Goal: Task Accomplishment & Management: Manage account settings

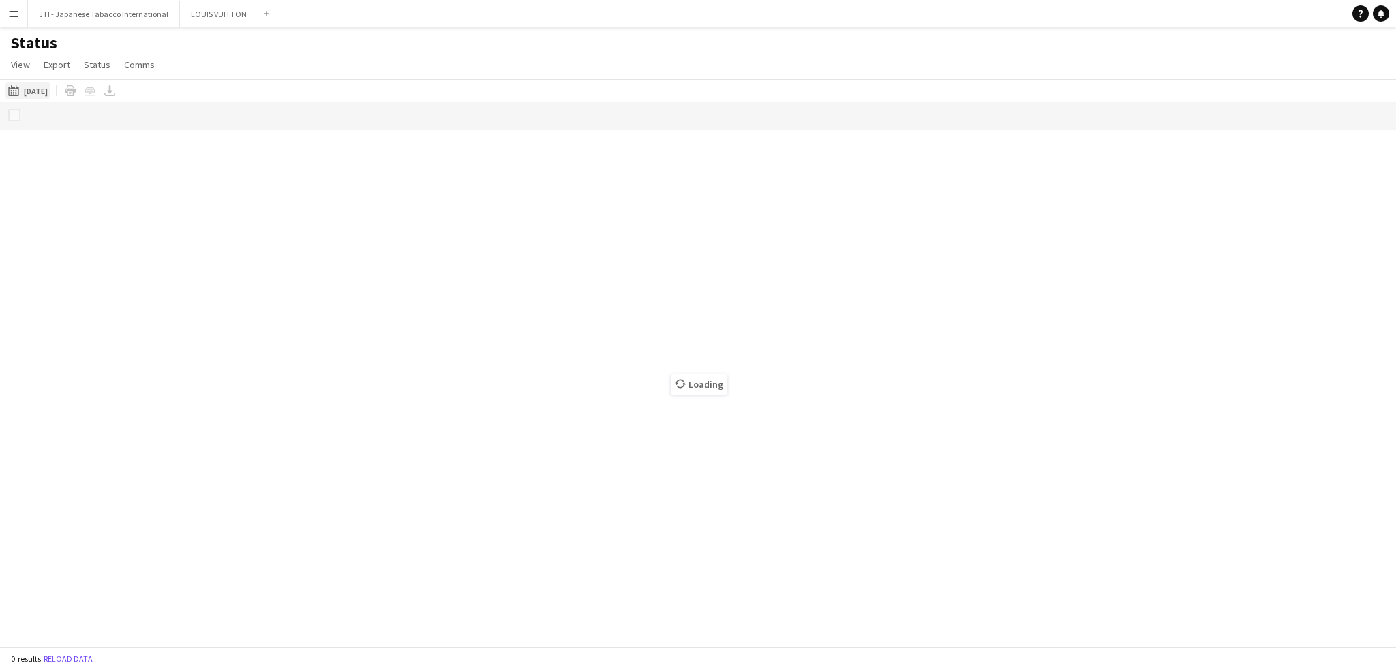
click at [28, 82] on button "13-08-2025 to 19-08-2025 Yesterday" at bounding box center [27, 90] width 45 height 16
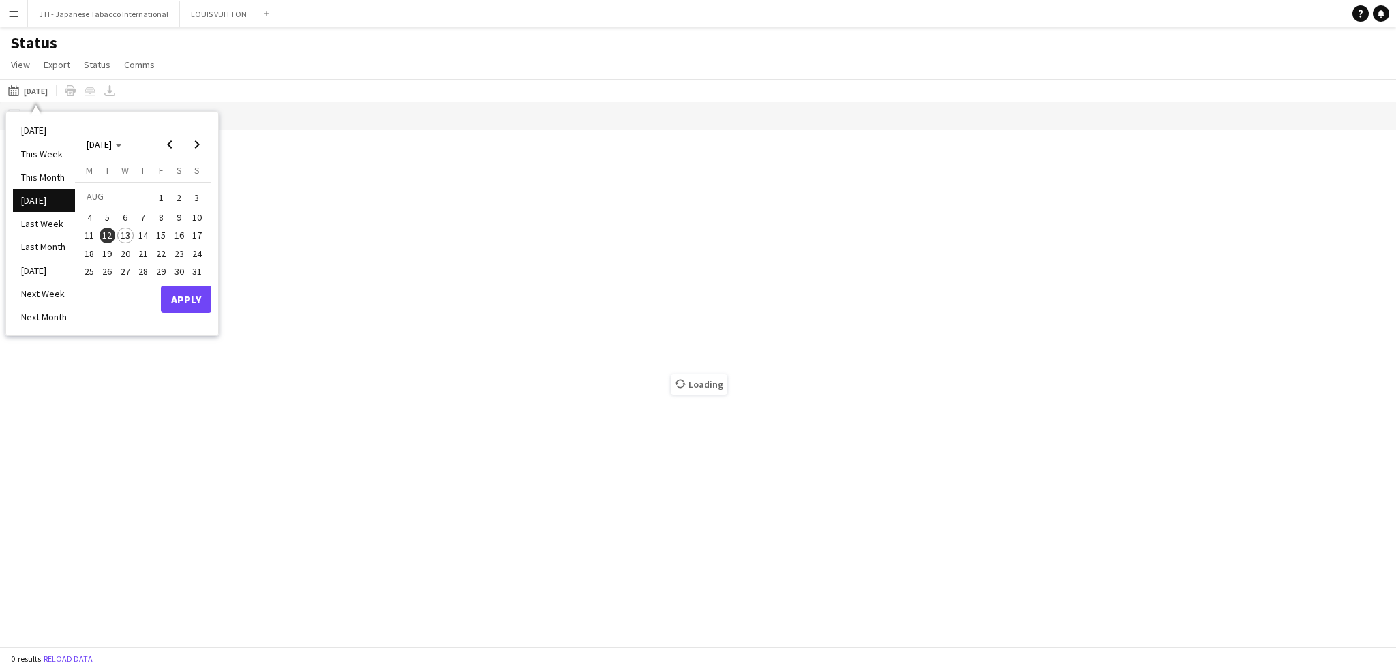
click at [29, 132] on li "[DATE]" at bounding box center [44, 130] width 62 height 23
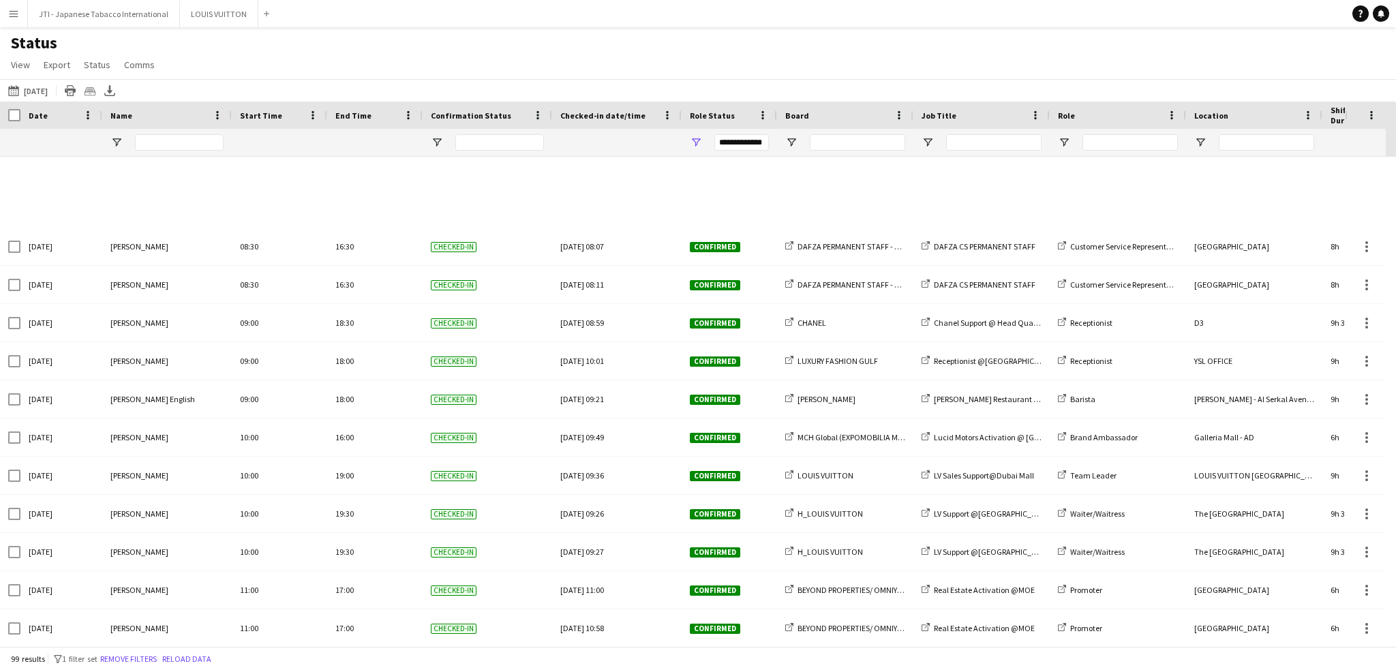
scroll to position [1704, 0]
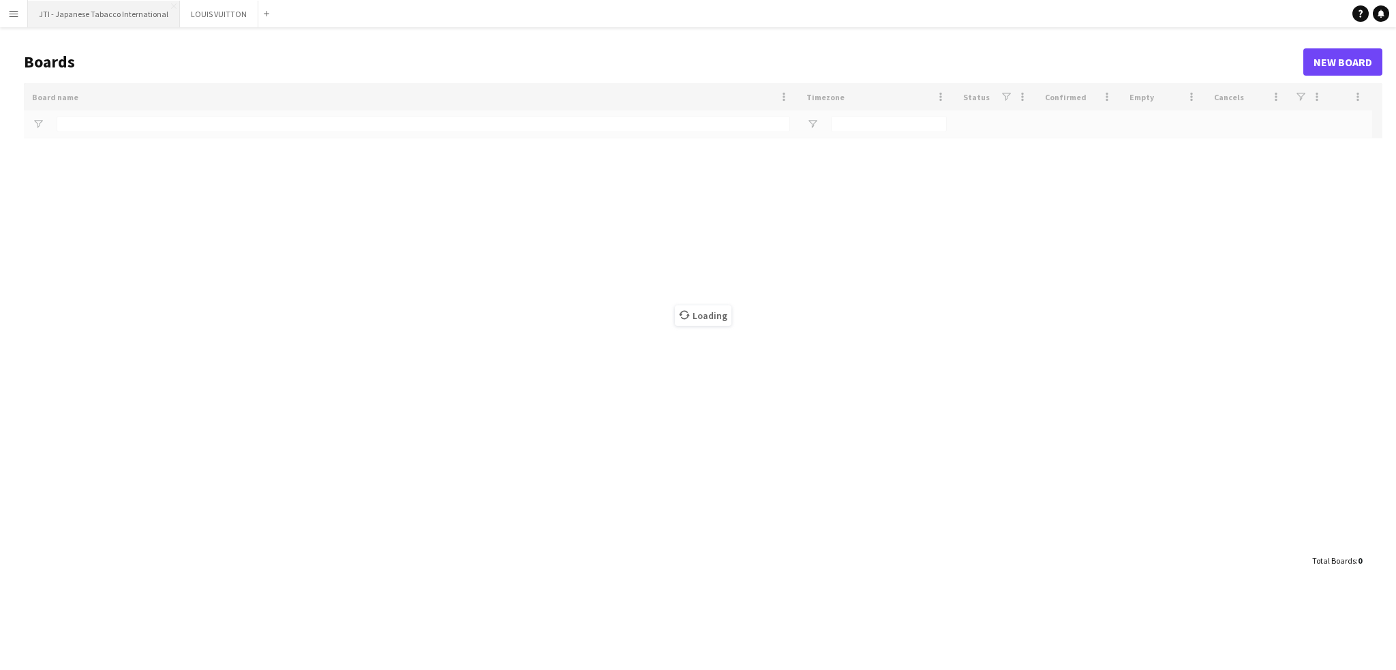
click at [91, 20] on button "JTI - Japanese Tabacco International Close" at bounding box center [104, 14] width 152 height 27
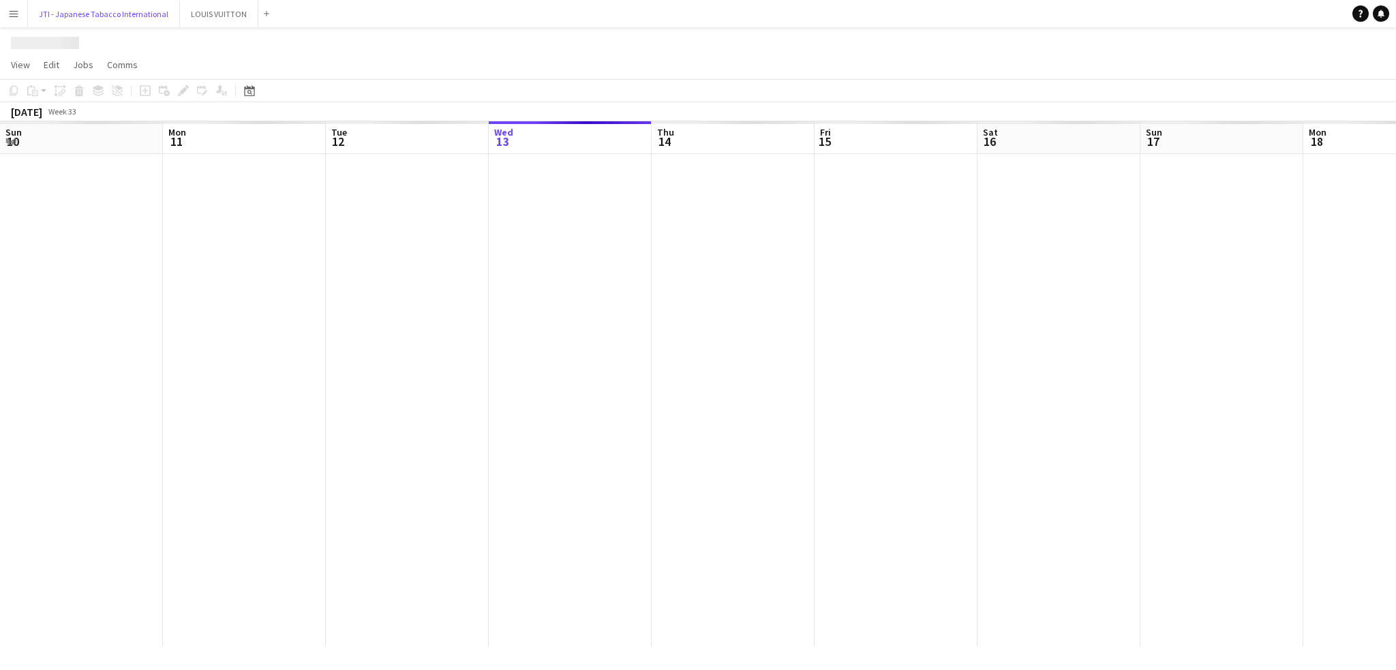
scroll to position [0, 326]
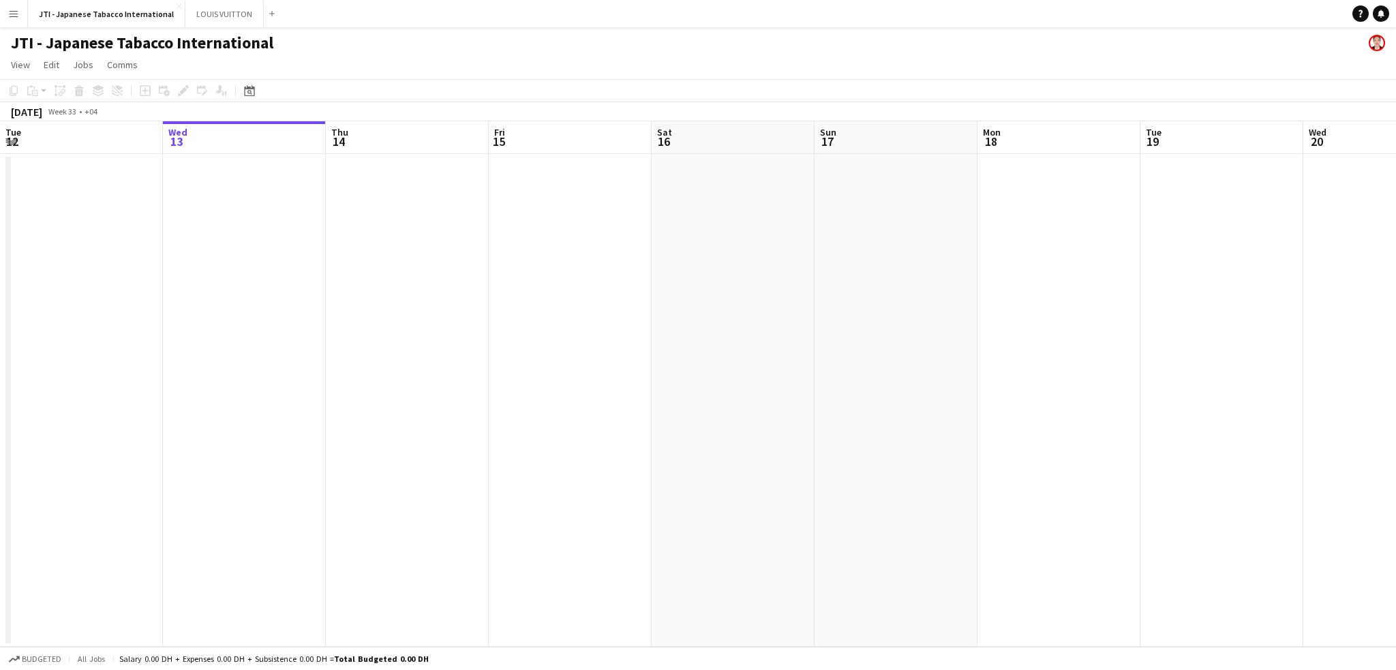
drag, startPoint x: 438, startPoint y: 314, endPoint x: 664, endPoint y: 277, distance: 228.5
click at [425, 314] on app-calendar-viewport "Sun 10 Mon 11 Tue 12 Wed 13 Thu 14 Fri 15 Sat 16 Sun 17 Mon 18 Tue 19 Wed 20 Th…" at bounding box center [698, 383] width 1396 height 525
click at [240, 321] on app-calendar-viewport "Wed 13 Thu 14 Fri 15 Sat 16 Sun 17 Mon 18 Tue 19 Wed 20 Thu 21 Fri 22 Sat 23 Su…" at bounding box center [698, 383] width 1396 height 525
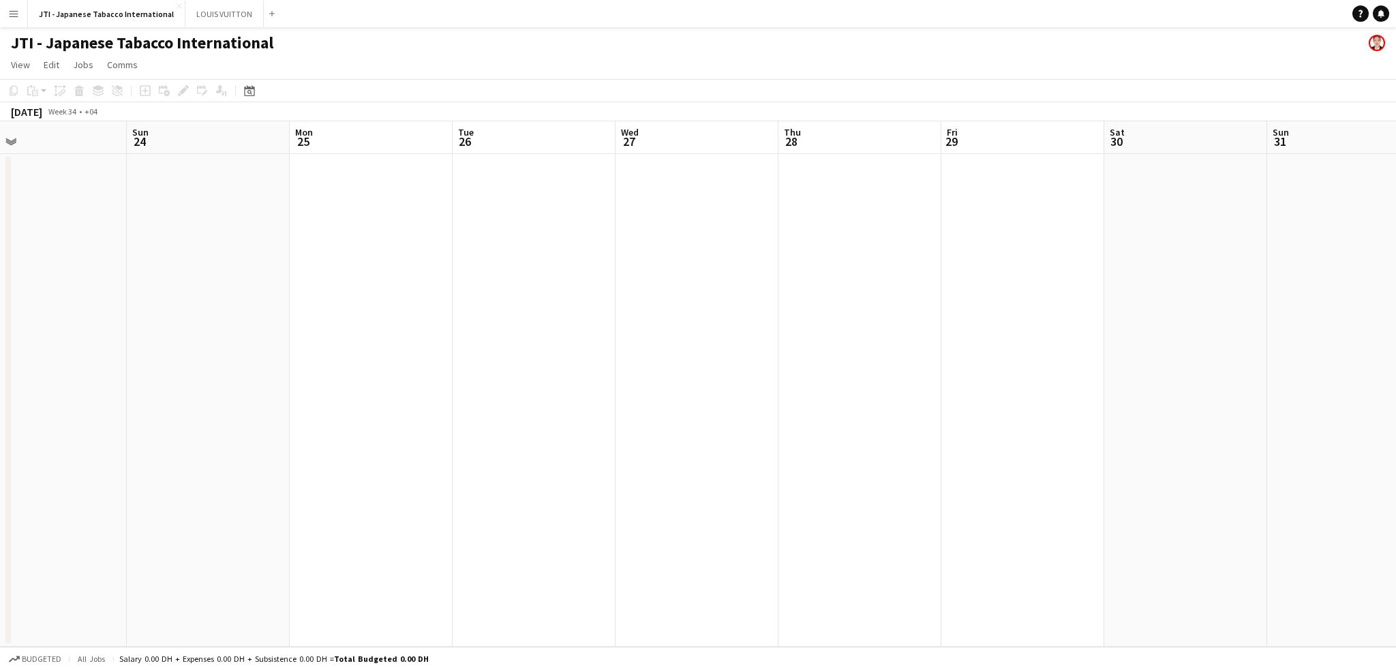
drag, startPoint x: 791, startPoint y: 288, endPoint x: 300, endPoint y: 325, distance: 492.8
click at [300, 325] on app-calendar-viewport "Wed 20 Thu 21 Fri 22 Sat 23 Sun 24 Mon 25 Tue 26 Wed 27 Thu 28 Fri 29 Sat 30 Su…" at bounding box center [698, 383] width 1396 height 525
drag, startPoint x: 883, startPoint y: 292, endPoint x: 878, endPoint y: 299, distance: 8.7
click at [301, 338] on app-calendar-viewport "Wed 20 Thu 21 Fri 22 Sat 23 Sun 24 Mon 25 Tue 26 Wed 27 Thu 28 Fri 29 Sat 30 Su…" at bounding box center [698, 383] width 1396 height 525
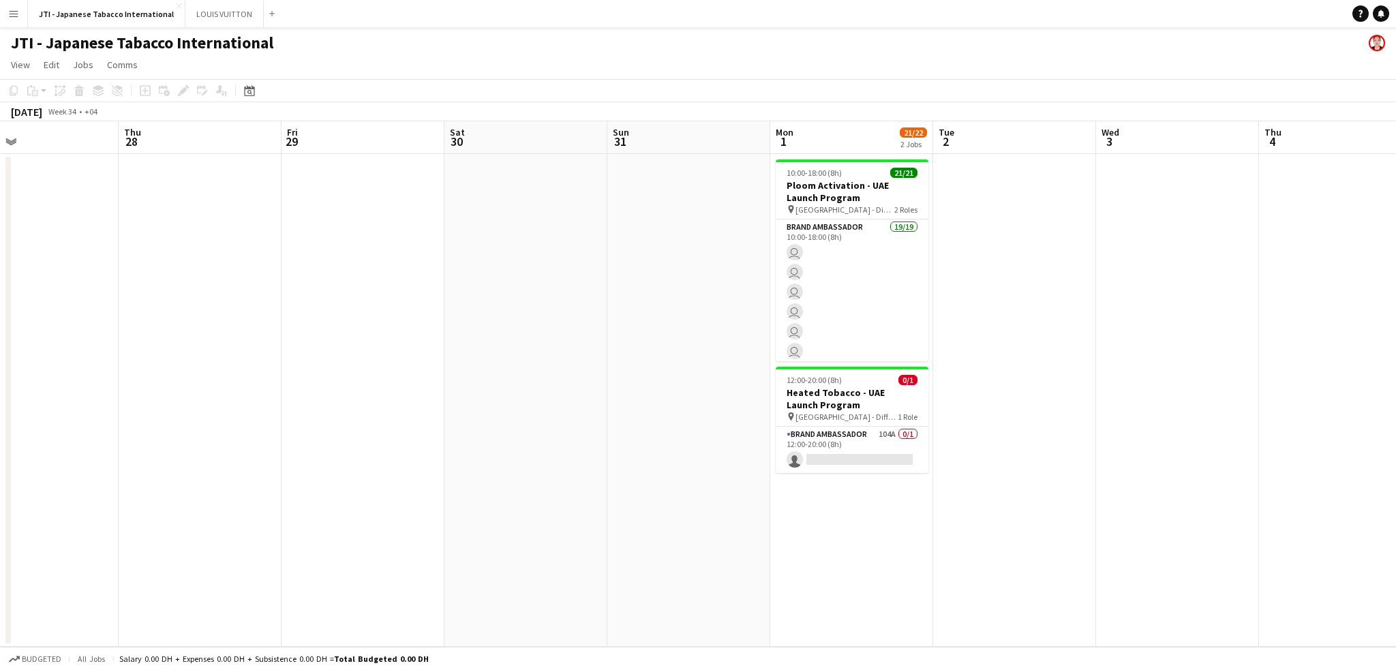
drag, startPoint x: 266, startPoint y: 356, endPoint x: 307, endPoint y: 340, distance: 43.8
click at [259, 354] on app-calendar-viewport "Sun 24 Mon 25 Tue 26 Wed 27 Thu 28 Fri 29 Sat 30 Sun 31 Mon 1 21/22 2 Jobs Tue …" at bounding box center [698, 383] width 1396 height 525
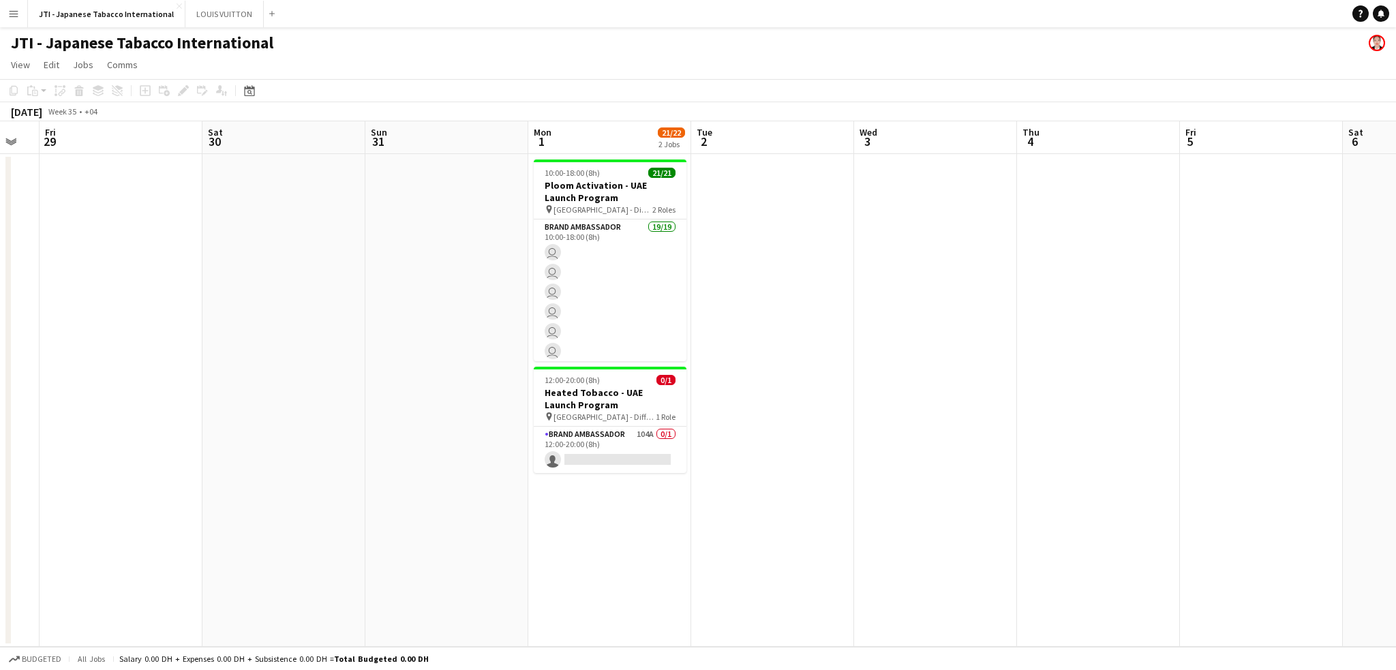
drag, startPoint x: 500, startPoint y: 307, endPoint x: 720, endPoint y: 357, distance: 226.3
click at [905, 337] on app-calendar-viewport "Wed 27 Thu 28 Fri 29 Sat 30 Sun 31 Mon 1 21/22 2 Jobs Tue 2 Wed 3 Thu 4 Fri 5 S…" at bounding box center [698, 383] width 1396 height 525
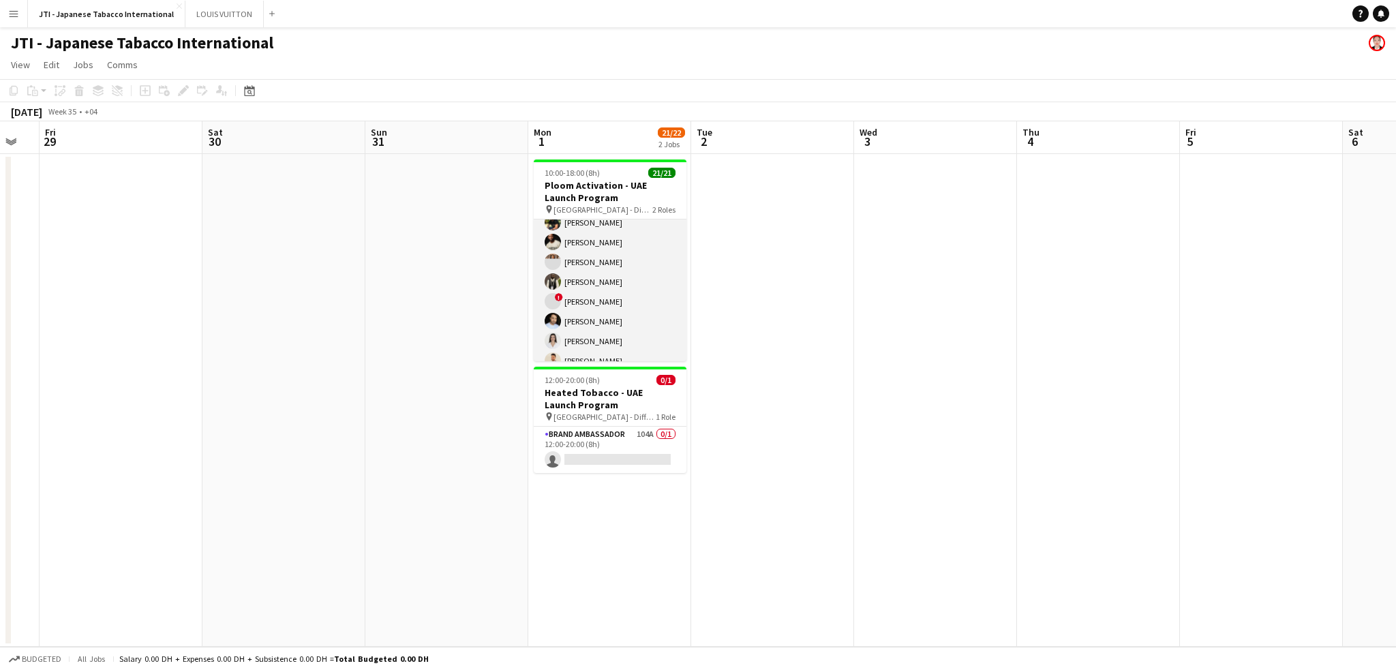
scroll to position [326, 0]
click at [612, 333] on app-card-role "Supervisor 2/2 10:00-18:00 (8h) vanessa roveratti Mohammed Raziqa" at bounding box center [610, 332] width 153 height 66
click at [602, 341] on app-card-role "Supervisor 2/2 10:00-18:00 (8h) vanessa roveratti Mohammed Raziqa" at bounding box center [610, 332] width 153 height 66
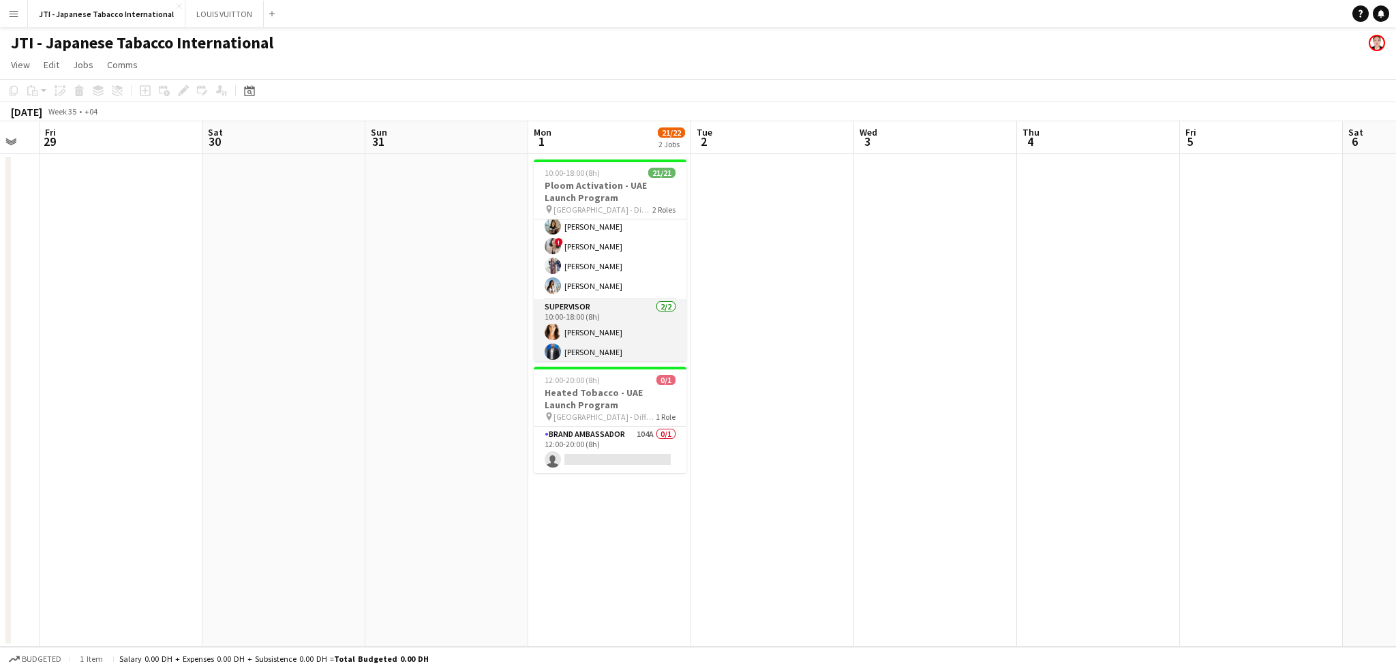
click at [604, 341] on app-card-role "Supervisor 2/2 10:00-18:00 (8h) vanessa roveratti Mohammed Raziqa" at bounding box center [610, 332] width 153 height 66
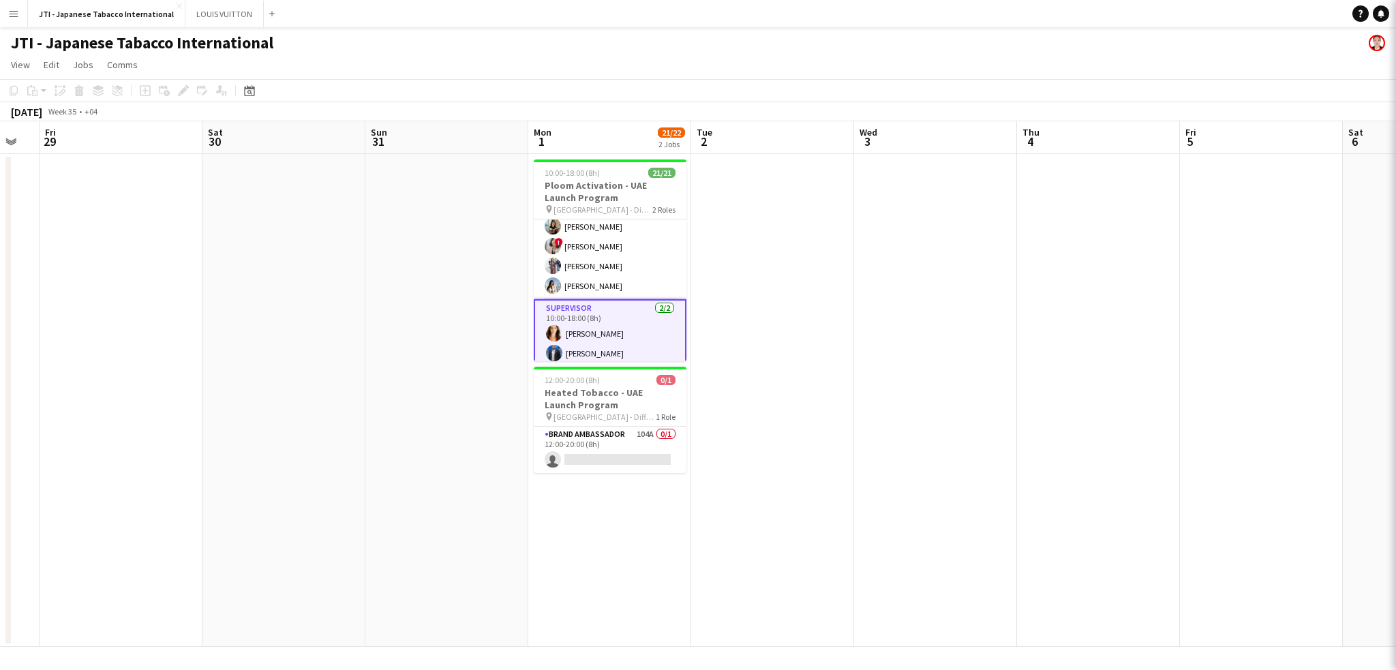
click at [615, 341] on app-card-role "Supervisor 2/2 10:00-18:00 (8h) vanessa roveratti Mohammed Raziqa" at bounding box center [610, 333] width 153 height 69
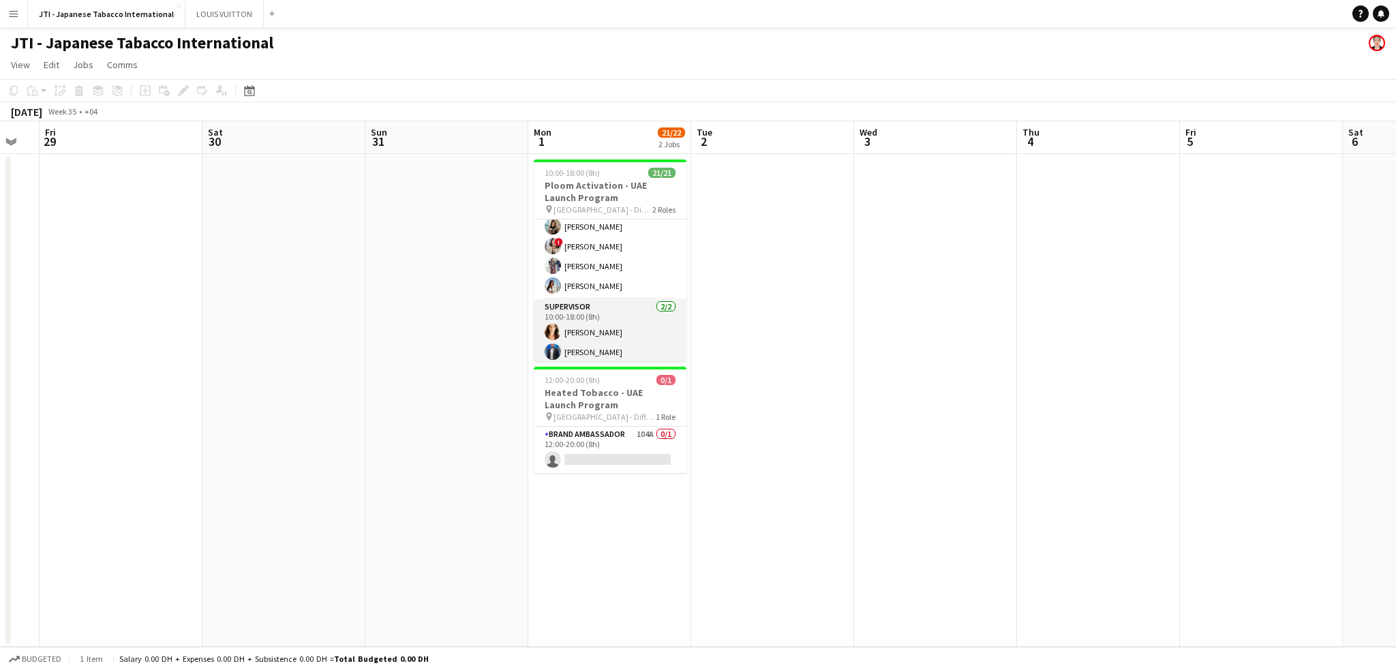
scroll to position [0, 286]
click at [615, 341] on app-card-role "Supervisor 2/2 10:00-18:00 (8h) vanessa roveratti Mohammed Raziqa" at bounding box center [610, 332] width 153 height 66
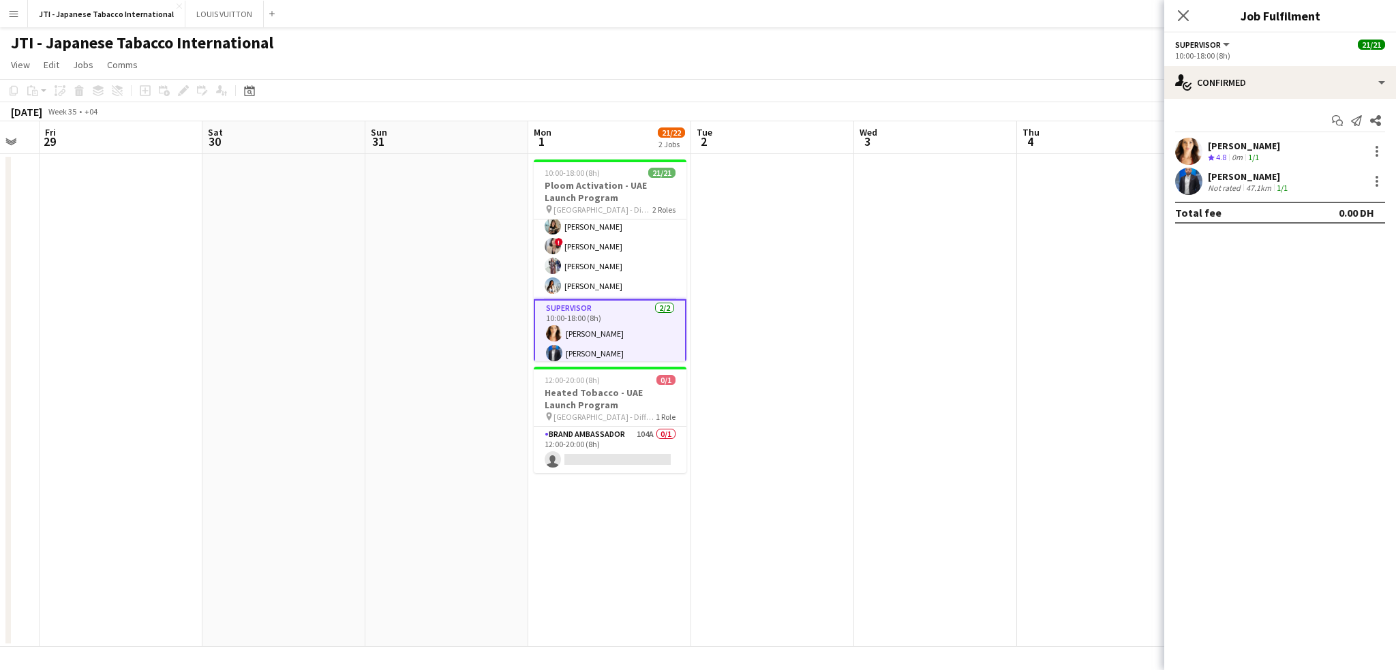
click at [1219, 183] on div "Not rated" at bounding box center [1225, 188] width 35 height 10
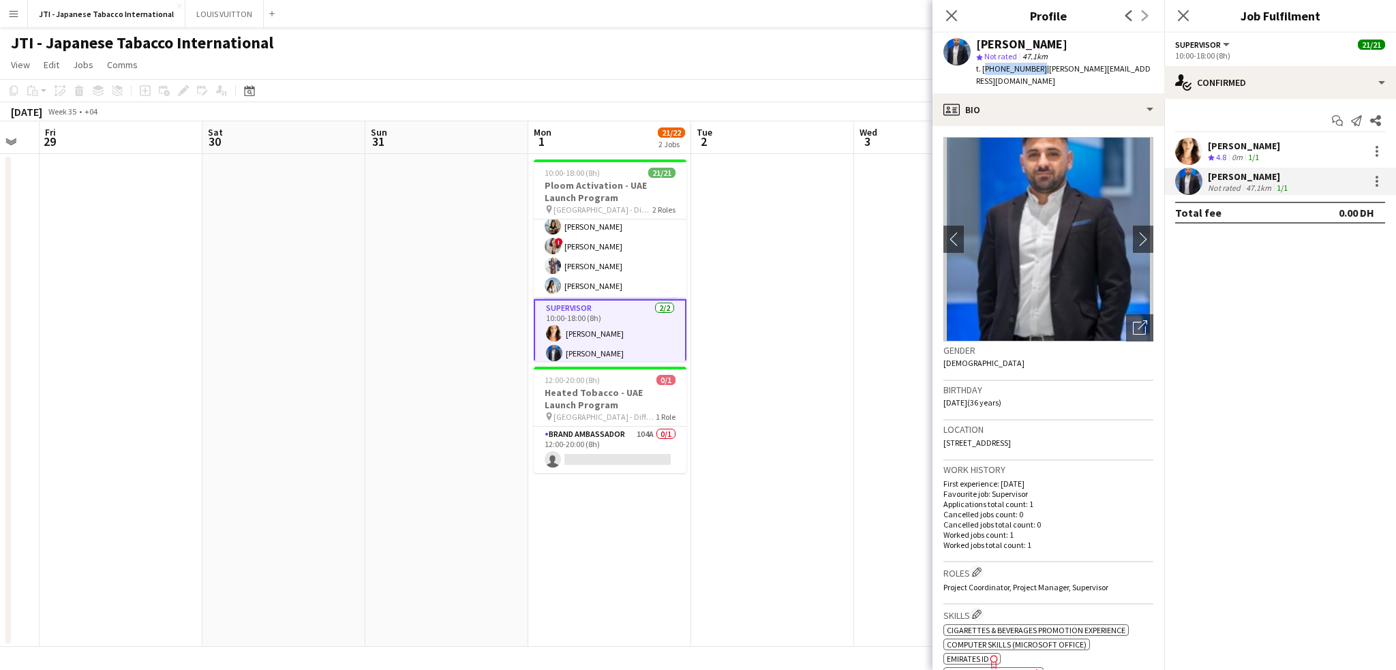
drag, startPoint x: 983, startPoint y: 67, endPoint x: 1036, endPoint y: 67, distance: 52.5
click at [1036, 67] on span "t. +971582262522" at bounding box center [1011, 68] width 71 height 10
copy span "+971582262522"
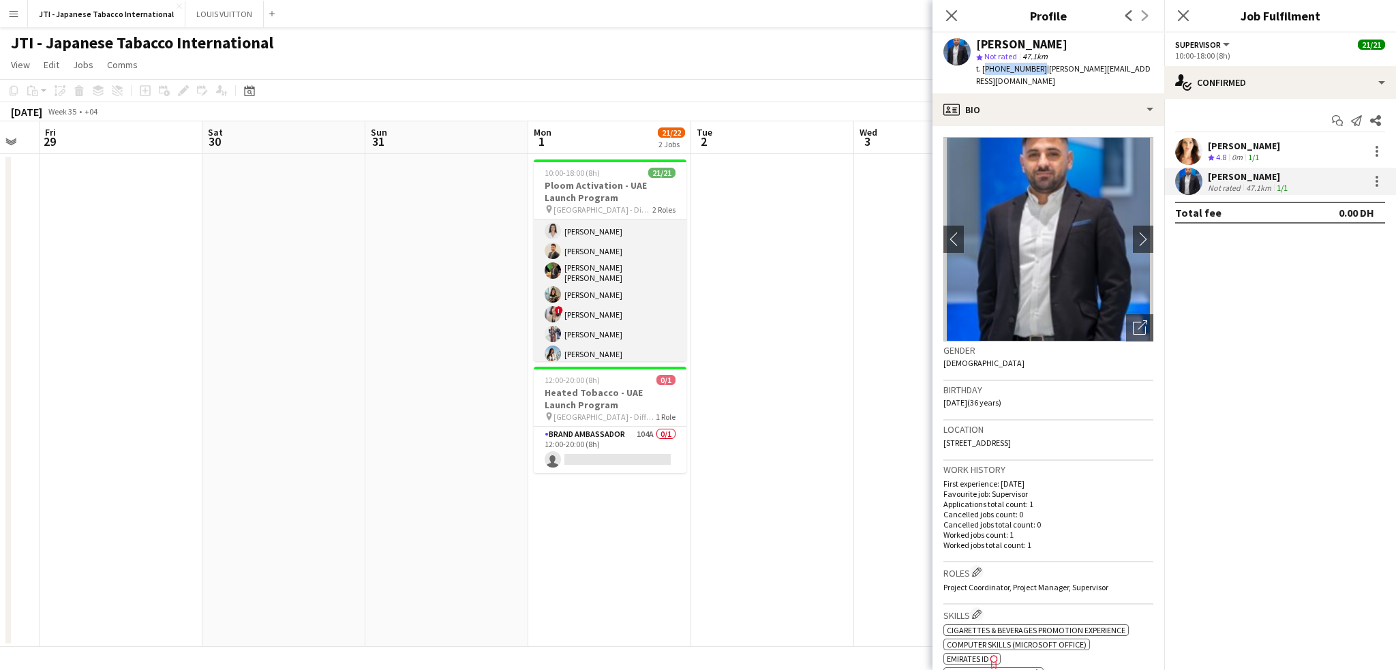
click at [599, 269] on app-card-role "Brand Ambassador 19/19 10:00-18:00 (8h) Aubrey Ellaine Rabino Tanja Vukas Jaafa…" at bounding box center [610, 164] width 153 height 406
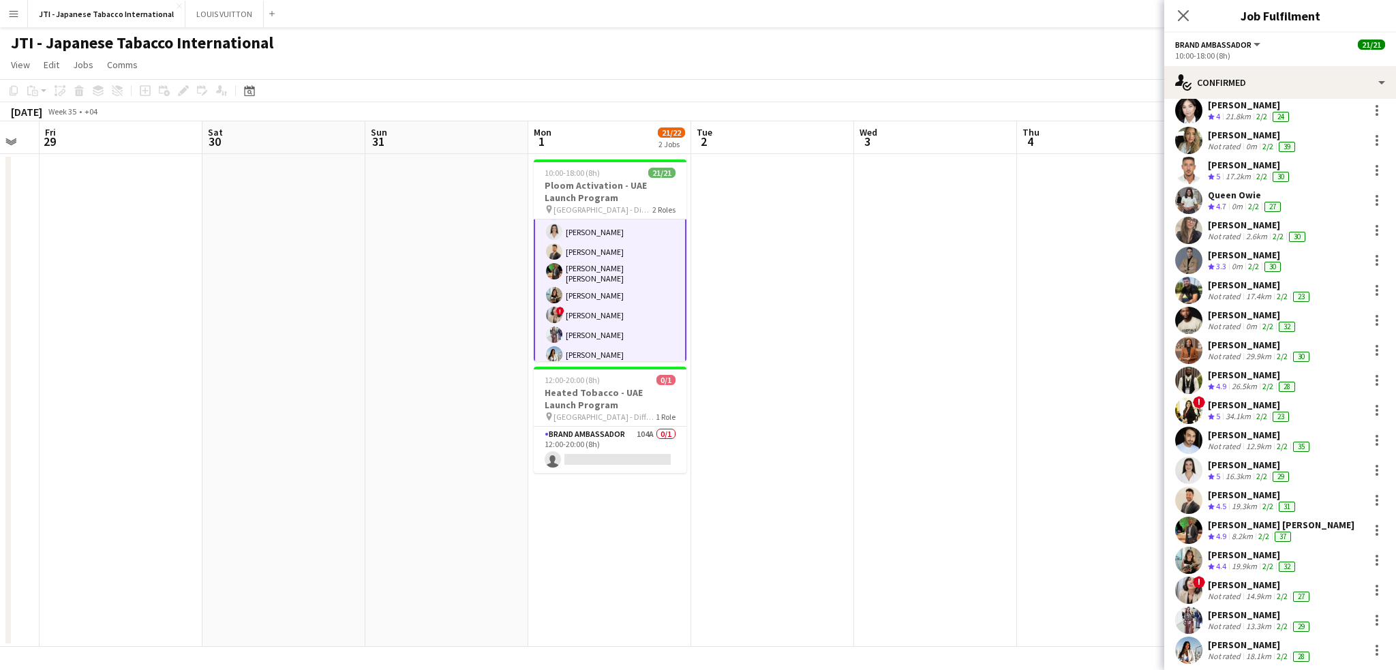
scroll to position [74, 0]
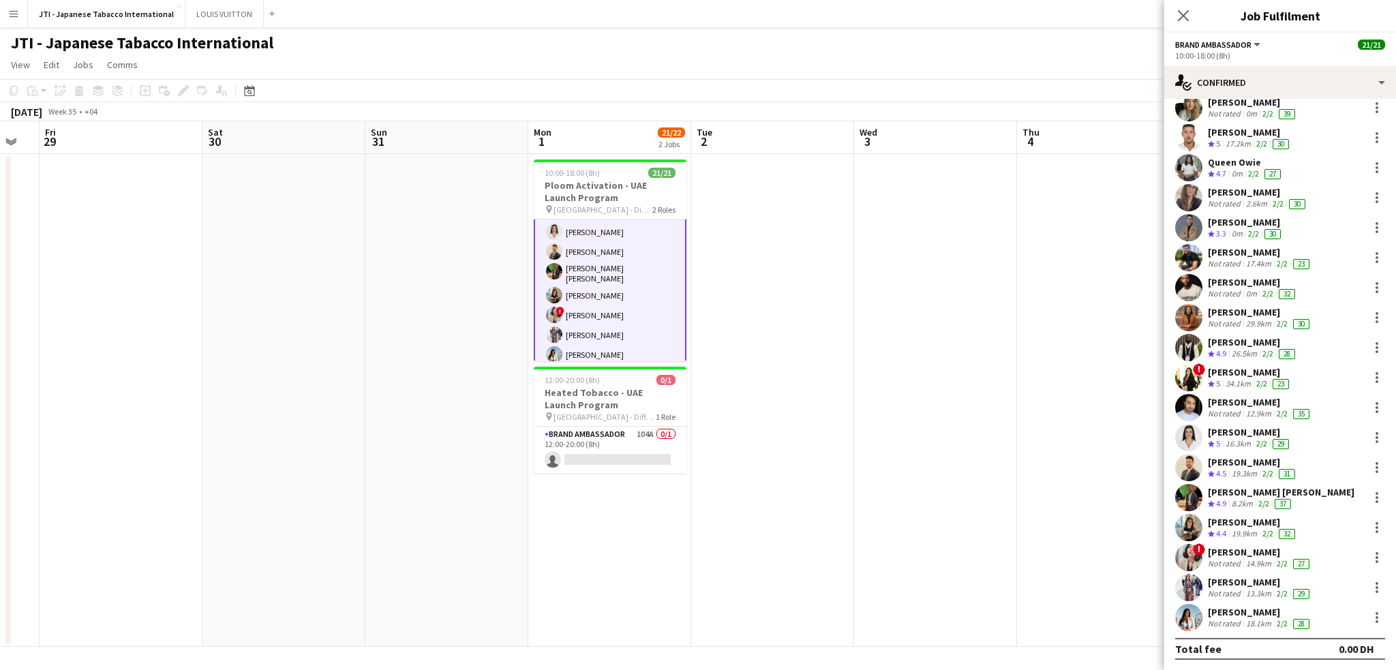
click at [1265, 588] on div "13.3km" at bounding box center [1258, 593] width 31 height 11
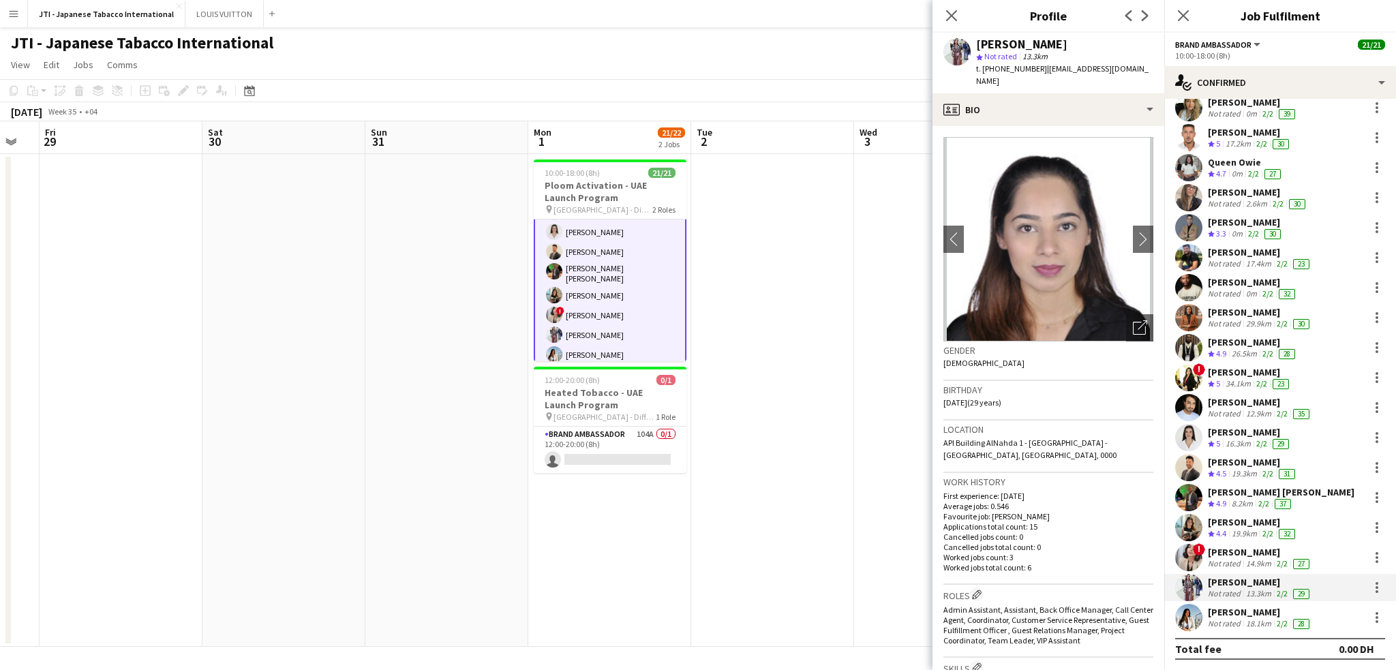
drag, startPoint x: 985, startPoint y: 65, endPoint x: 1026, endPoint y: 70, distance: 41.2
click at [1036, 67] on span "t. +971503224240" at bounding box center [1011, 68] width 71 height 10
drag, startPoint x: 981, startPoint y: 68, endPoint x: 1036, endPoint y: 68, distance: 55.2
click at [1036, 68] on div "t. +971503224240 | areeba.leo95@gmail.com" at bounding box center [1064, 75] width 177 height 25
copy span "+971503224240"
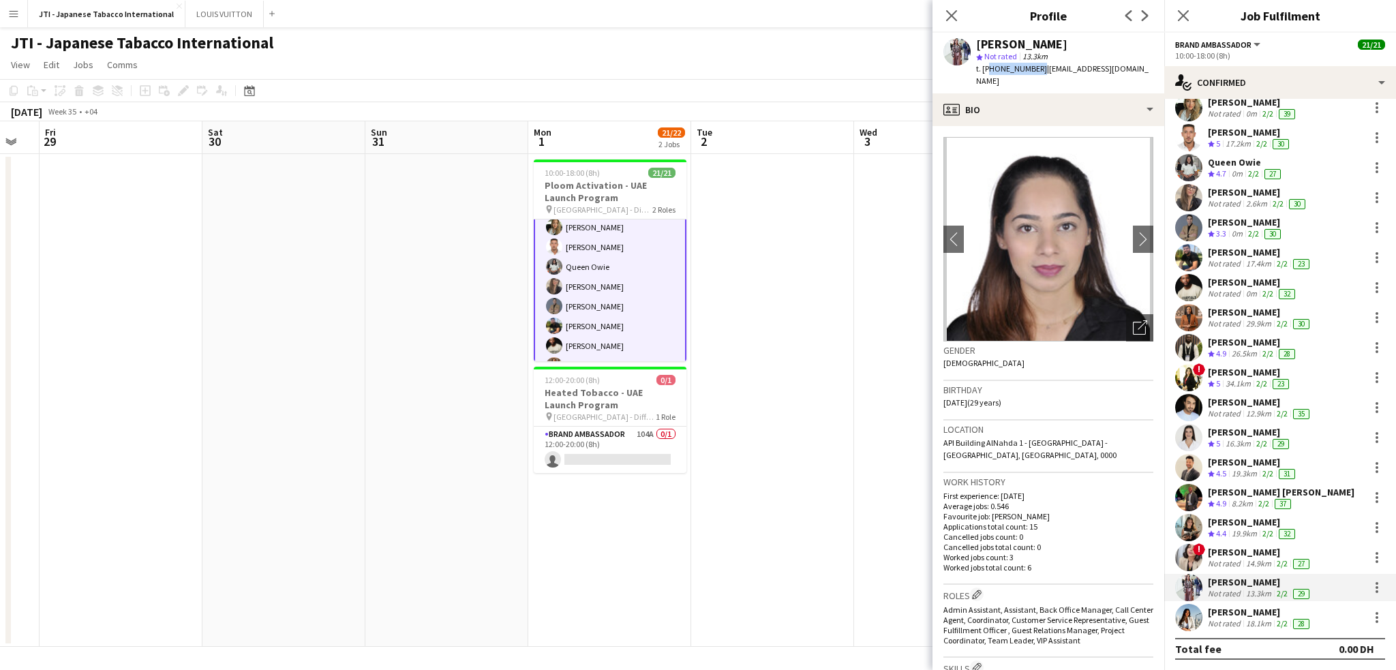
scroll to position [0, 0]
click at [619, 319] on app-card-role "Brand Ambassador 19/19 10:00-18:00 (8h) [PERSON_NAME] [PERSON_NAME] [PERSON_NAM…" at bounding box center [610, 423] width 153 height 409
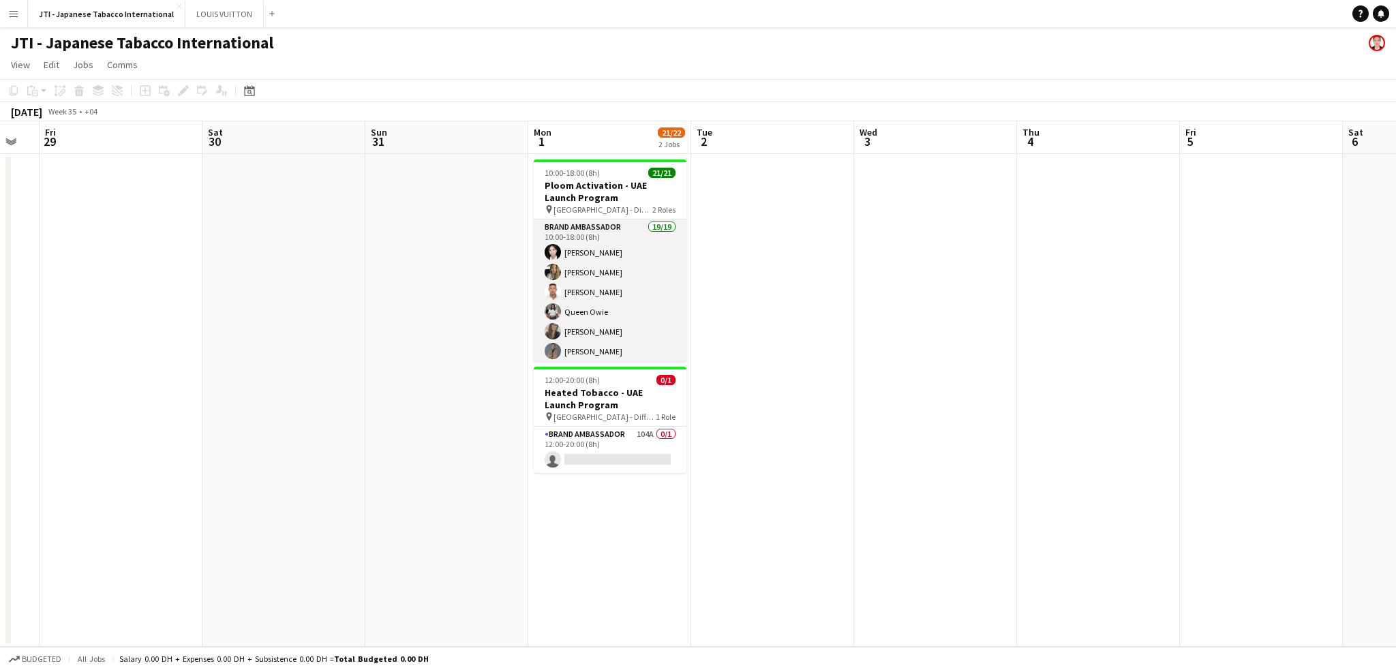
click at [619, 319] on app-card-role "Brand Ambassador 19/19 10:00-18:00 (8h) [PERSON_NAME] [PERSON_NAME] [PERSON_NAM…" at bounding box center [610, 422] width 153 height 406
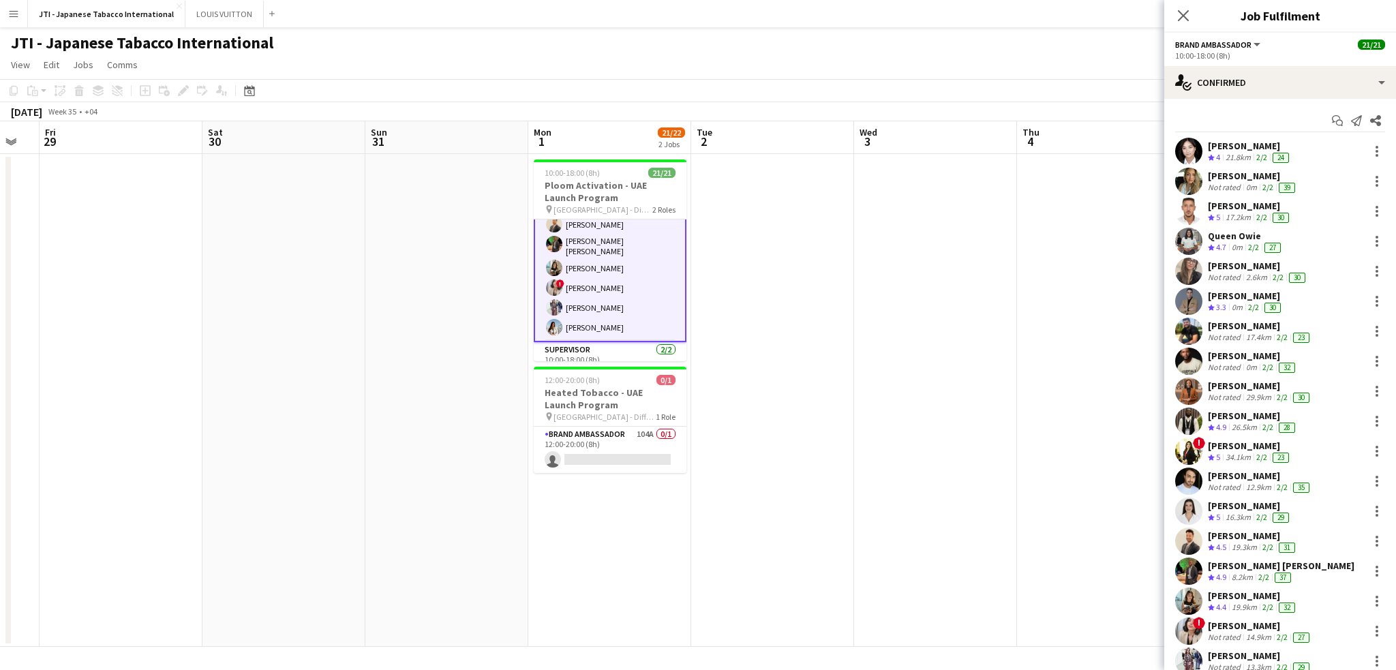
scroll to position [328, 0]
click at [1236, 153] on div "21.8km" at bounding box center [1238, 158] width 31 height 12
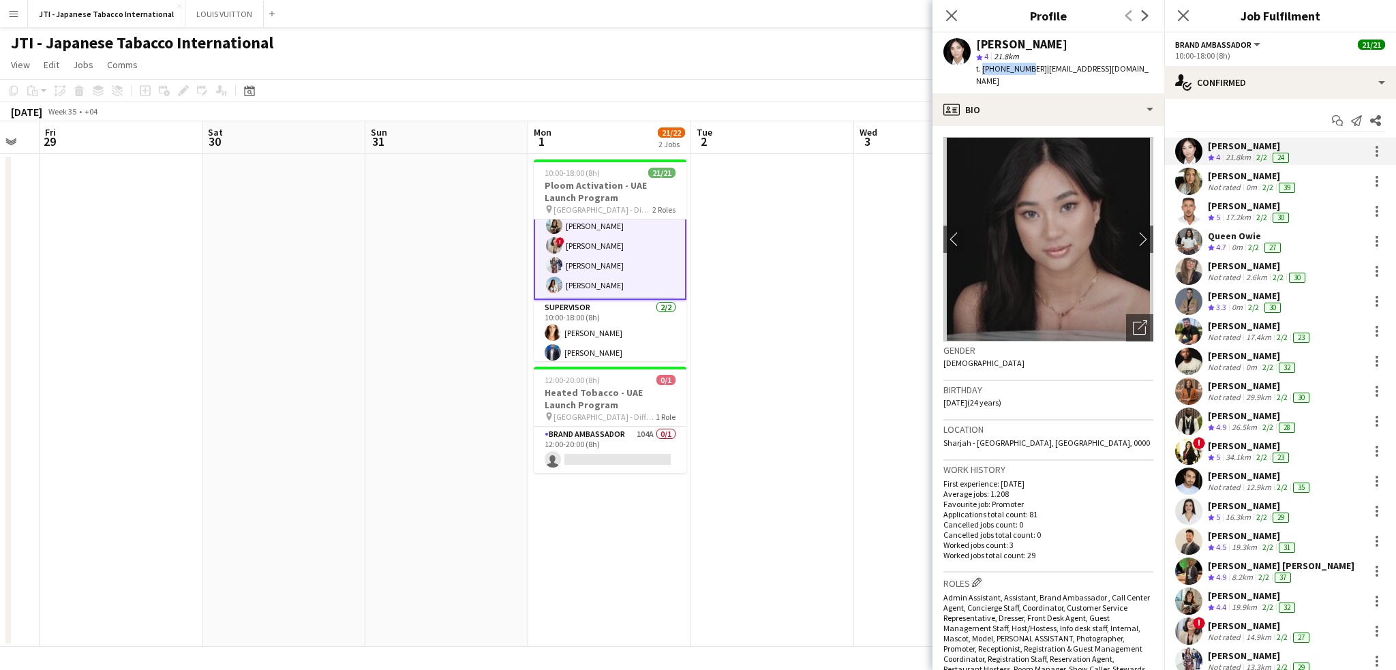
drag, startPoint x: 981, startPoint y: 67, endPoint x: 1025, endPoint y: 66, distance: 43.6
click at [1025, 66] on span "t. +971508446879" at bounding box center [1011, 68] width 71 height 10
click at [1021, 65] on span "t. +971508446879" at bounding box center [1011, 68] width 71 height 10
click at [993, 69] on span "t. +971508446879" at bounding box center [1011, 68] width 71 height 10
click at [998, 69] on span "t. +971508446879" at bounding box center [1011, 68] width 71 height 10
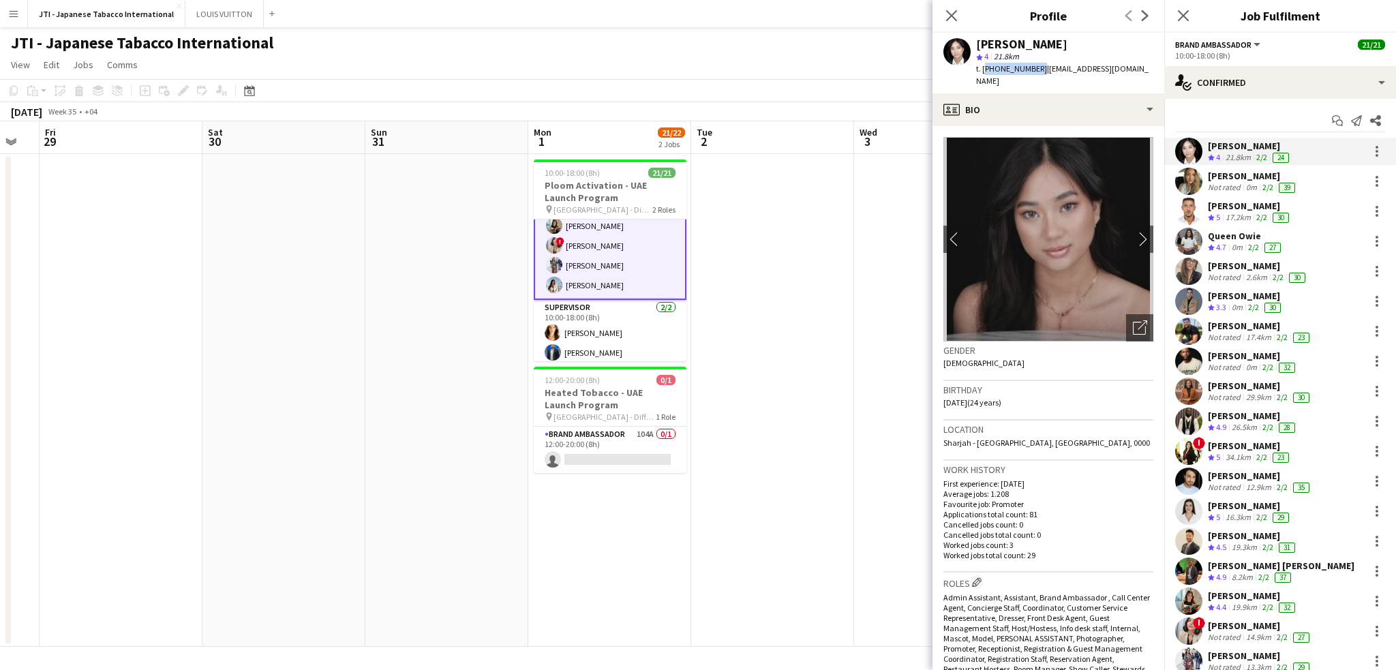
drag, startPoint x: 984, startPoint y: 70, endPoint x: 1034, endPoint y: 67, distance: 50.5
click at [1034, 67] on span "t. +971508446879" at bounding box center [1011, 68] width 71 height 10
copy span "+971508446879"
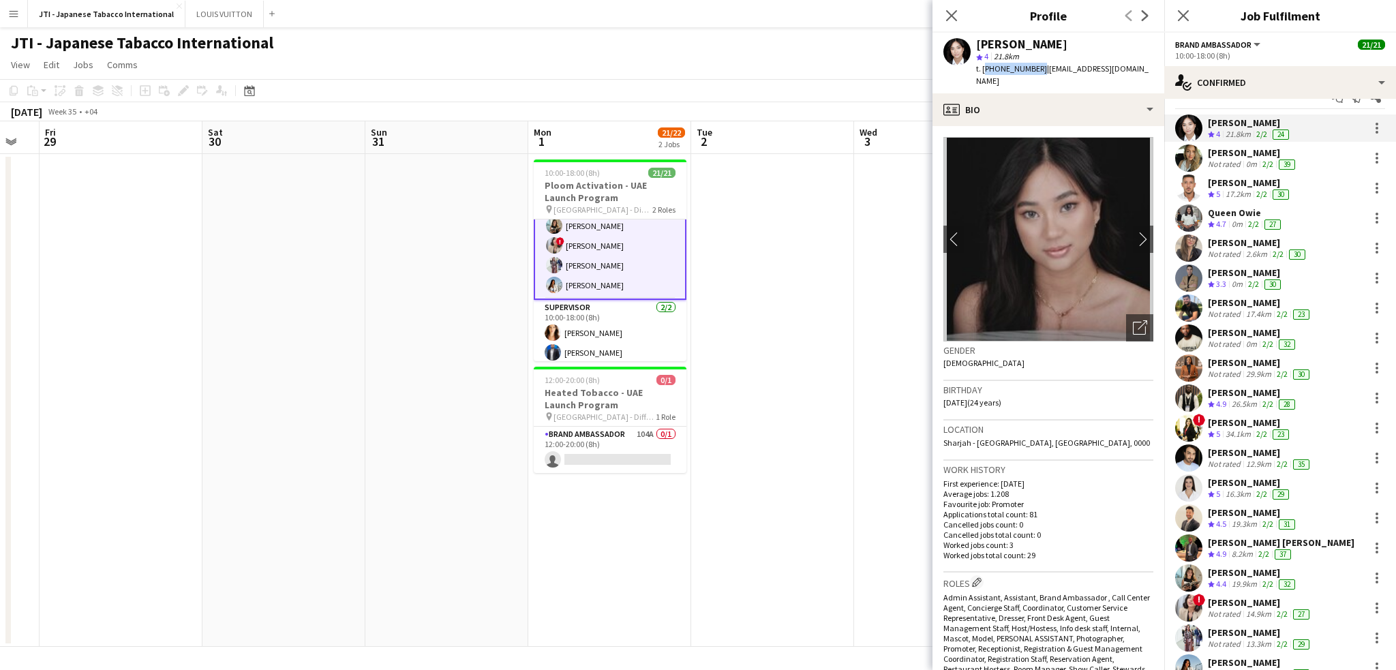
scroll to position [0, 0]
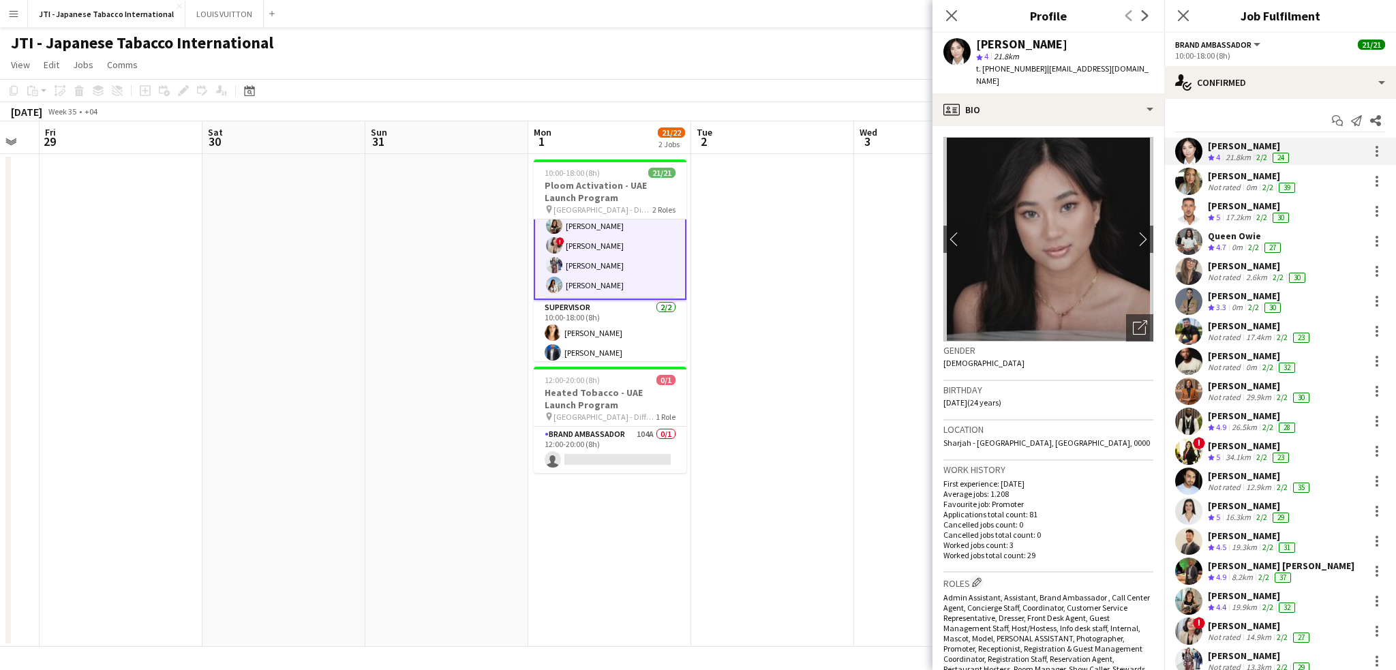
click at [1230, 245] on div "0m" at bounding box center [1237, 248] width 16 height 12
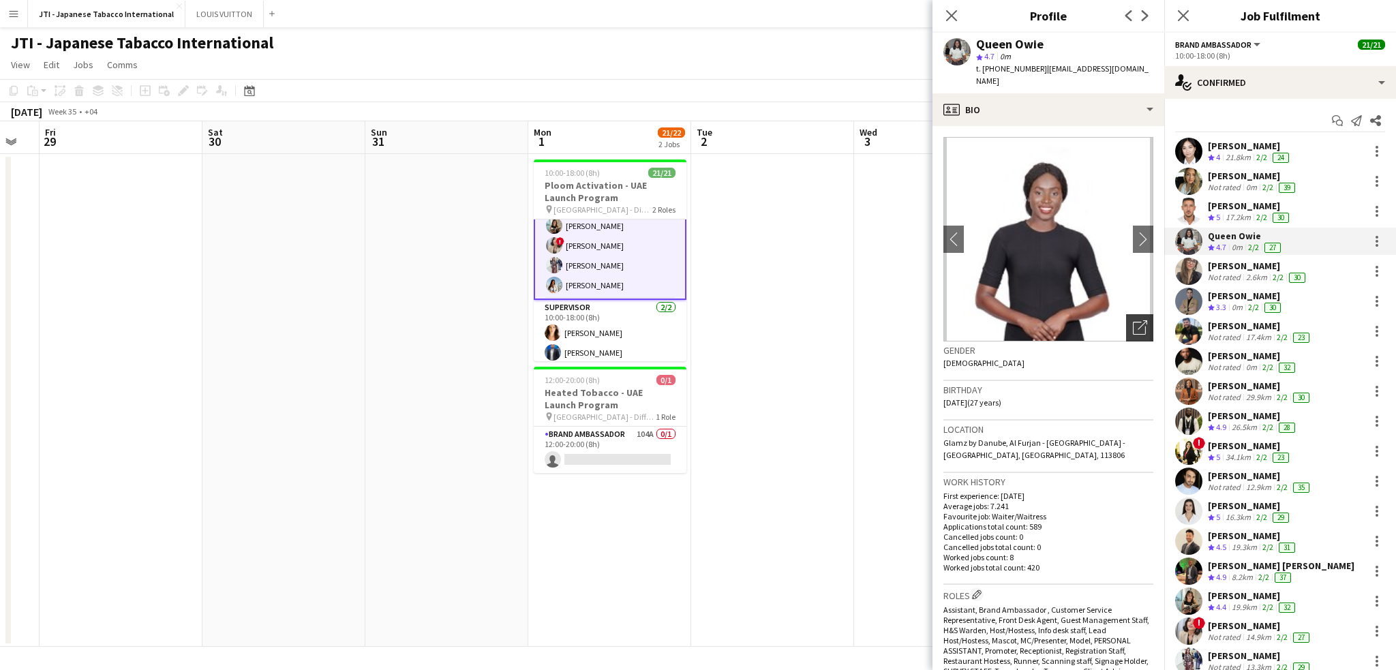
click at [1133, 320] on icon "Open photos pop-in" at bounding box center [1140, 327] width 14 height 14
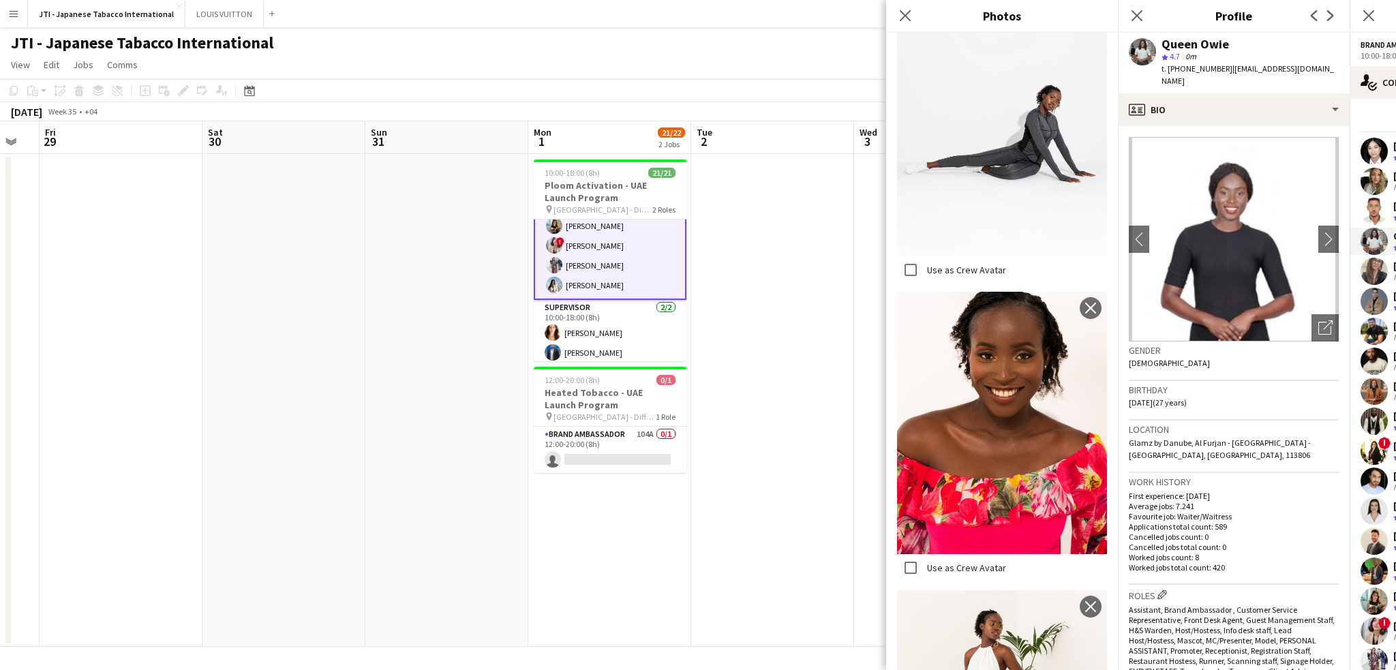
scroll to position [11777, 0]
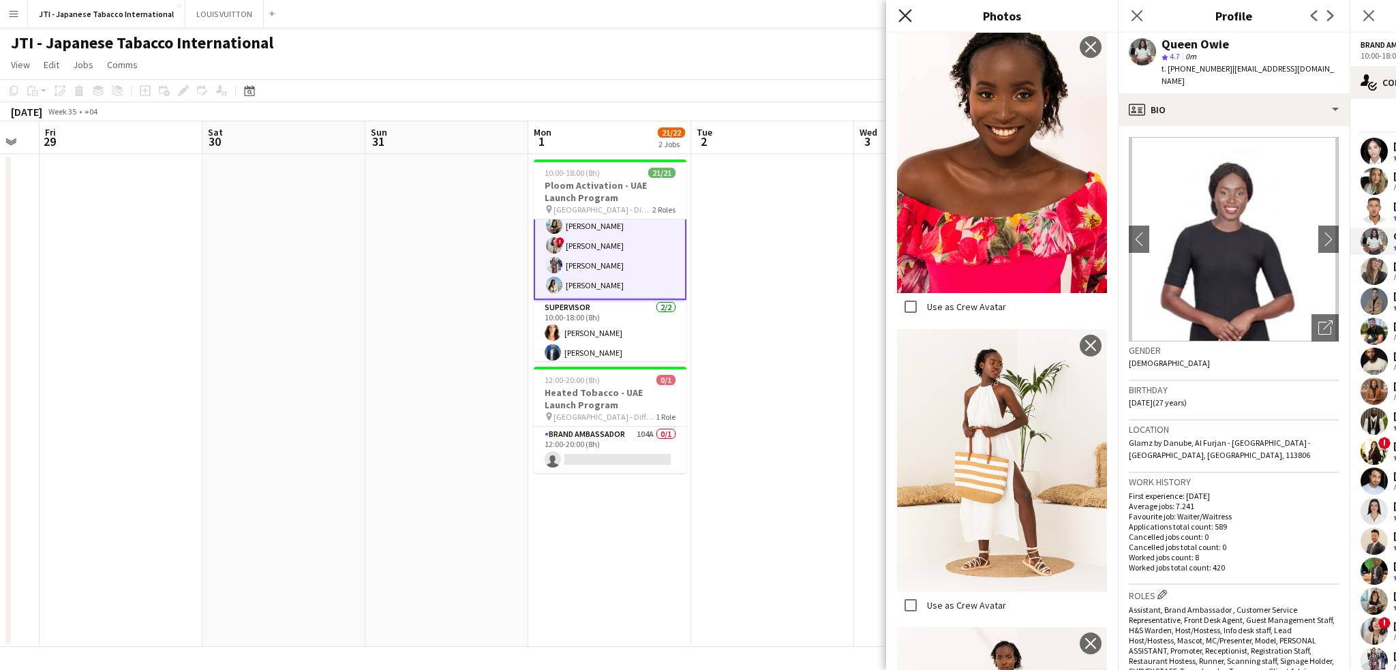
click at [903, 20] on icon "Close pop-in" at bounding box center [904, 15] width 13 height 13
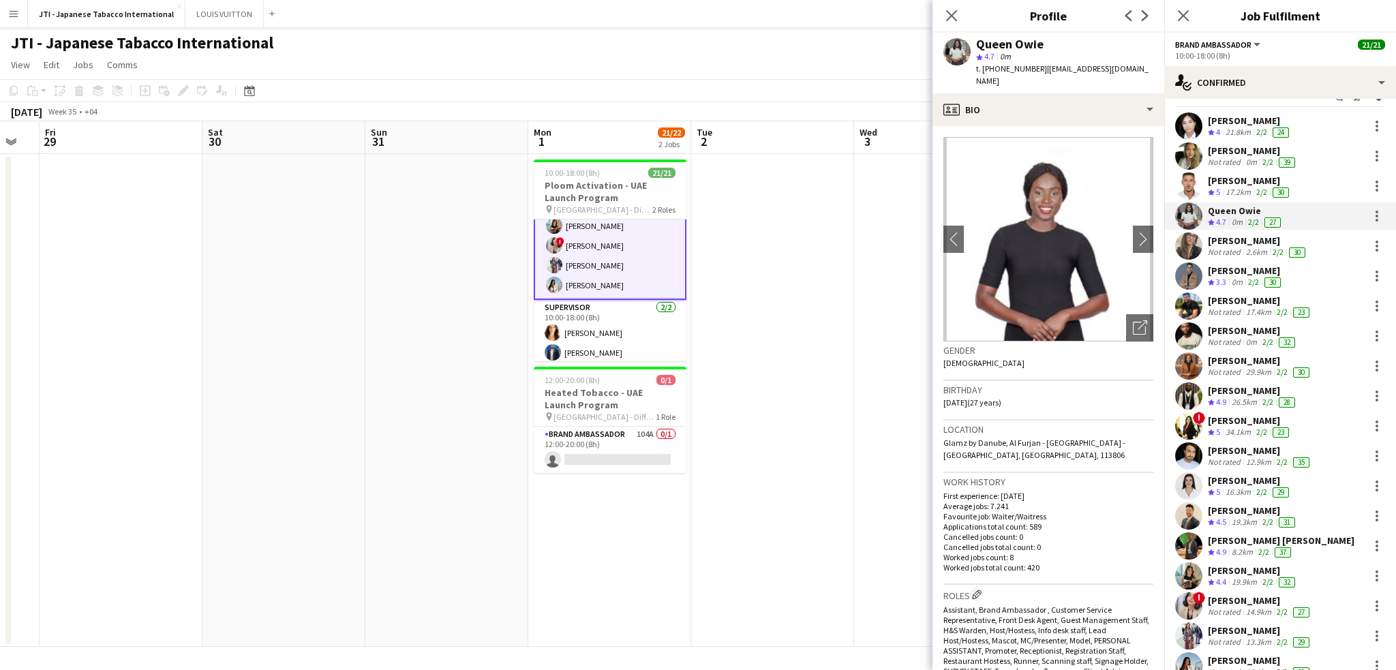
scroll to position [5, 0]
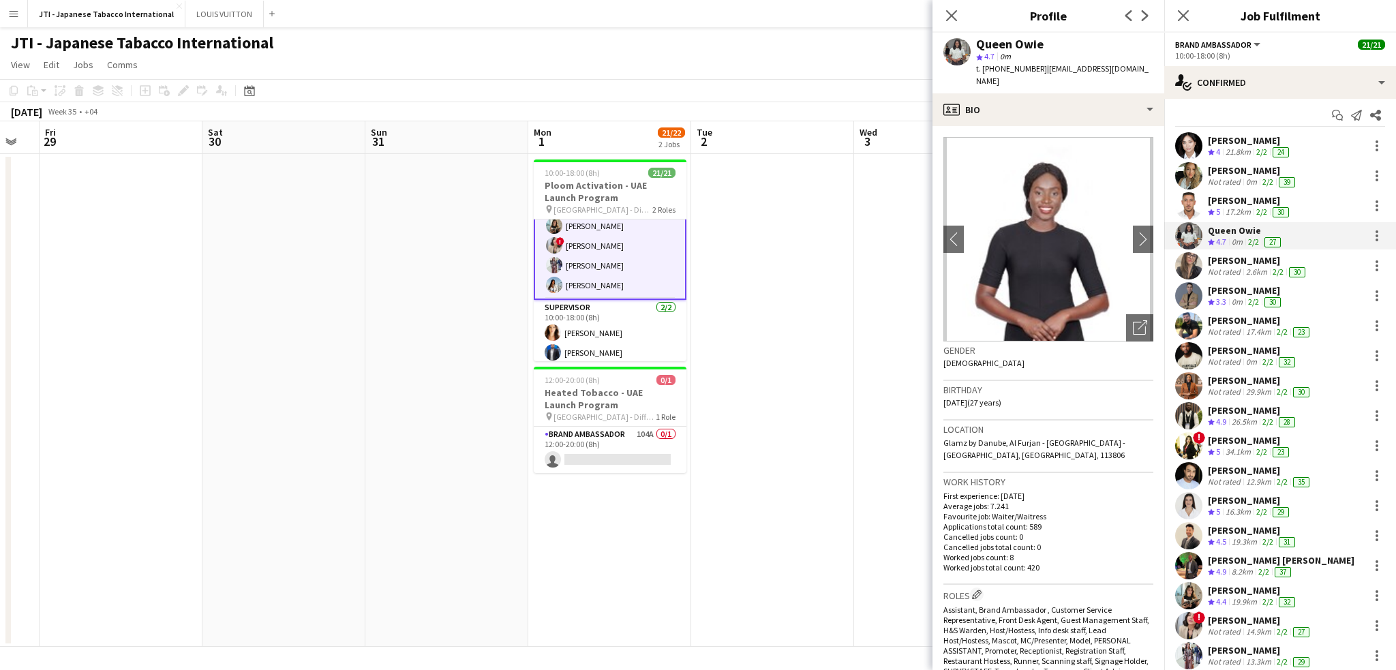
click at [1236, 358] on div "Not rated" at bounding box center [1225, 361] width 35 height 11
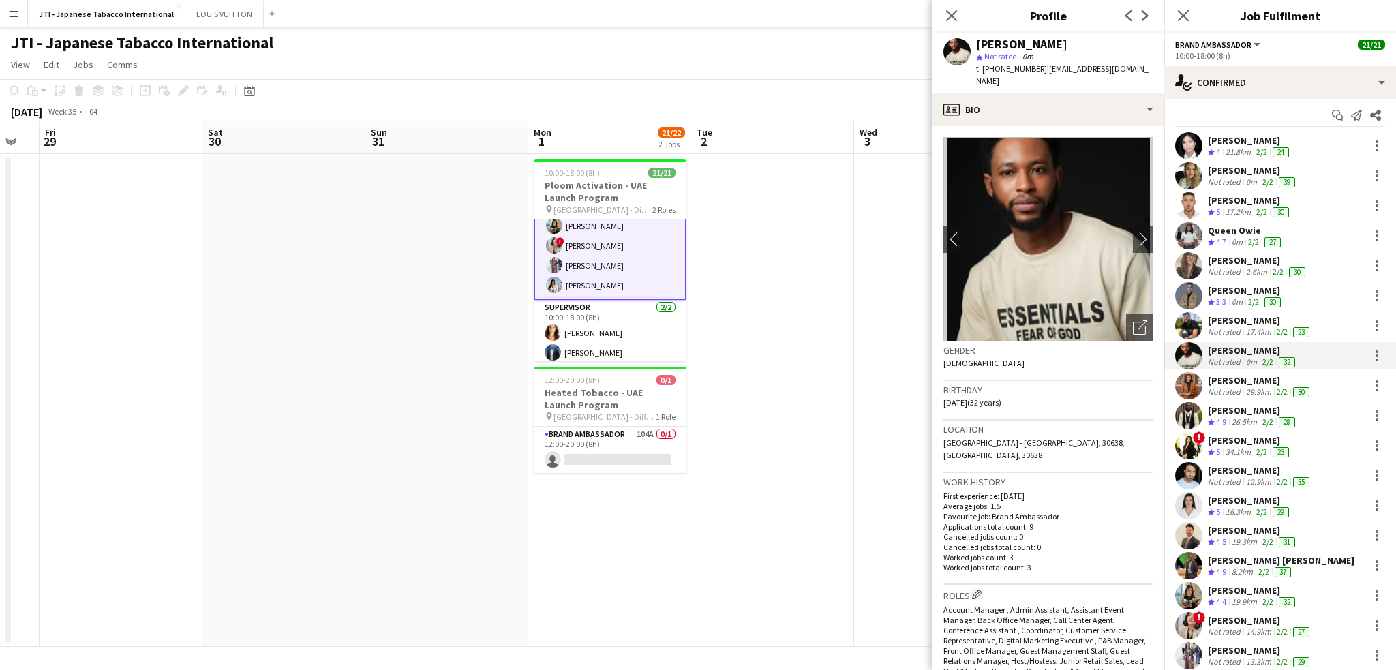
click at [1257, 628] on div "14.9km" at bounding box center [1258, 631] width 31 height 11
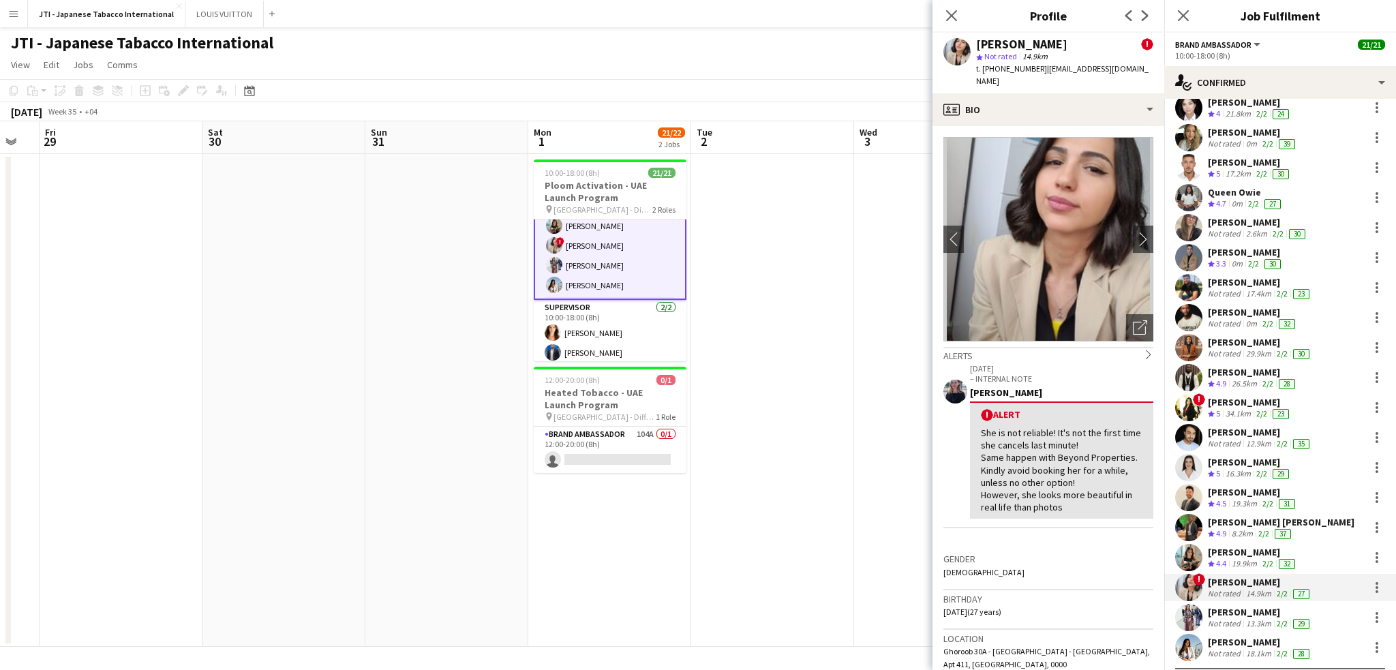
scroll to position [74, 0]
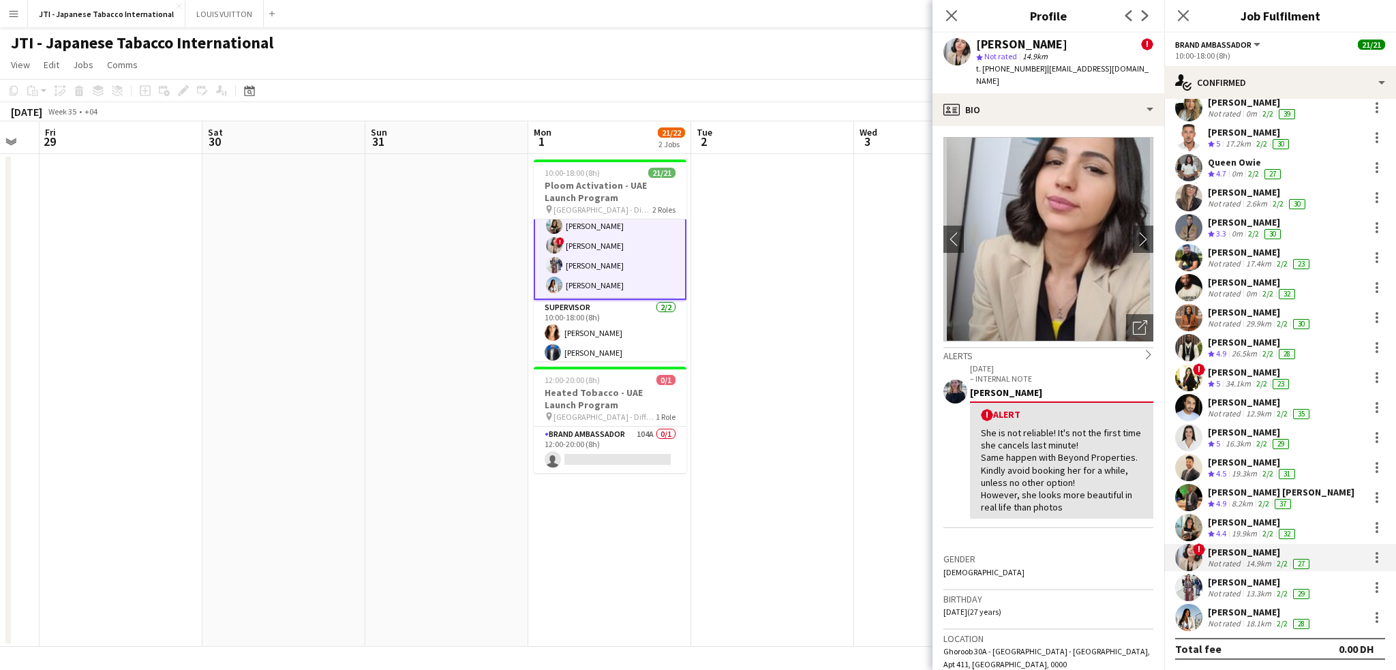
click at [1232, 291] on div "Not rated" at bounding box center [1225, 293] width 35 height 11
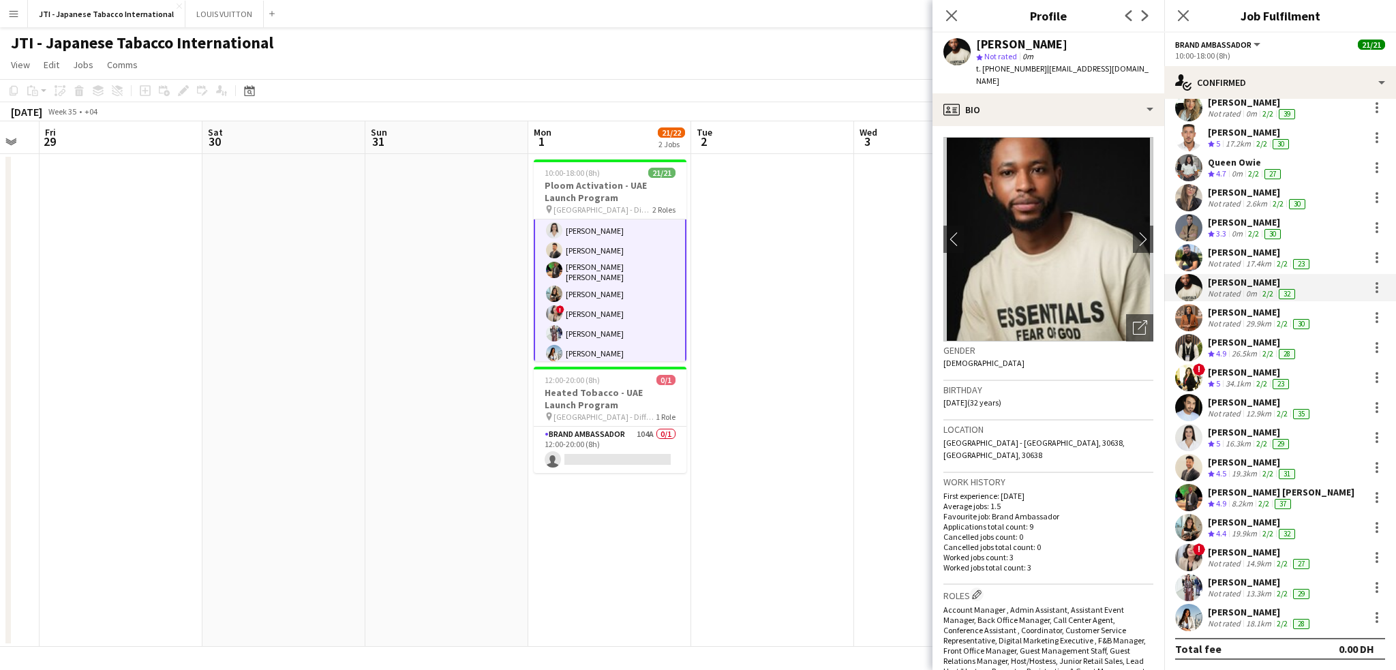
click at [614, 331] on app-card-role "Brand Ambassador 19/19 10:00-18:00 (8h) Aubrey Ellaine Rabino Tanja Vukas Jaafa…" at bounding box center [610, 163] width 153 height 409
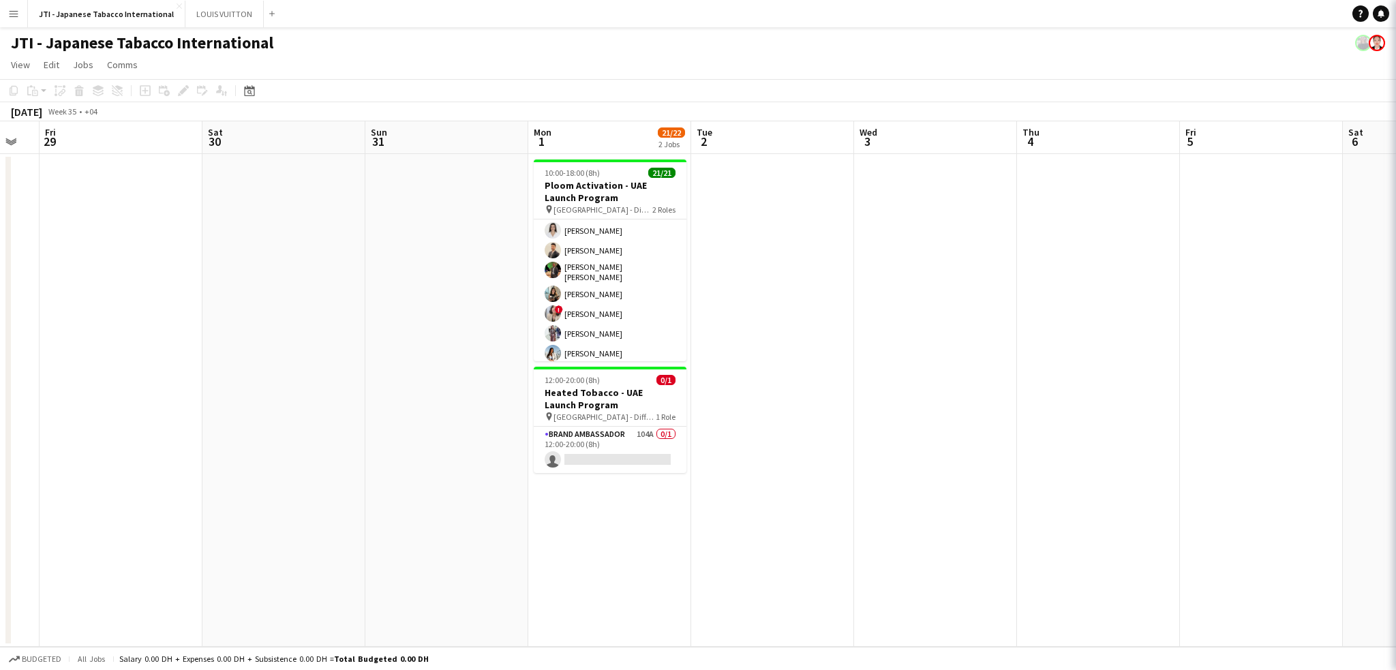
click at [614, 331] on app-card-role "Brand Ambassador 19/19 10:00-18:00 (8h) Aubrey Ellaine Rabino Tanja Vukas Jaafa…" at bounding box center [610, 163] width 153 height 406
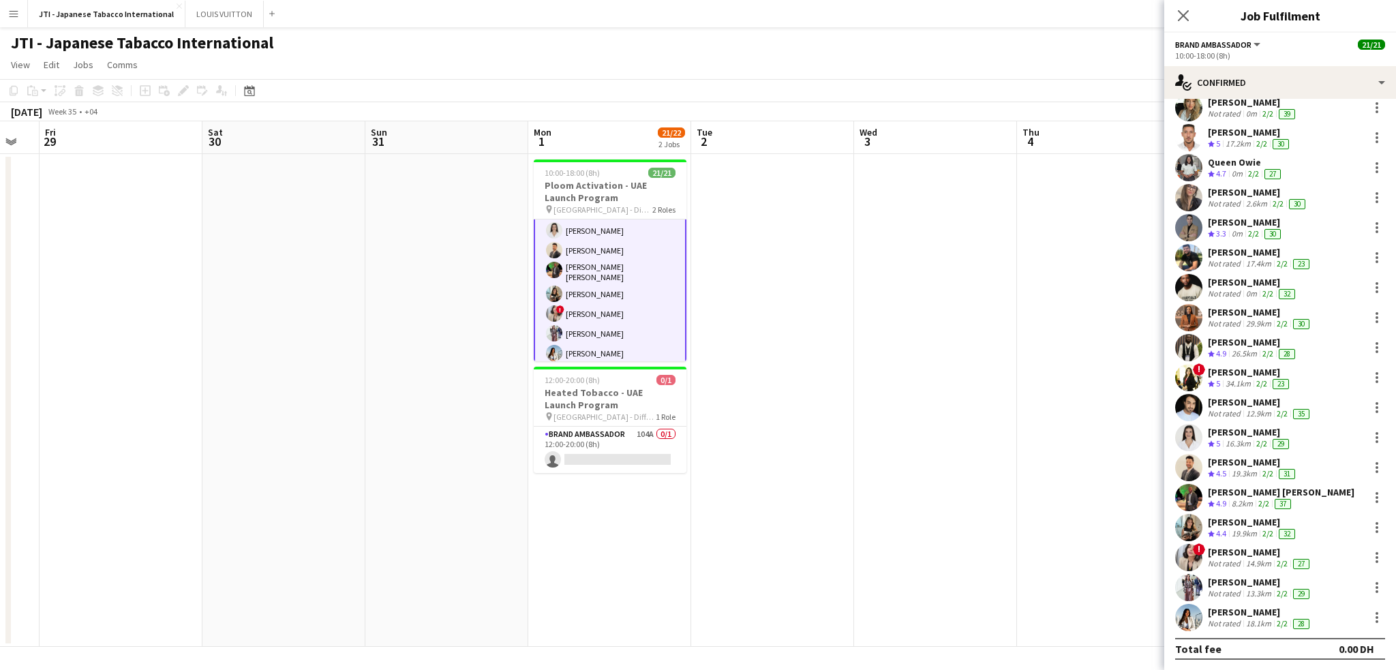
click at [1249, 562] on div "14.9km" at bounding box center [1258, 563] width 31 height 11
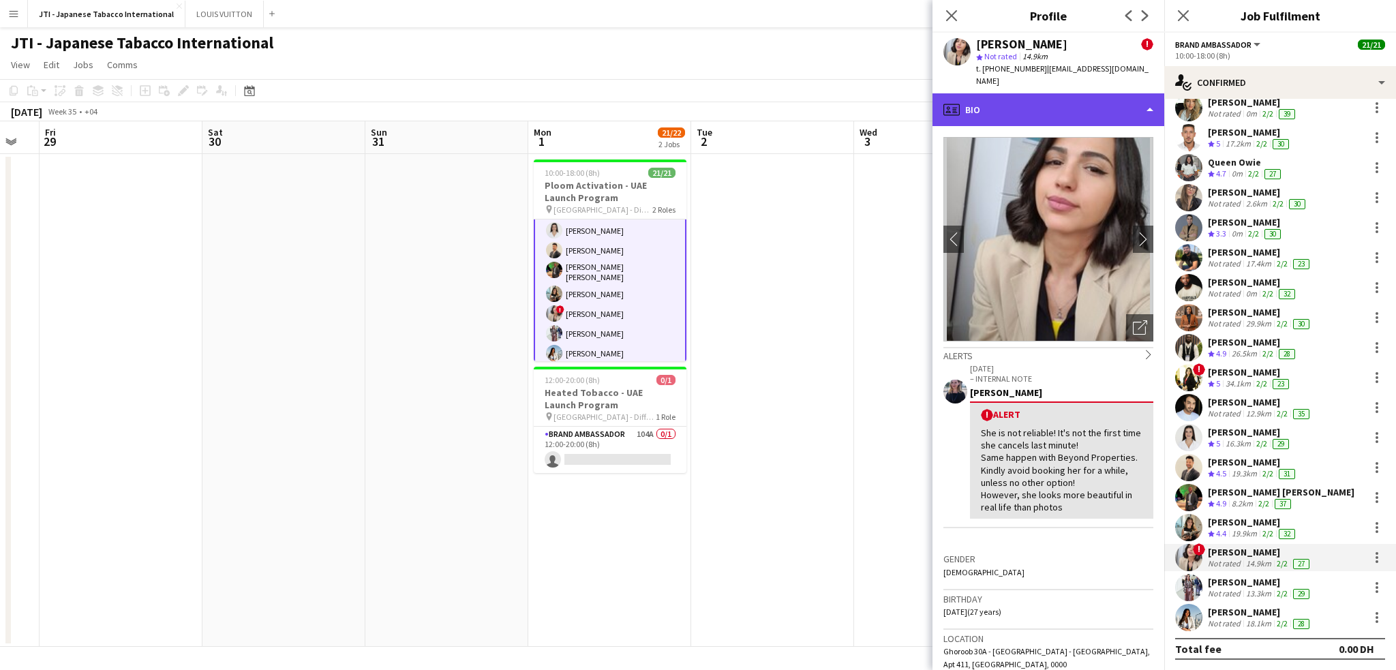
click at [1046, 106] on div "profile Bio" at bounding box center [1048, 109] width 232 height 33
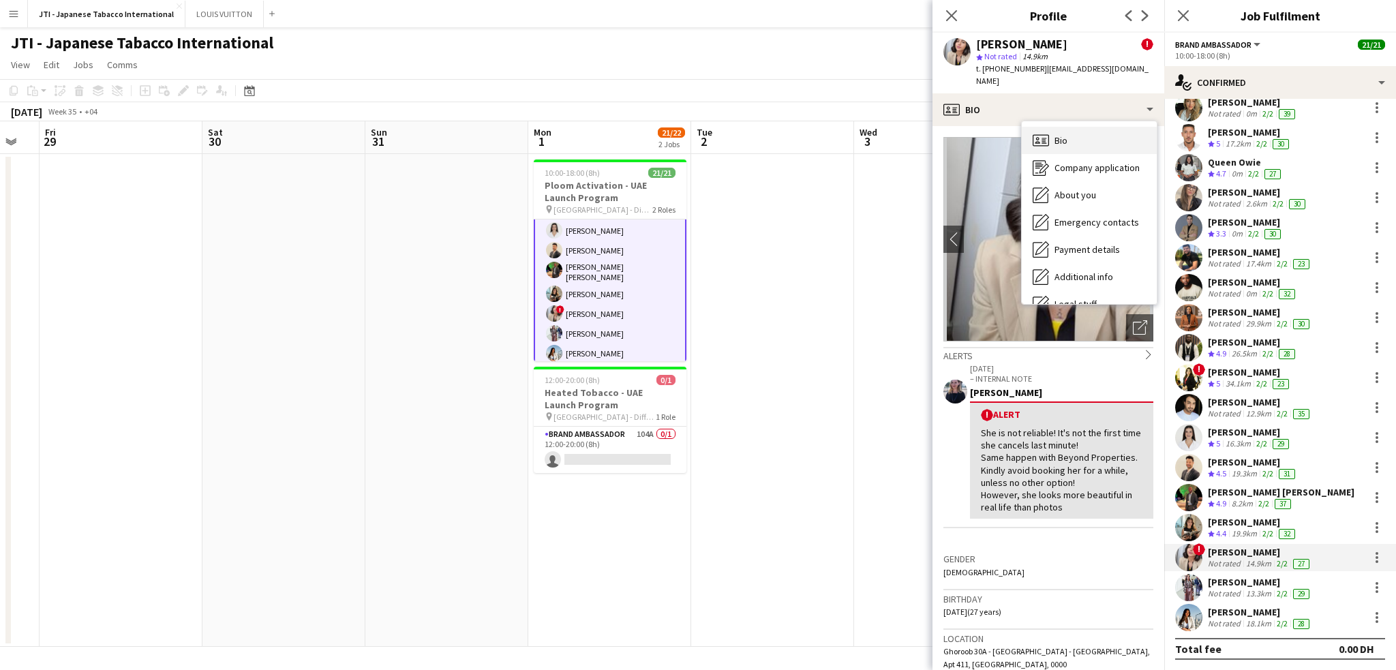
click at [1049, 127] on div "Bio Bio" at bounding box center [1088, 140] width 135 height 27
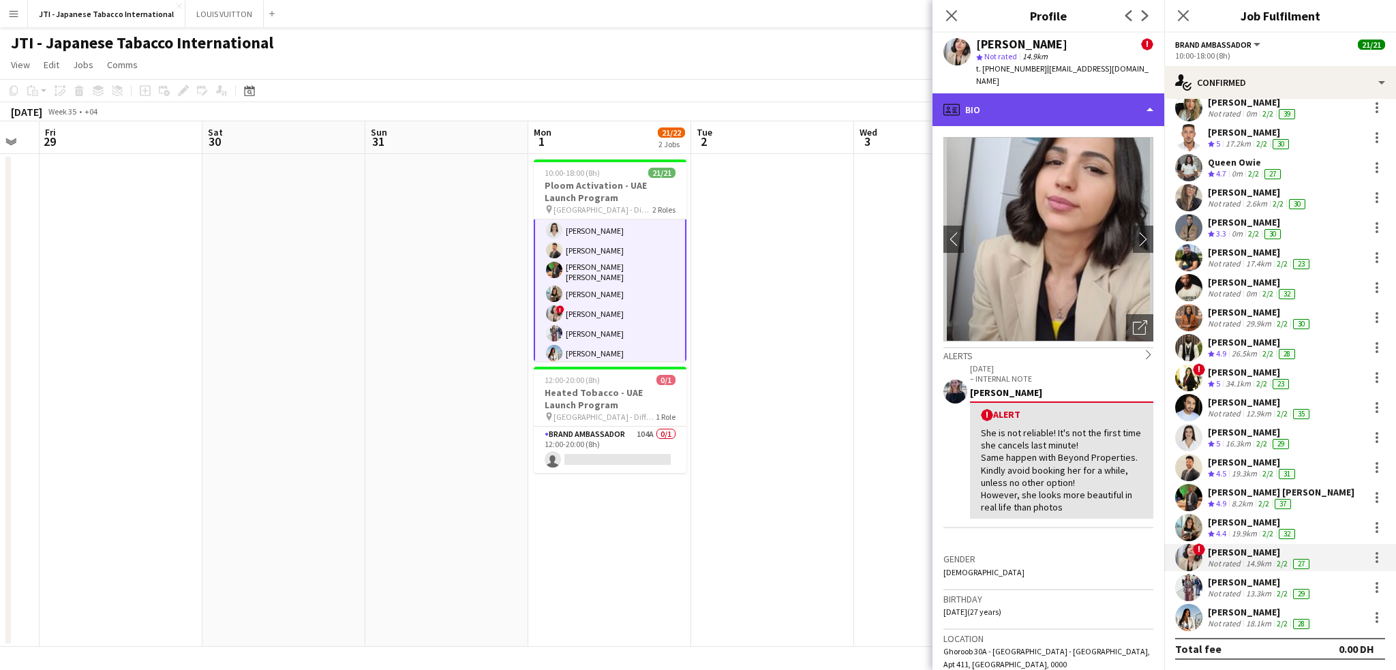
click at [1050, 106] on div "profile Bio" at bounding box center [1048, 109] width 232 height 33
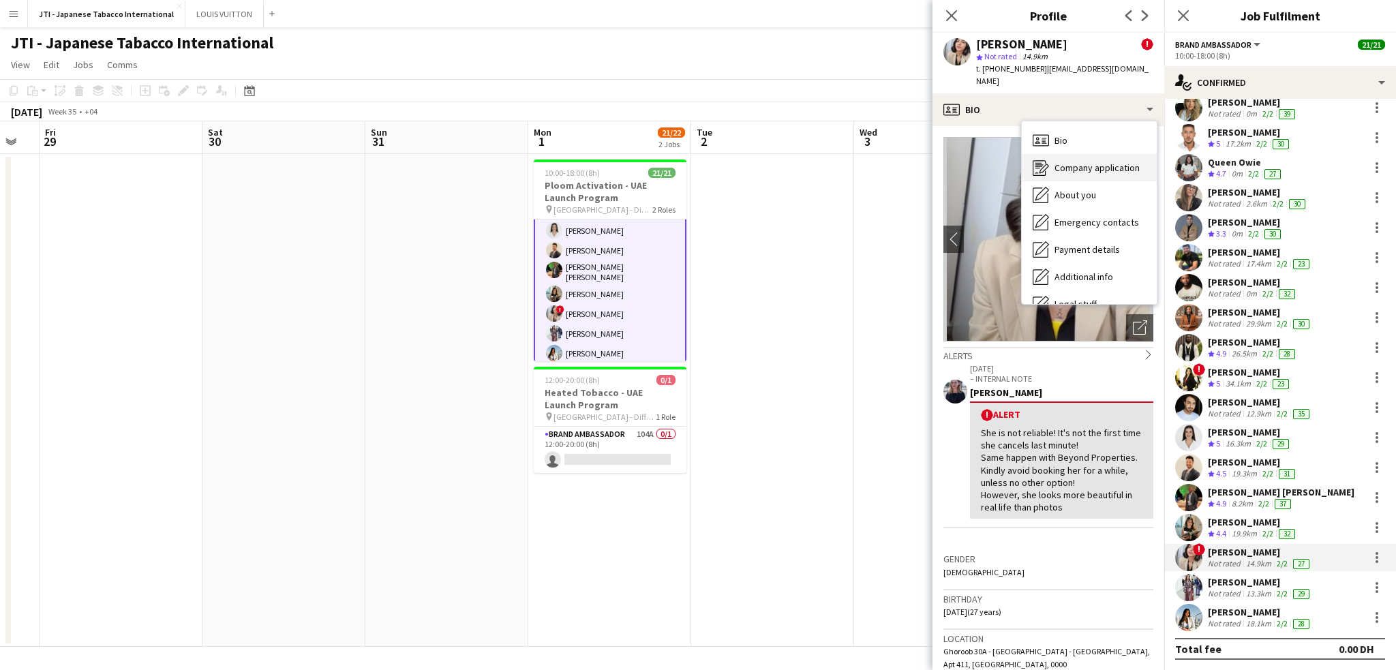
click at [1058, 162] on span "Company application" at bounding box center [1096, 168] width 85 height 12
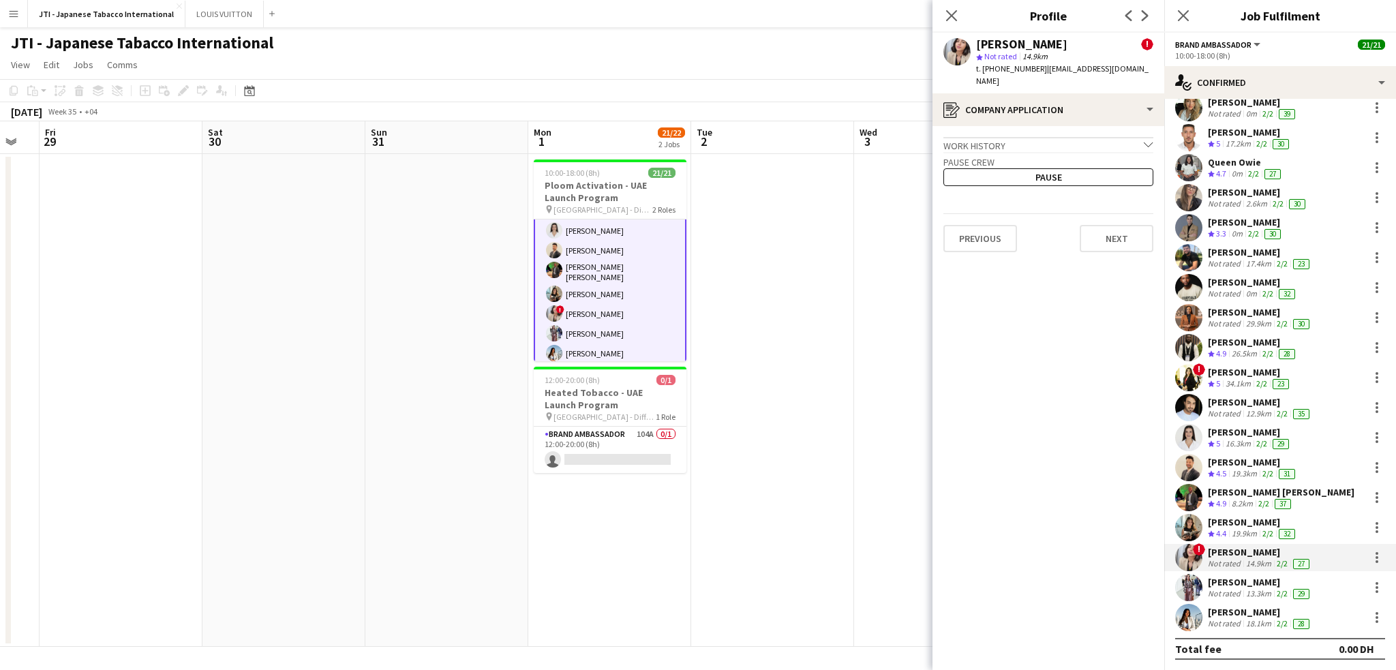
click at [1045, 137] on div "Work history chevron-down" at bounding box center [1048, 144] width 210 height 15
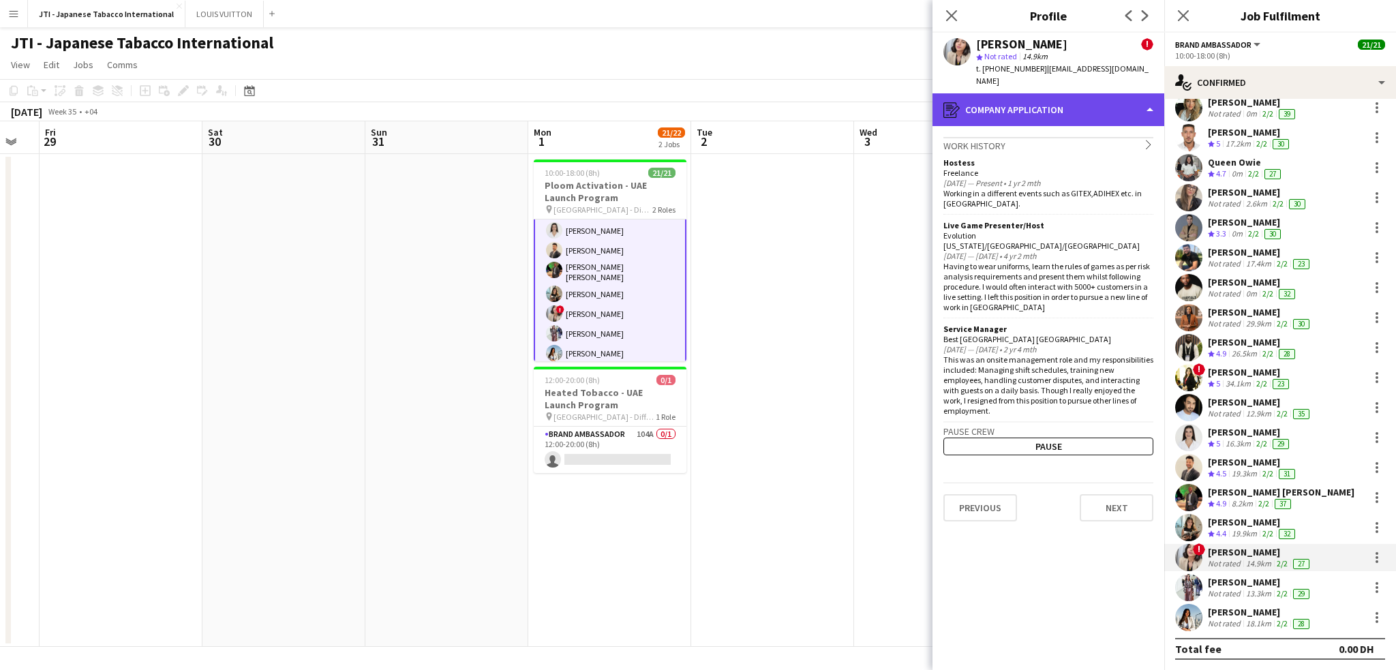
click at [1057, 104] on div "register Company application" at bounding box center [1048, 109] width 232 height 33
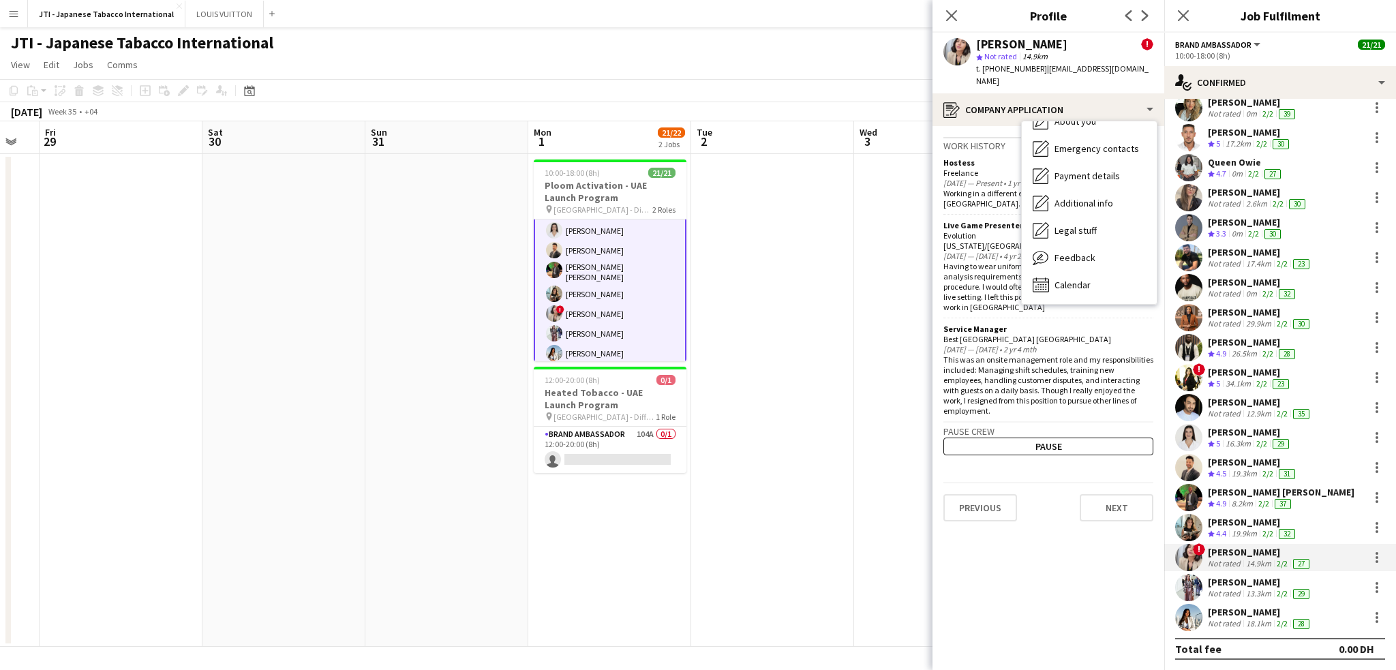
scroll to position [0, 285]
click at [776, 267] on app-date-cell at bounding box center [773, 400] width 163 height 493
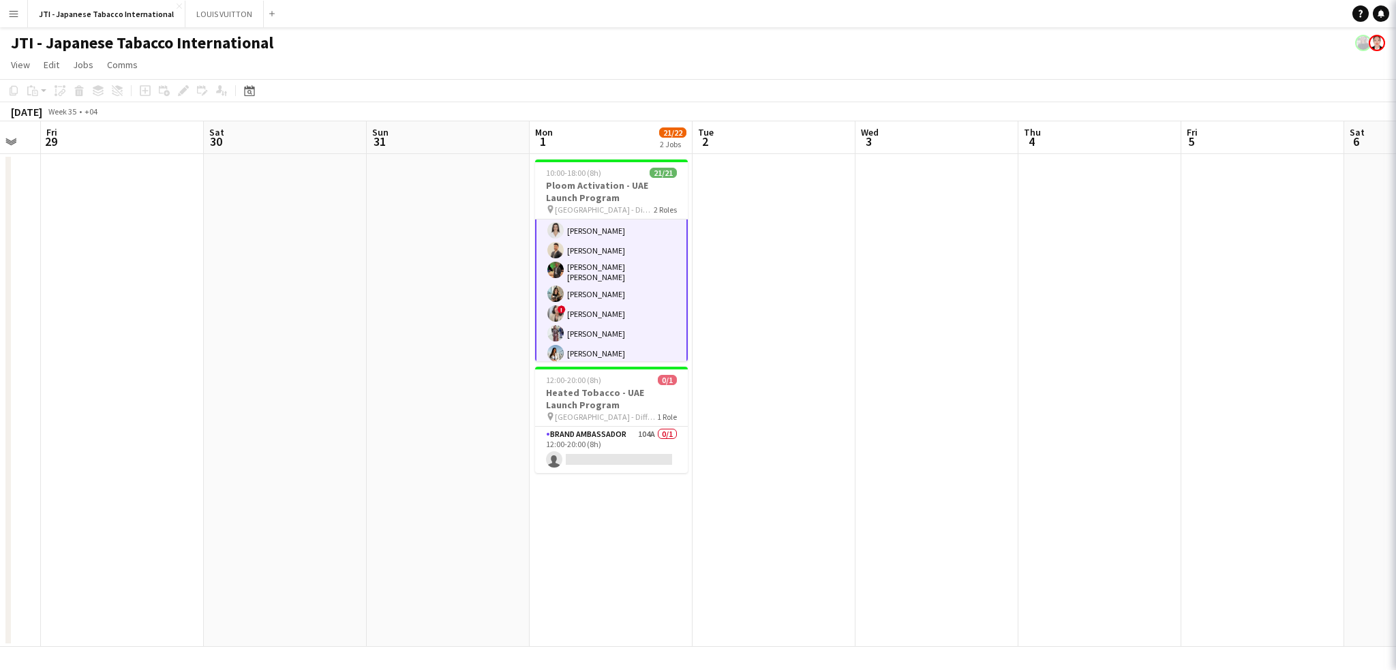
scroll to position [259, 0]
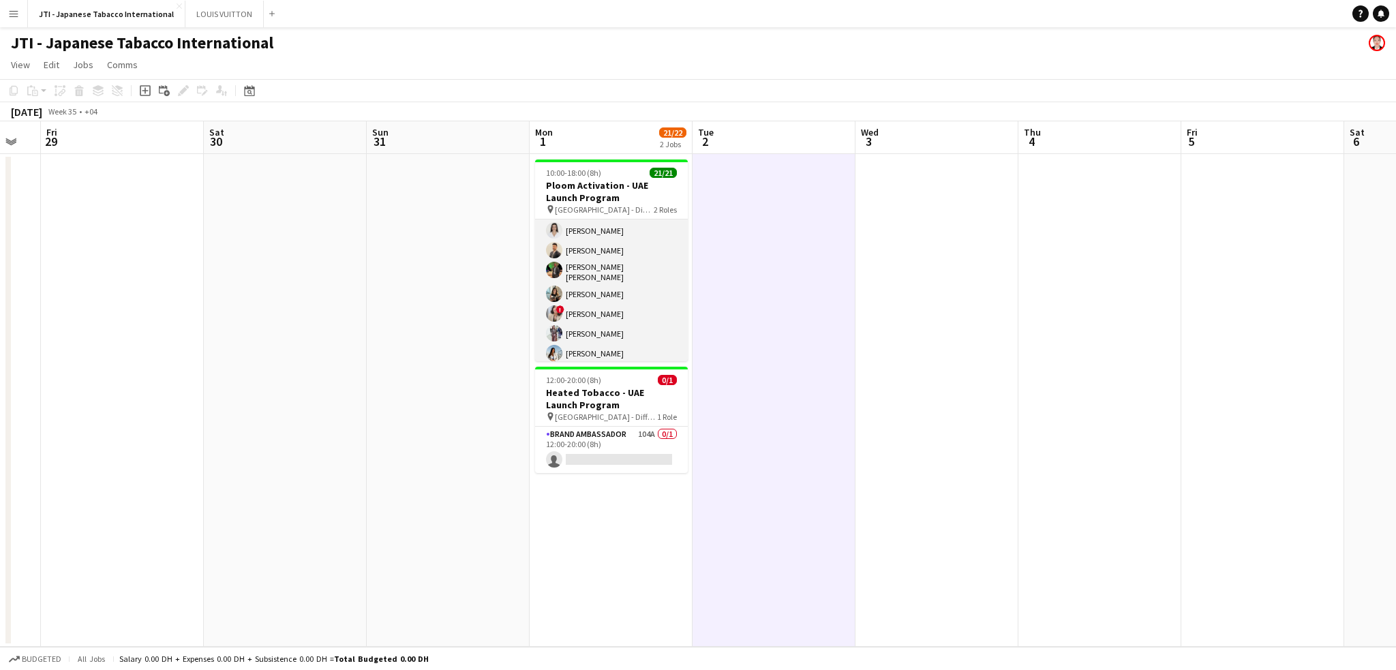
click at [621, 333] on app-card-role "Brand Ambassador 19/19 10:00-18:00 (8h) Aubrey Ellaine Rabino Tanja Vukas Jaafa…" at bounding box center [611, 163] width 153 height 406
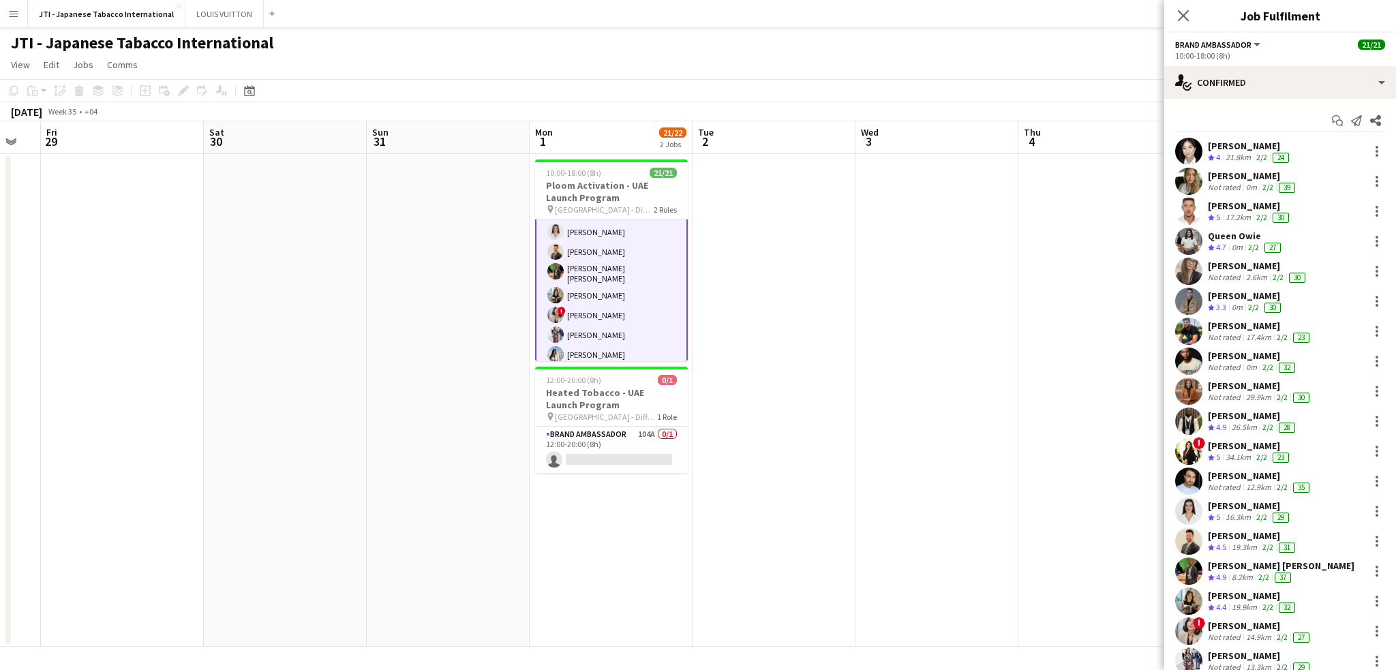
scroll to position [260, 0]
click at [1276, 392] on app-skills-label "2/2" at bounding box center [1281, 397] width 11 height 10
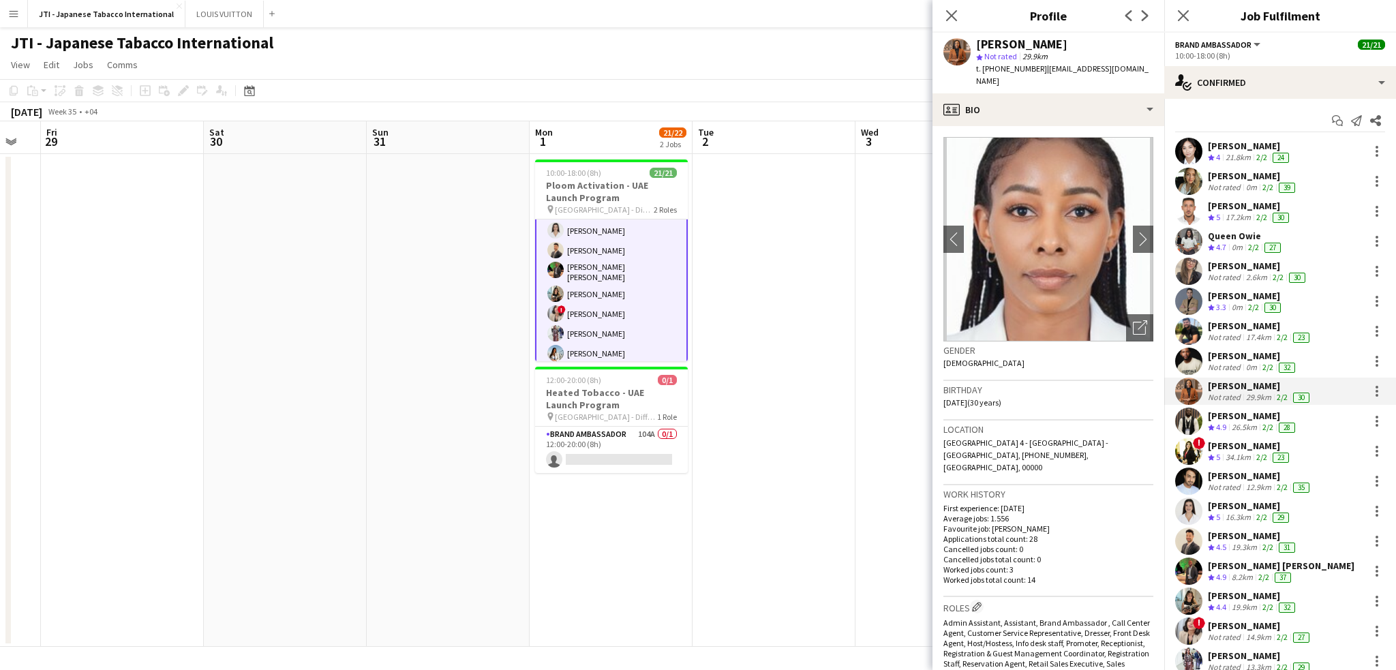
click at [1224, 331] on div "Karim Moubadder" at bounding box center [1260, 326] width 104 height 12
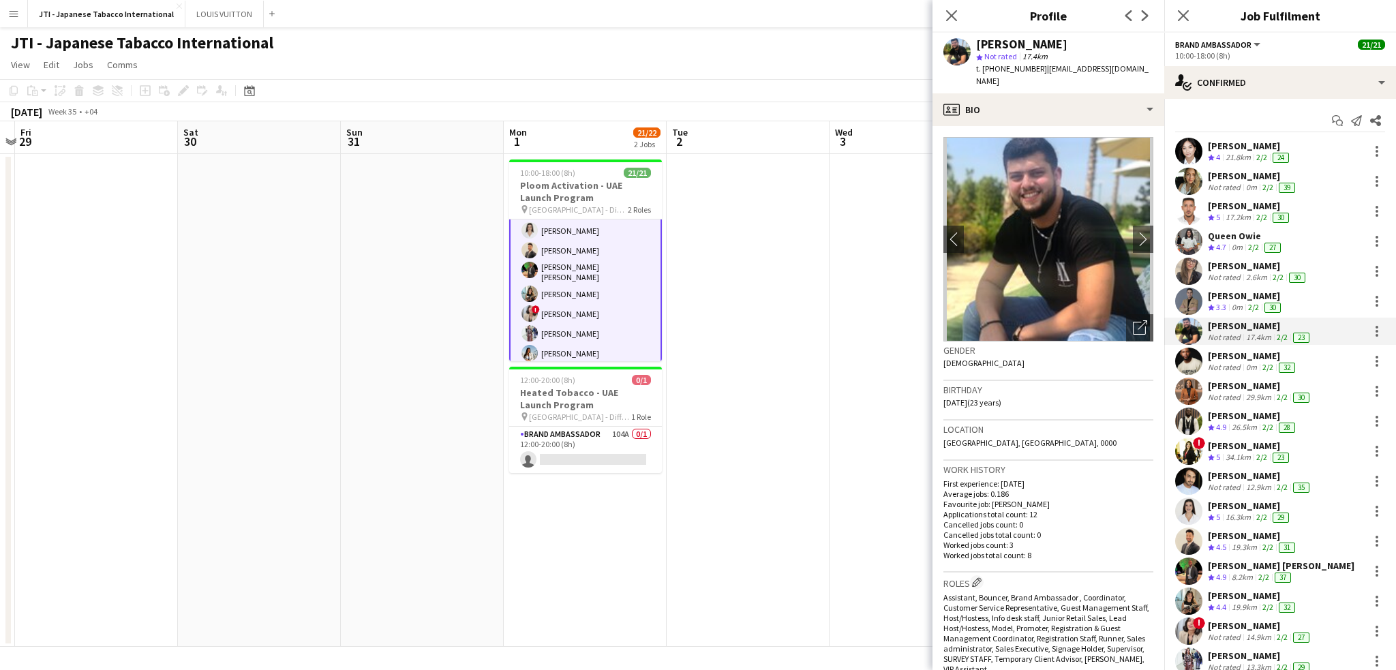
drag, startPoint x: 208, startPoint y: 420, endPoint x: 539, endPoint y: 428, distance: 331.3
click at [714, 452] on app-calendar-viewport "Wed 27 Thu 28 Fri 29 Sat 30 Sun 31 Mon 1 21/22 2 Jobs Tue 2 Wed 3 Thu 4 Fri 5 S…" at bounding box center [698, 383] width 1396 height 525
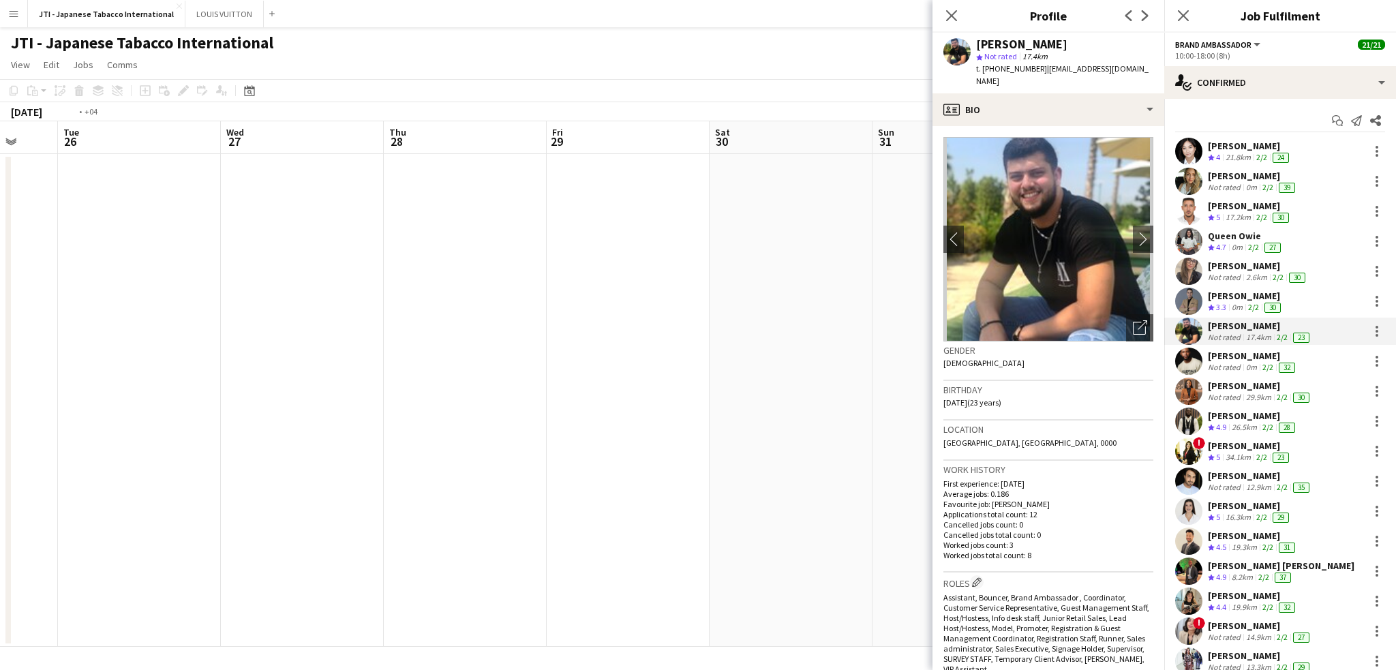
drag, startPoint x: 397, startPoint y: 373, endPoint x: 692, endPoint y: 354, distance: 296.3
click at [691, 354] on app-calendar-viewport "Sat 23 Sun 24 Mon 25 Tue 26 Wed 27 Thu 28 Fri 29 Sat 30 Sun 31 Mon 1 21/22 2 Jo…" at bounding box center [698, 383] width 1396 height 525
drag, startPoint x: 512, startPoint y: 371, endPoint x: 566, endPoint y: 378, distance: 54.3
click at [710, 363] on app-calendar-viewport "Mon 18 Tue 19 Wed 20 Thu 21 Fri 22 Sat 23 Sun 24 Mon 25 Tue 26 Wed 27 Thu 28 Fr…" at bounding box center [698, 383] width 1396 height 525
drag, startPoint x: 313, startPoint y: 384, endPoint x: 859, endPoint y: 386, distance: 545.8
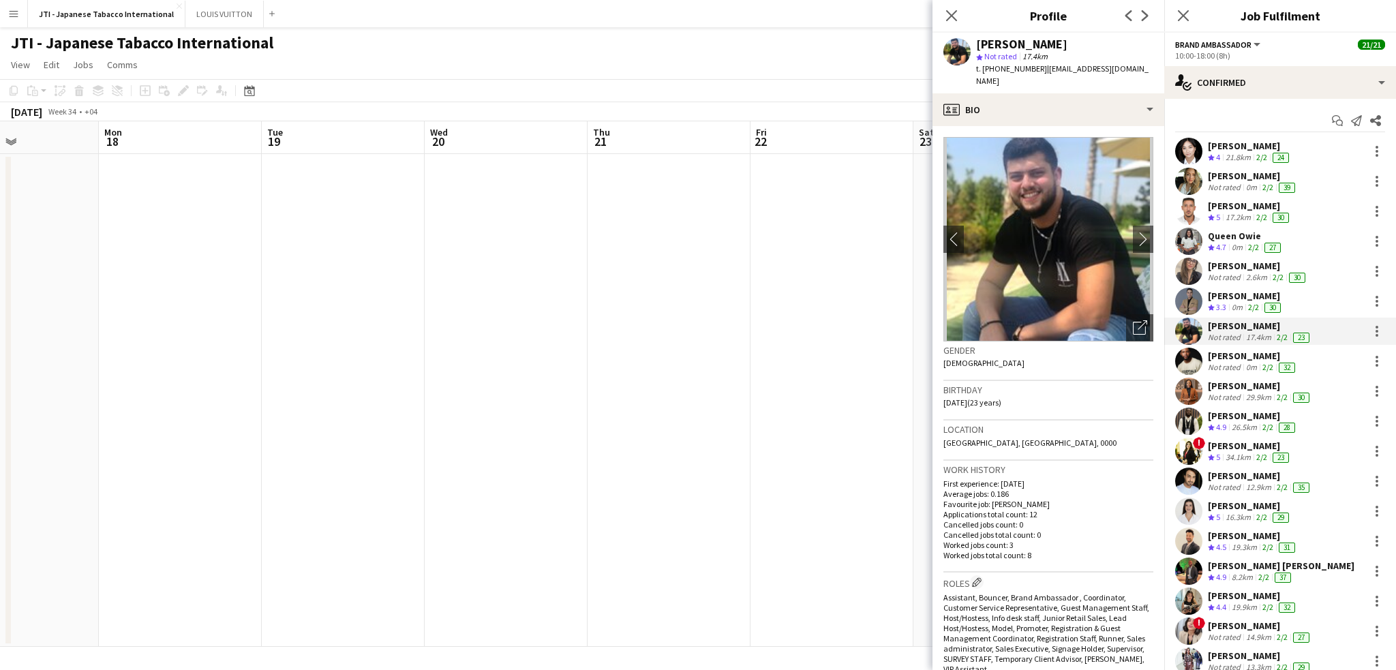
click at [855, 384] on app-calendar-viewport "Fri 15 Sat 16 Sun 17 Mon 18 Tue 19 Wed 20 Thu 21 Fri 22 Sat 23 Sun 24 Mon 25 Tu…" at bounding box center [698, 383] width 1396 height 525
drag, startPoint x: 750, startPoint y: 405, endPoint x: 564, endPoint y: 395, distance: 186.4
click at [837, 386] on app-calendar-viewport "Sat 9 Sun 10 Mon 11 Tue 12 Wed 13 Thu 14 Fri 15 Sat 16 Sun 17 Mon 18 Tue 19 Wed…" at bounding box center [698, 383] width 1396 height 525
click at [974, 371] on body "Menu Boards Boards Boards All jobs Status Workforce Workforce My Workforce Recr…" at bounding box center [698, 335] width 1396 height 670
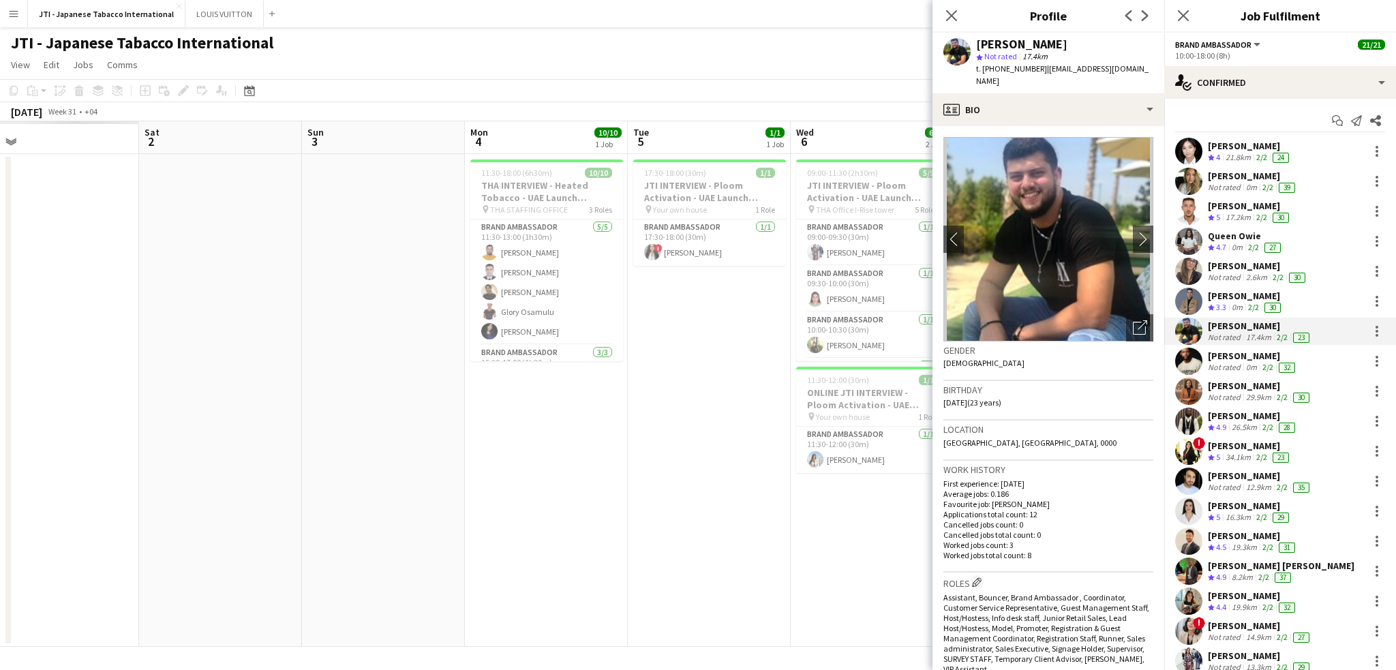
drag, startPoint x: 153, startPoint y: 339, endPoint x: 787, endPoint y: 435, distance: 640.9
click at [787, 435] on app-calendar-viewport "Wed 30 Thu 31 Fri 1 Sat 2 Sun 3 Mon 4 10/10 1 Job Tue 5 1/1 1 Job Wed 6 6/6 2 J…" at bounding box center [698, 383] width 1396 height 525
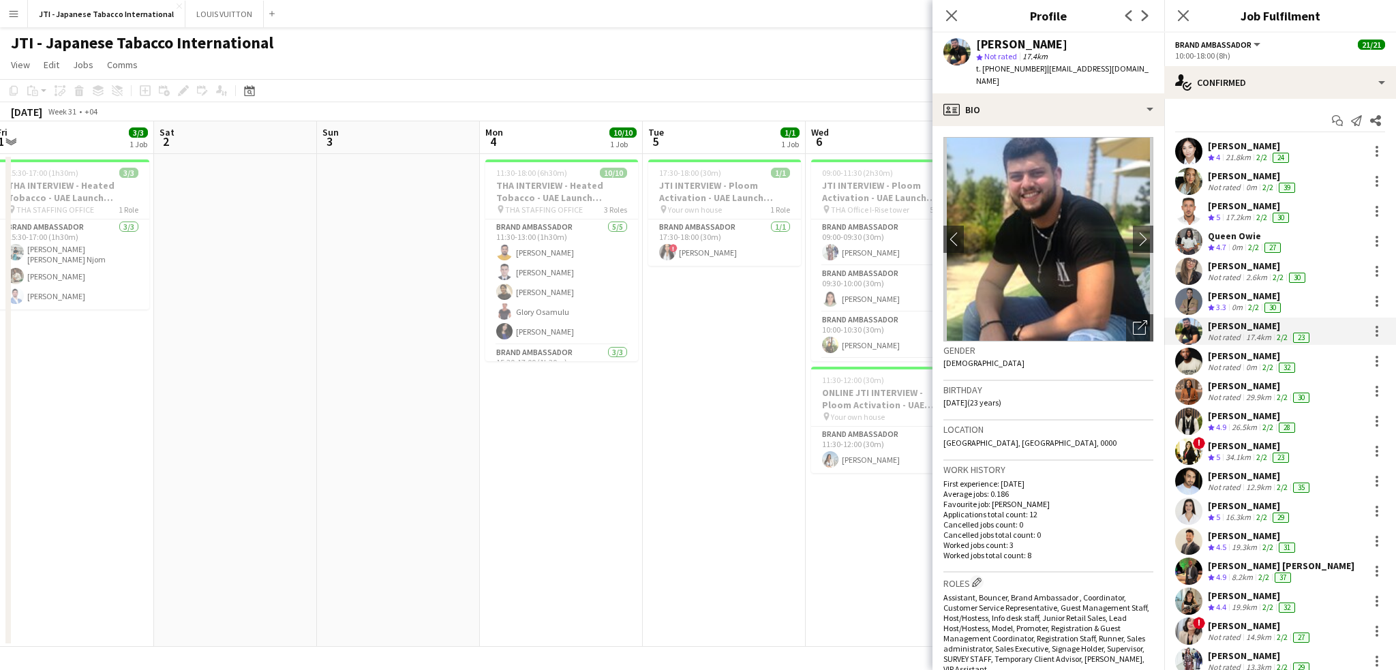
drag, startPoint x: 548, startPoint y: 258, endPoint x: 549, endPoint y: 181, distance: 76.3
click at [548, 257] on app-card-role "Brand Ambassador 5/5 11:30-13:00 (1h30m) Adeel Ahmad Omar Abdel Magid Susan Tar…" at bounding box center [561, 281] width 153 height 125
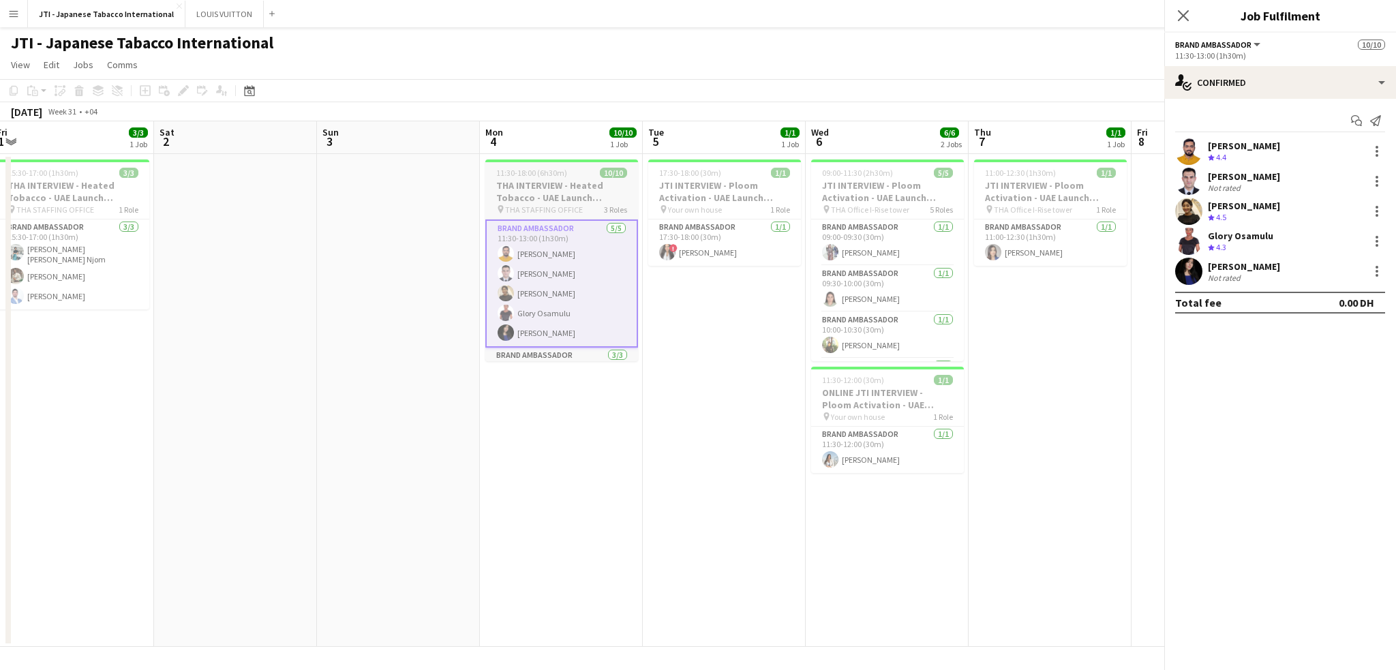
click at [549, 181] on h3 "THA INTERVIEW - Heated Tobacco - UAE Launch Program" at bounding box center [561, 191] width 153 height 25
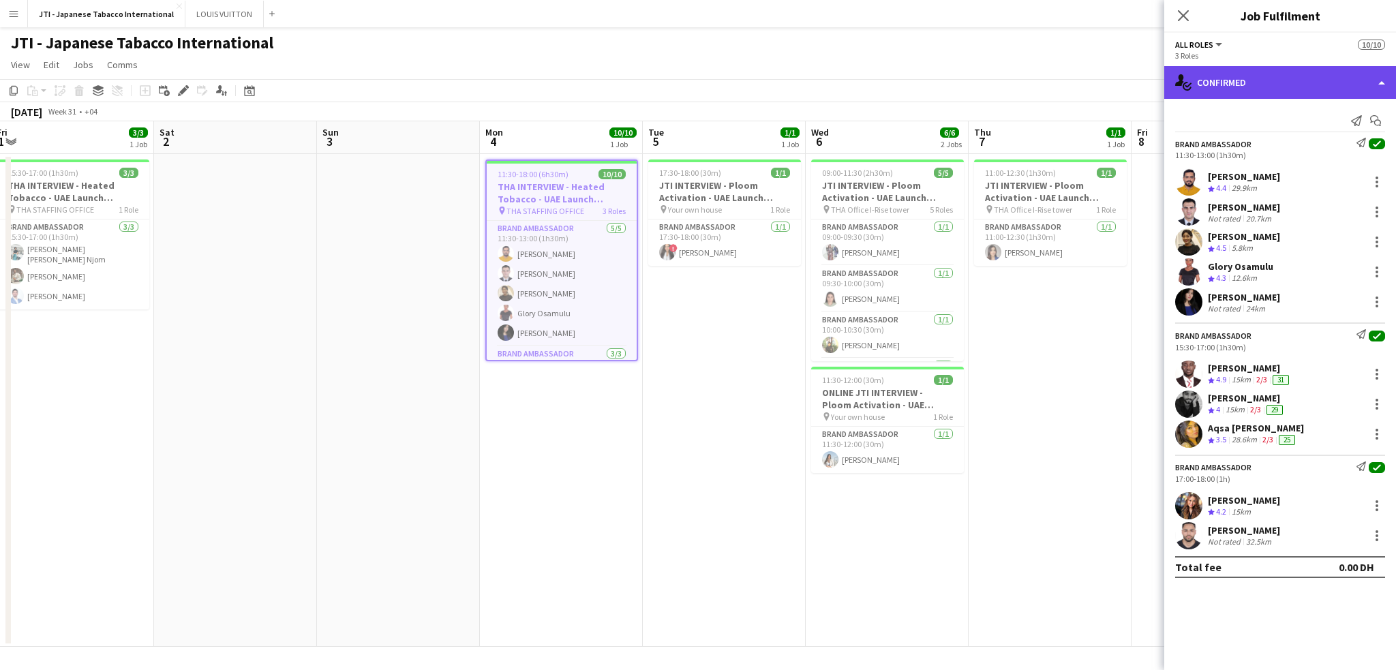
click at [1258, 81] on div "single-neutral-actions-check-2 Confirmed" at bounding box center [1280, 82] width 232 height 33
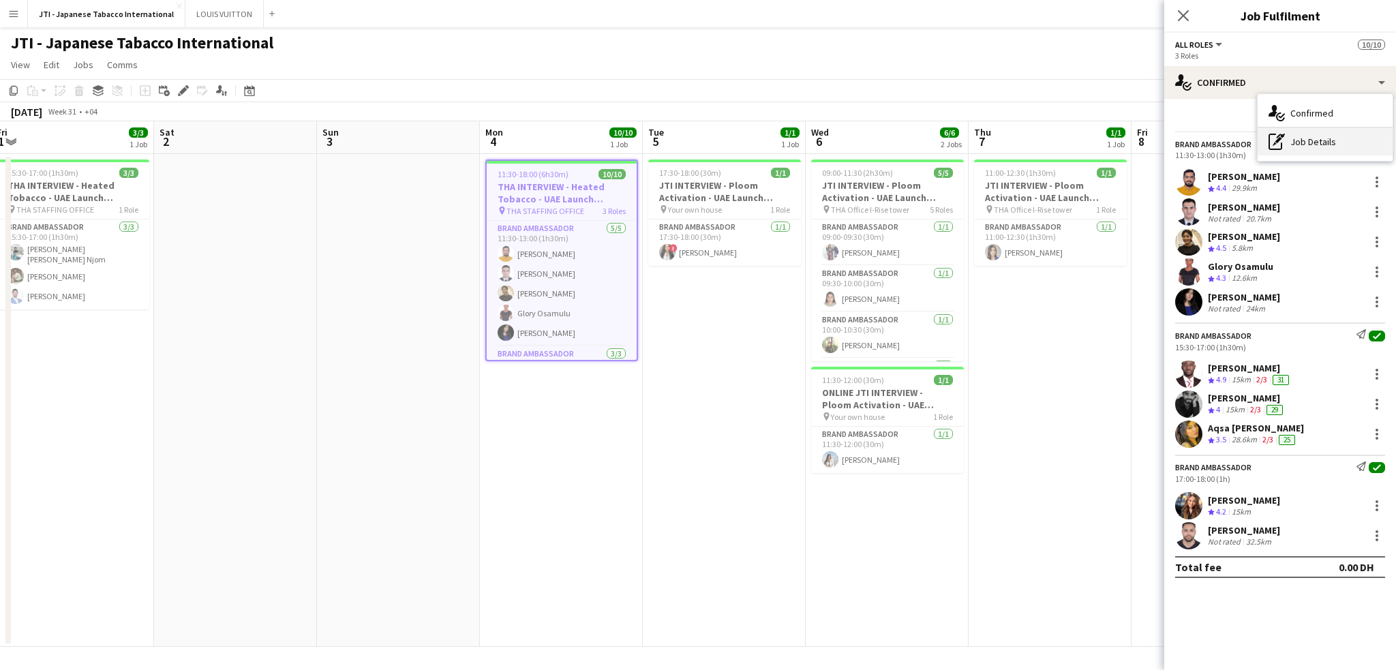
click at [1300, 138] on div "pen-write Job Details" at bounding box center [1324, 141] width 135 height 27
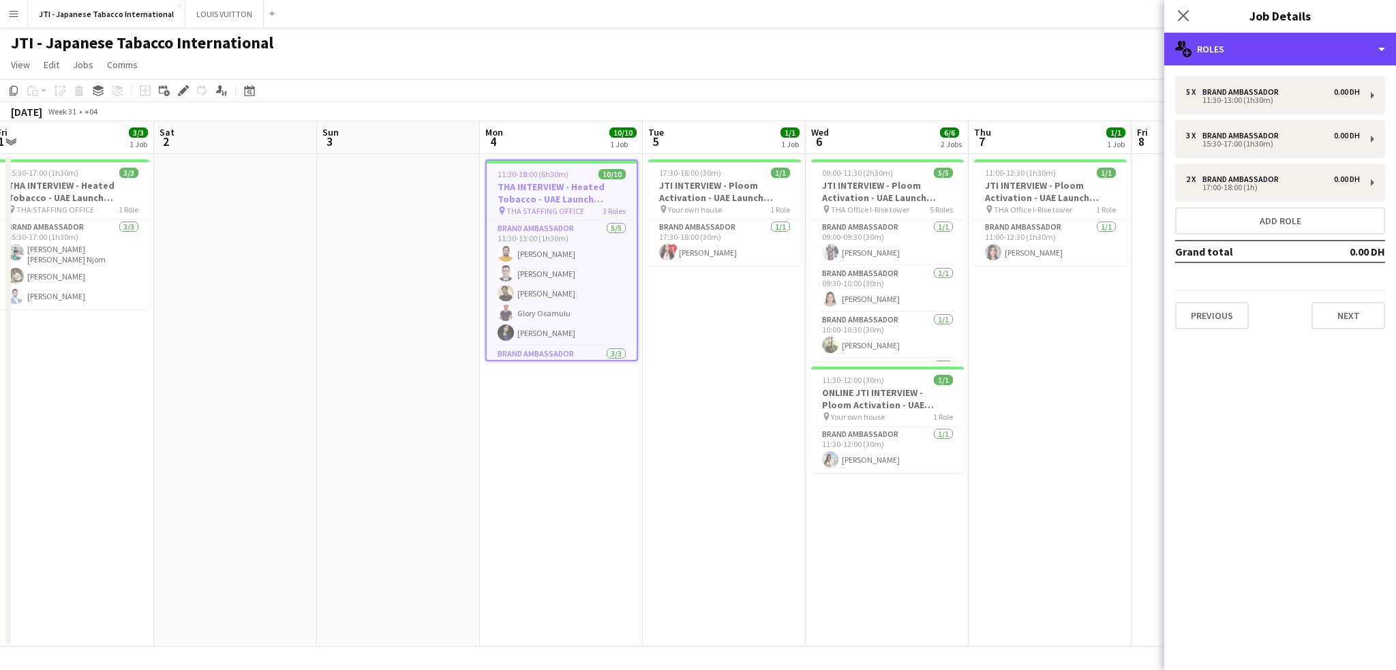
drag, startPoint x: 1281, startPoint y: 48, endPoint x: 1290, endPoint y: 102, distance: 54.6
click at [1281, 46] on div "multiple-users-add Roles" at bounding box center [1280, 49] width 232 height 33
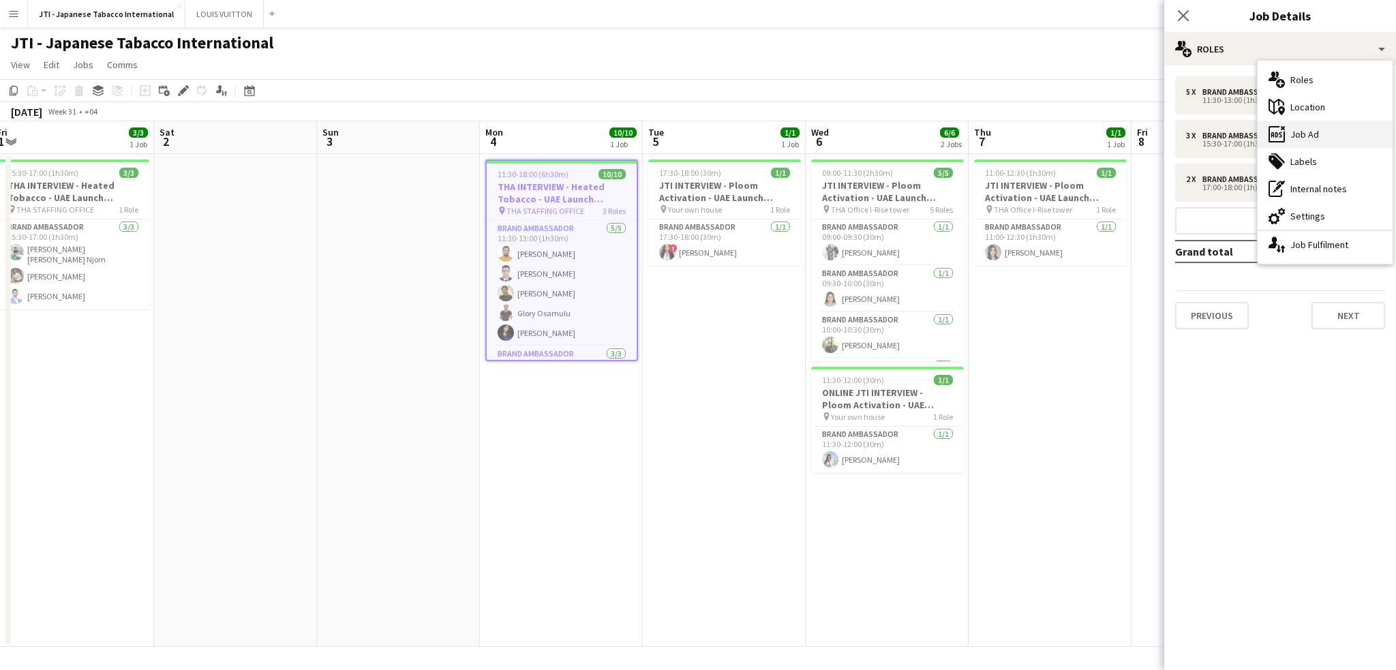
click at [1294, 137] on div "ads-window Job Ad" at bounding box center [1324, 134] width 135 height 27
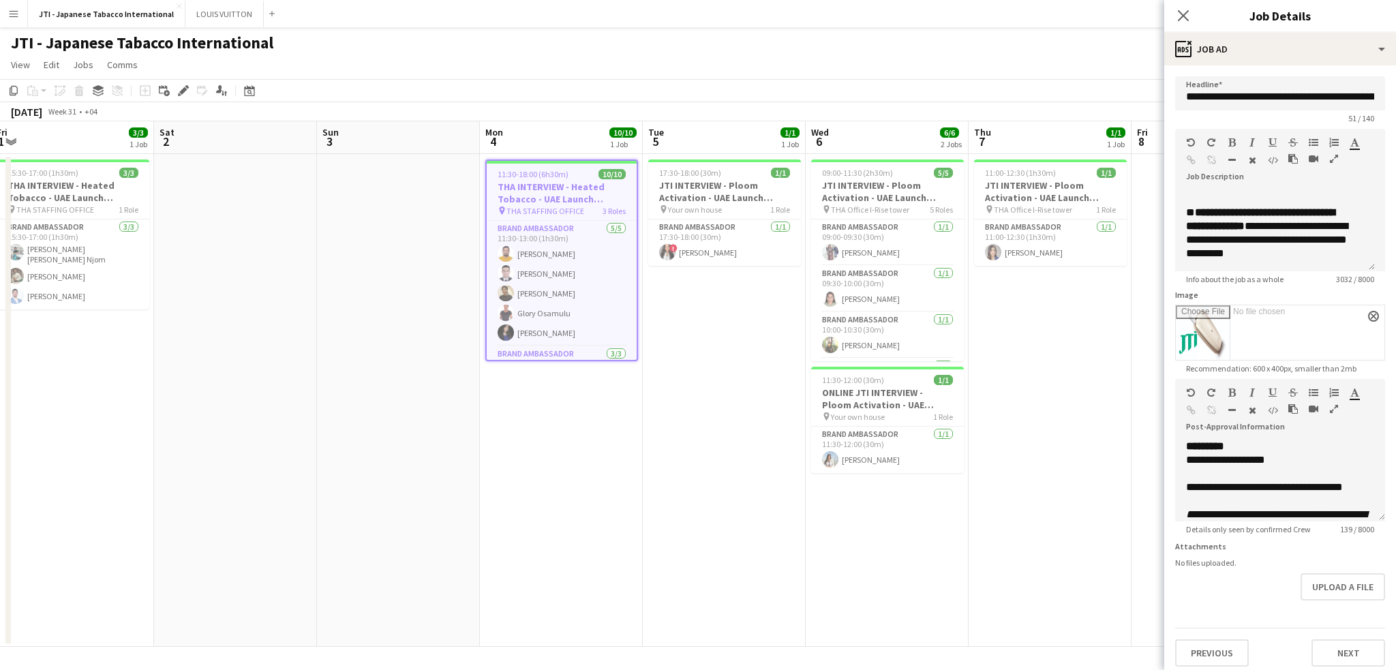
scroll to position [16, 0]
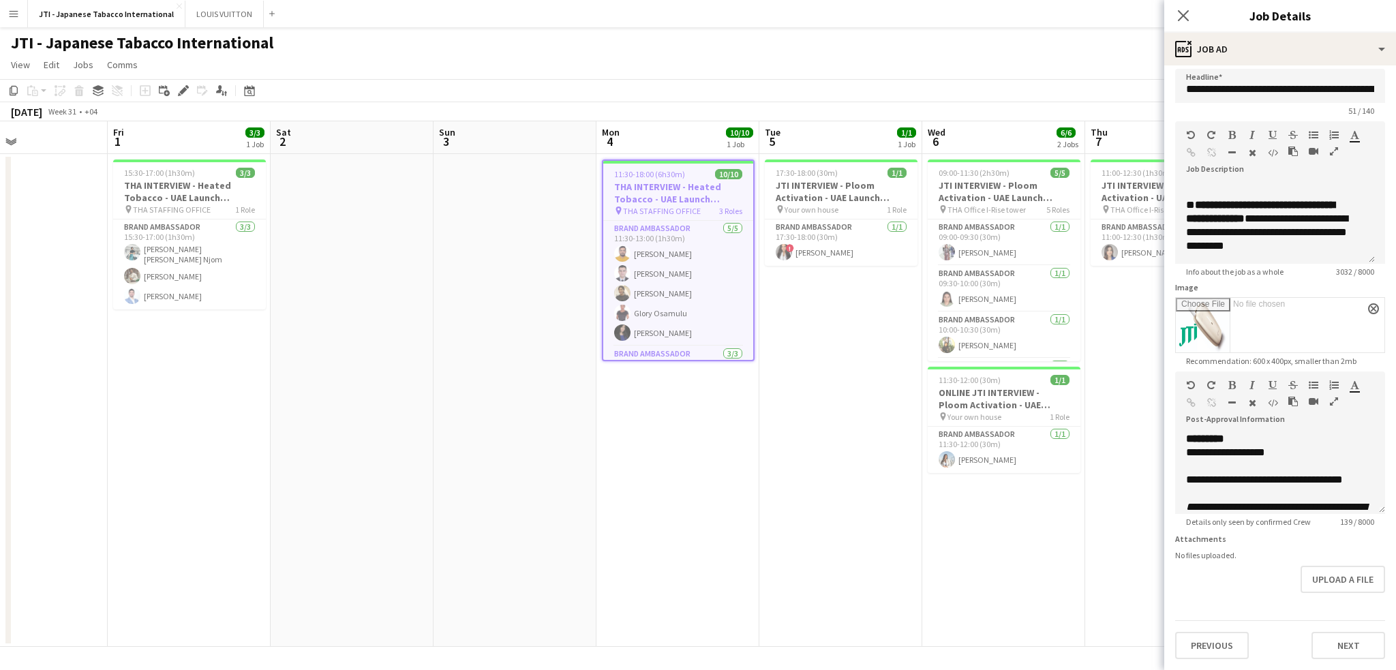
drag, startPoint x: 340, startPoint y: 435, endPoint x: 998, endPoint y: 446, distance: 657.7
click at [998, 447] on app-calendar-viewport "Wed 30 4/4 1 Job Thu 31 Fri 1 3/3 1 Job Sat 2 Sun 3 Mon 4 10/10 1 Job Tue 5 1/1…" at bounding box center [698, 383] width 1396 height 525
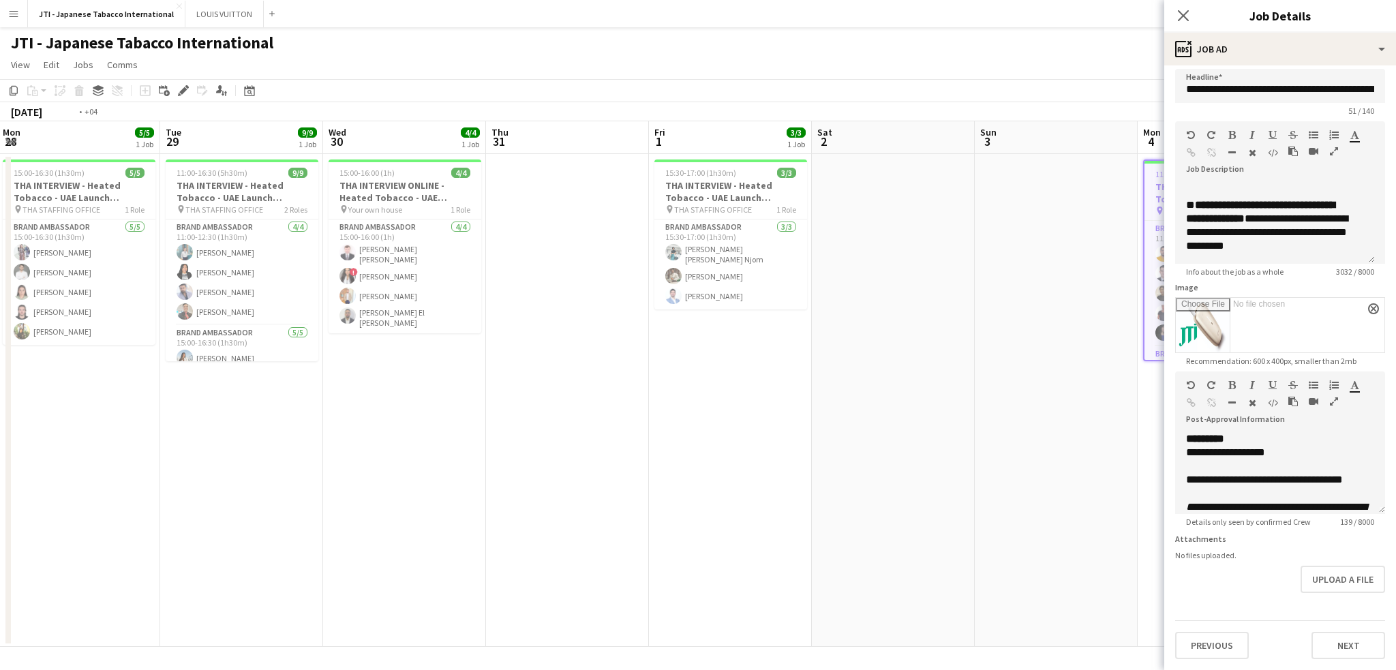
scroll to position [0, 316]
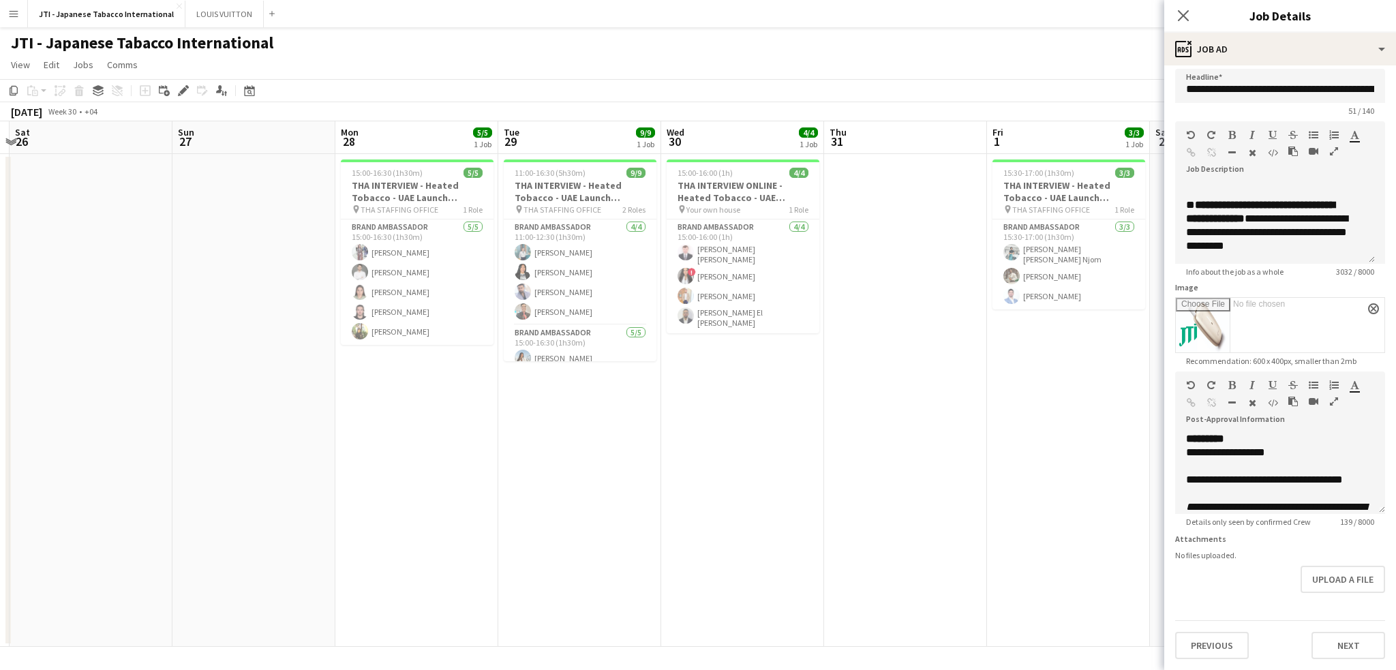
drag, startPoint x: 532, startPoint y: 420, endPoint x: 770, endPoint y: 426, distance: 237.9
click at [770, 426] on app-calendar-viewport "Thu 24 Fri 25 Sat 26 Sun 27 Mon 28 5/5 1 Job Tue 29 9/9 1 Job Wed 30 4/4 1 Job …" at bounding box center [698, 383] width 1396 height 525
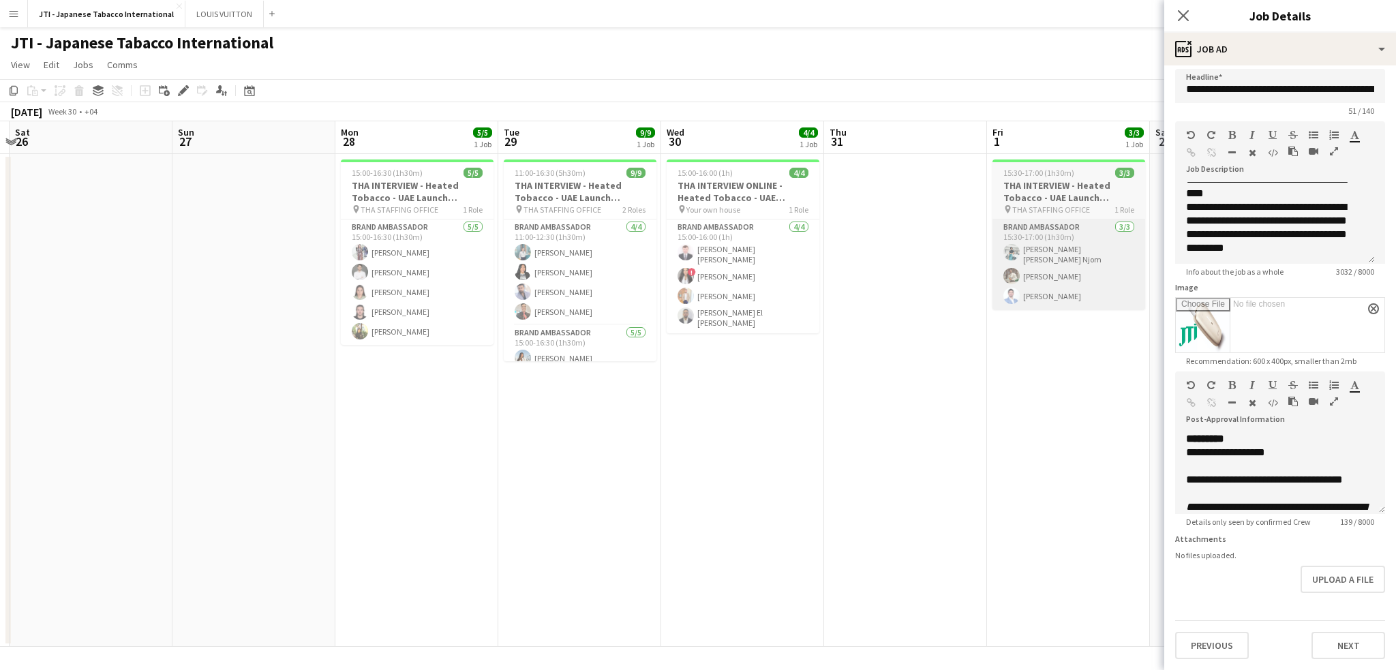
scroll to position [1428, 0]
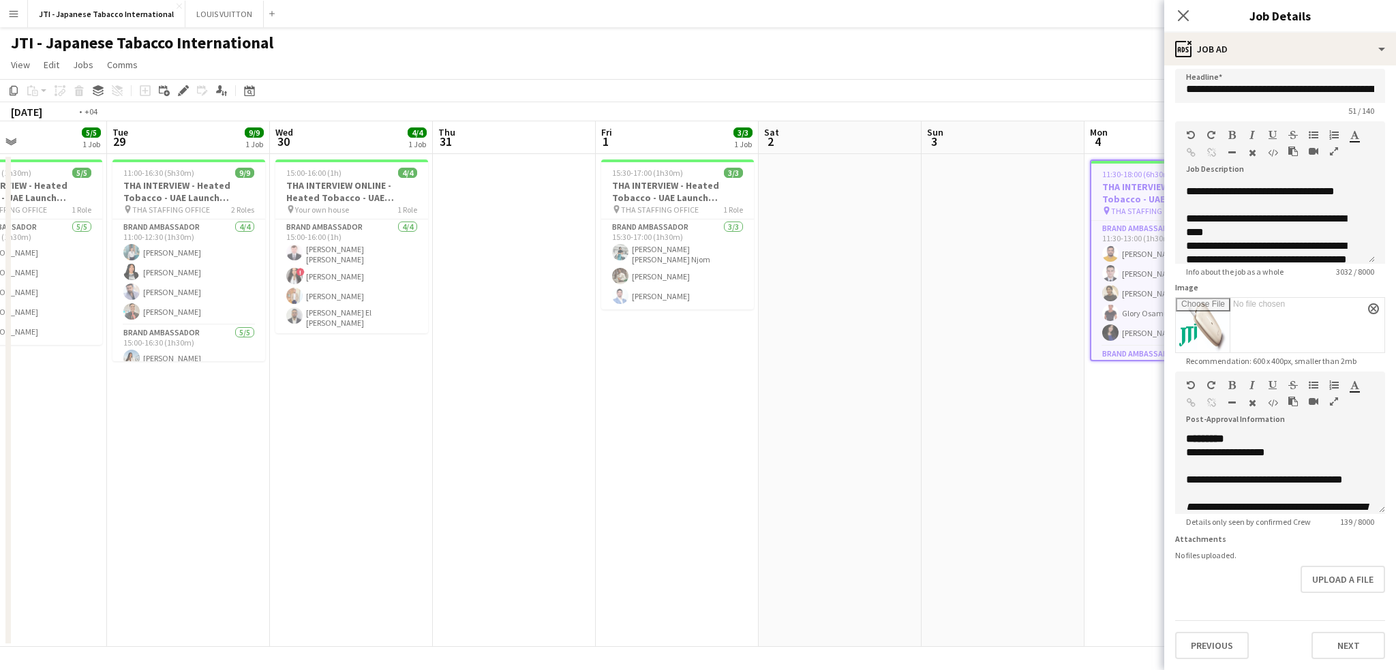
drag, startPoint x: 770, startPoint y: 276, endPoint x: 640, endPoint y: 285, distance: 130.5
click at [640, 285] on app-calendar-viewport "Fri 25 Sat 26 Sun 27 Mon 28 5/5 1 Job Tue 29 9/9 1 Job Wed 30 4/4 1 Job Thu 31 …" at bounding box center [698, 383] width 1396 height 525
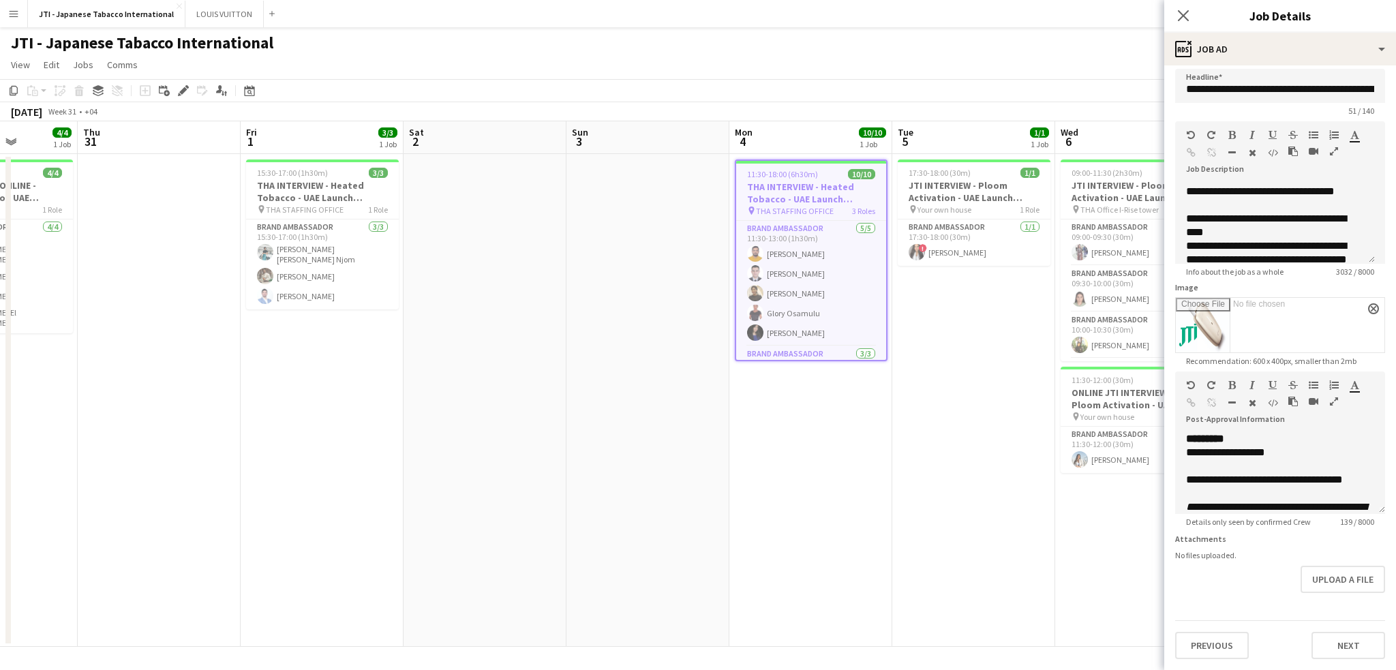
scroll to position [0, 424]
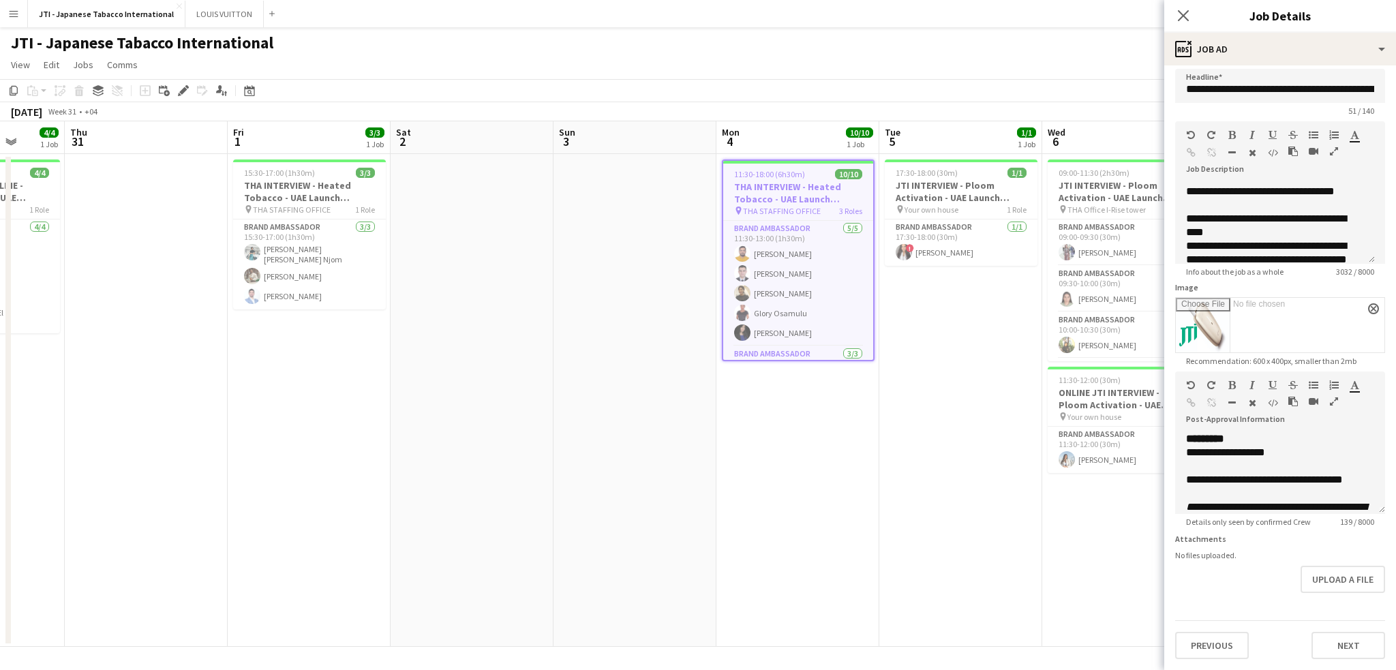
drag, startPoint x: 942, startPoint y: 310, endPoint x: 657, endPoint y: 310, distance: 285.5
click at [657, 310] on app-calendar-viewport "Mon 28 5/5 1 Job Tue 29 9/9 1 Job Wed 30 4/4 1 Job Thu 31 Fri 1 3/3 1 Job Sat 2…" at bounding box center [698, 383] width 1396 height 525
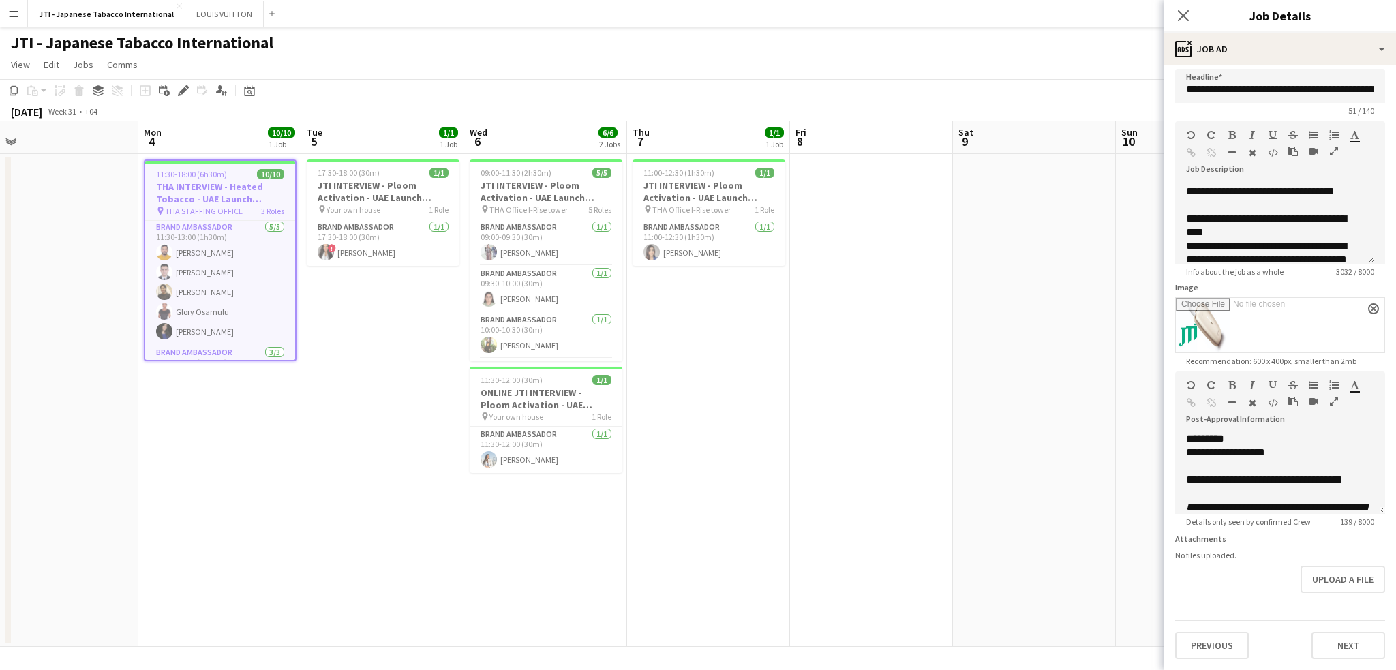
scroll to position [0, 568]
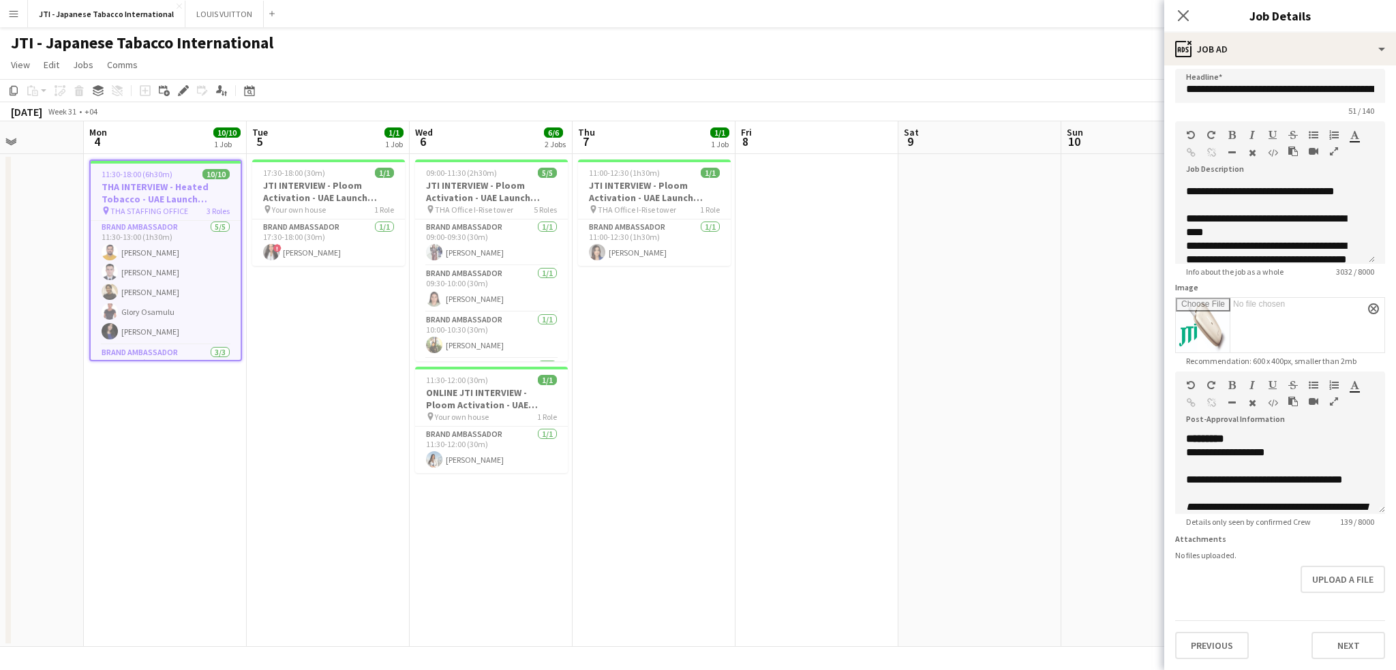
drag, startPoint x: 919, startPoint y: 331, endPoint x: 286, endPoint y: 351, distance: 632.7
click at [286, 351] on app-calendar-viewport "Thu 31 Fri 1 3/3 1 Job Sat 2 Sun 3 Mon 4 10/10 1 Job Tue 5 1/1 1 Job Wed 6 6/6 …" at bounding box center [698, 383] width 1396 height 525
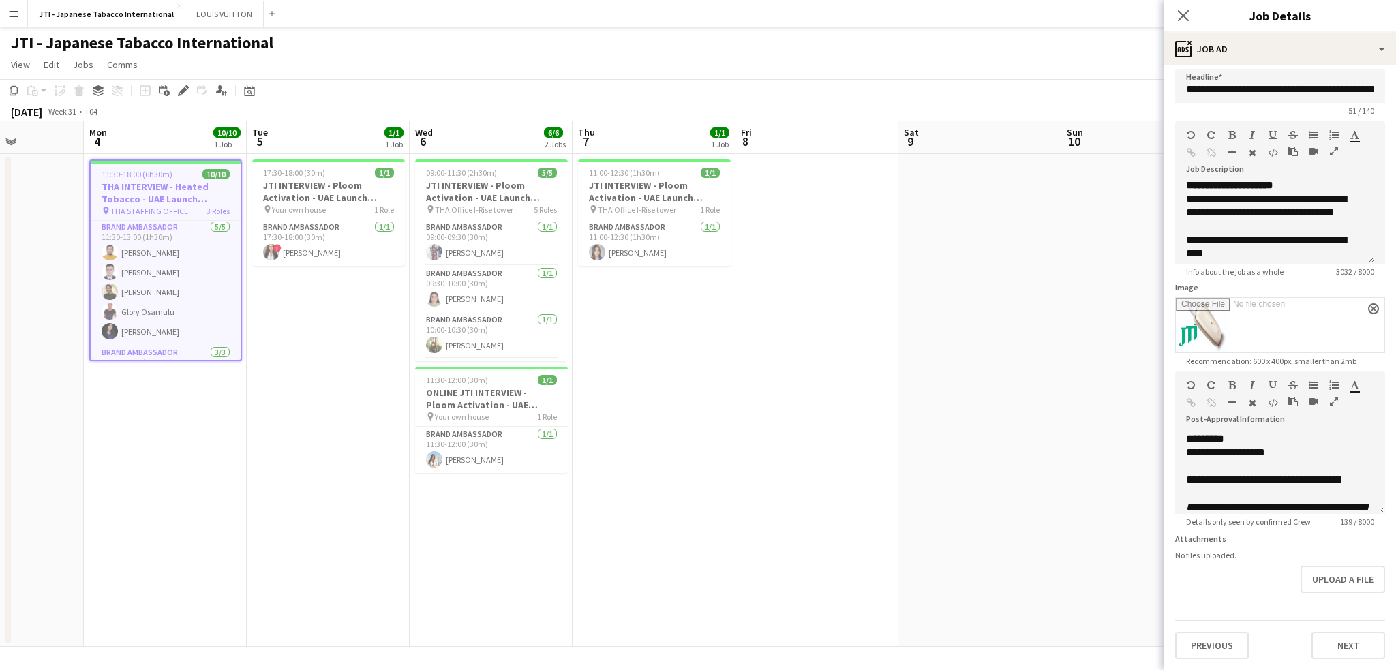
scroll to position [1428, 0]
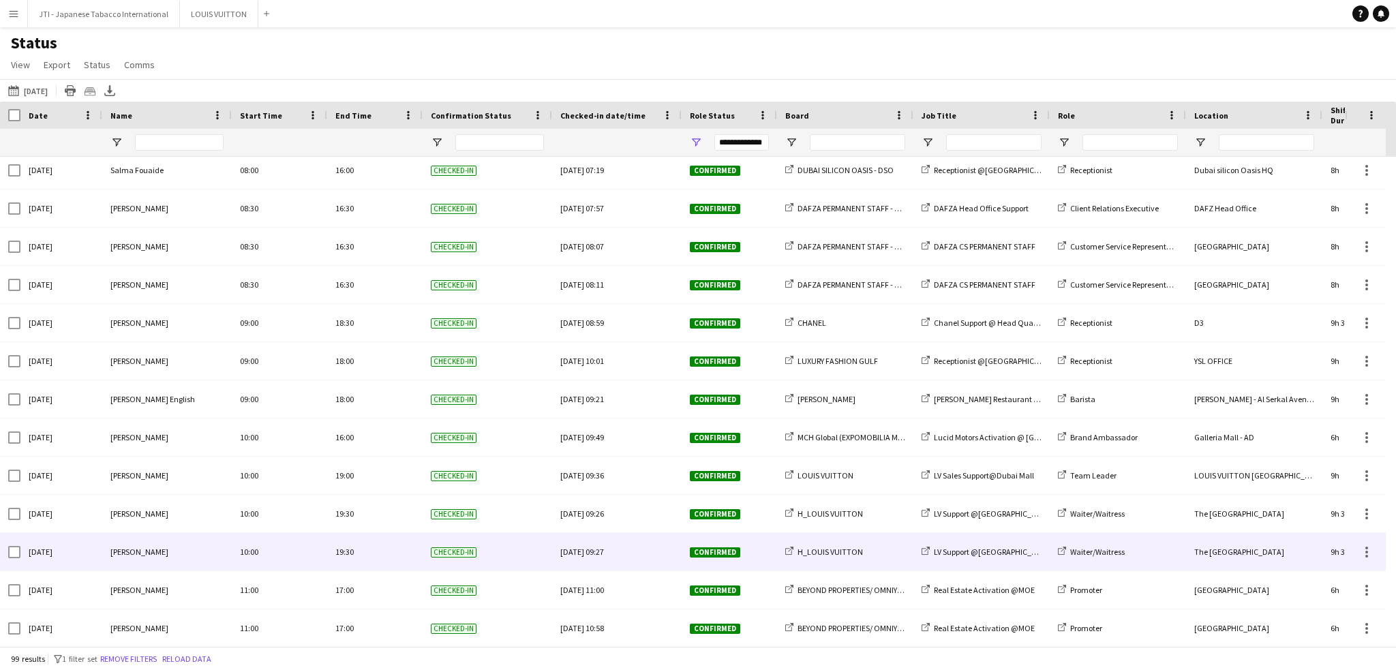
scroll to position [1772, 0]
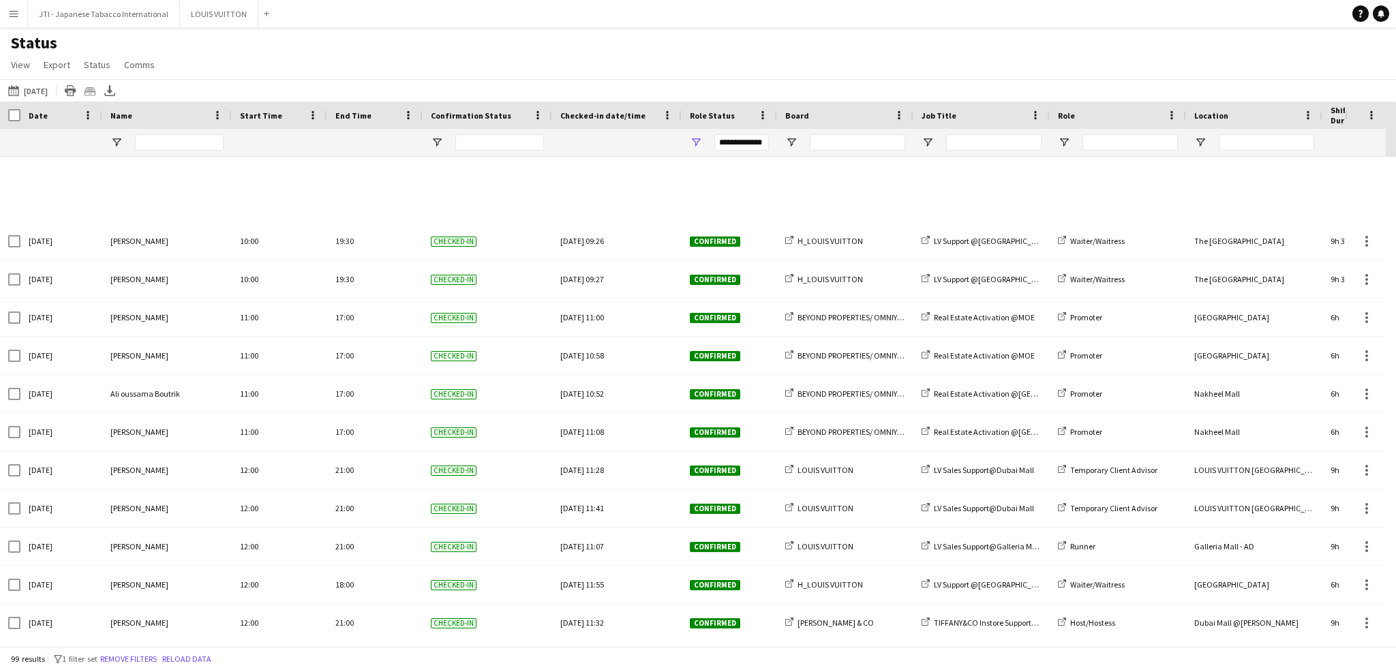
scroll to position [1976, 0]
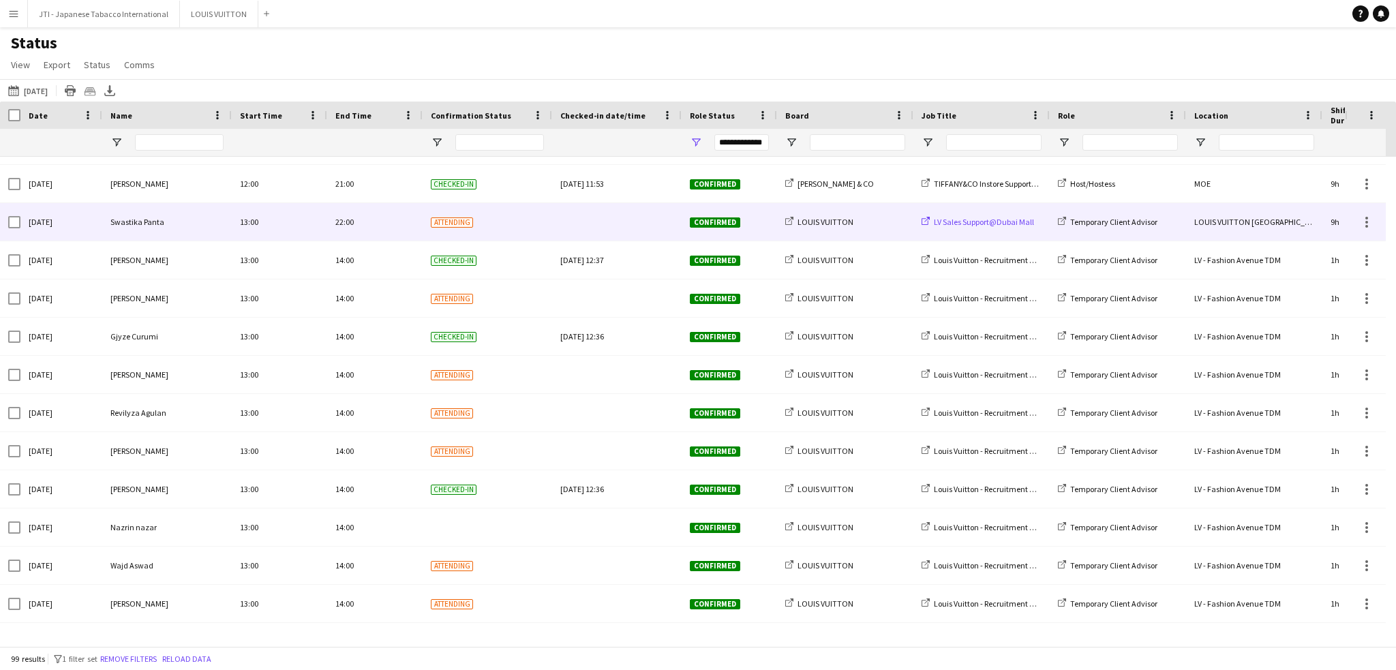
click at [984, 222] on span "LV Sales Support@Dubai Mall" at bounding box center [984, 222] width 100 height 10
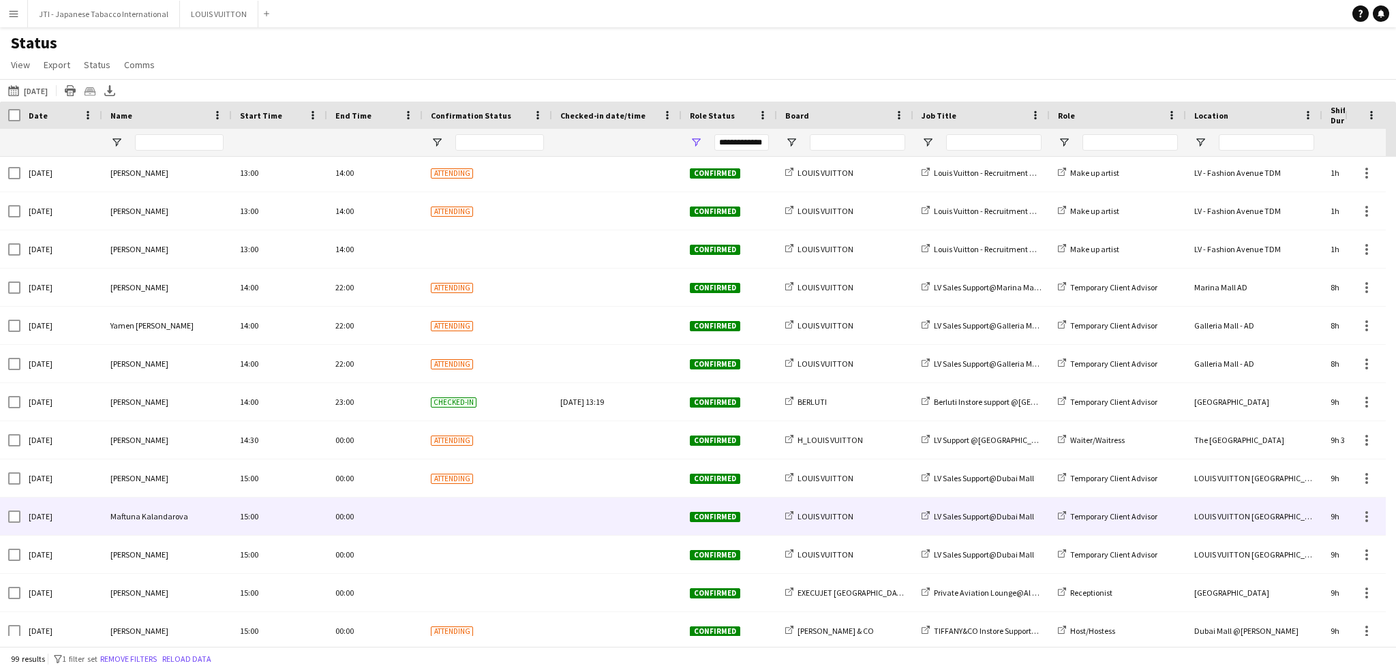
scroll to position [2521, 0]
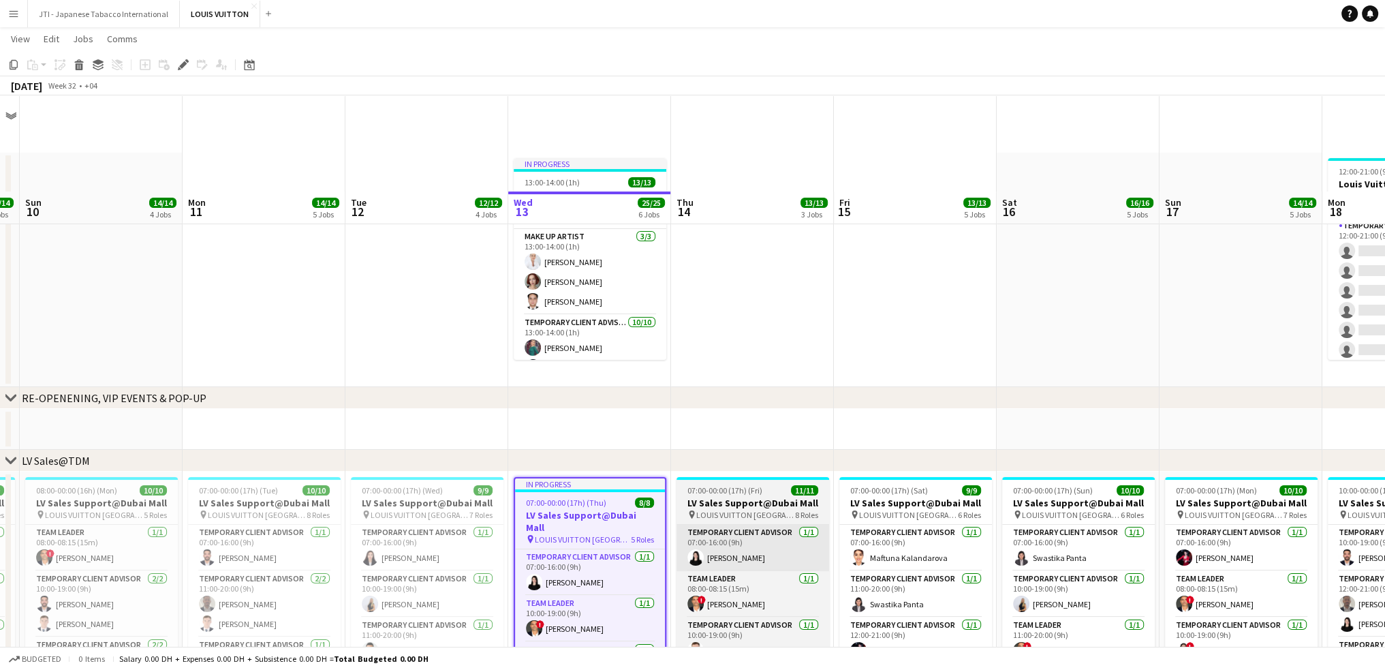
scroll to position [136, 0]
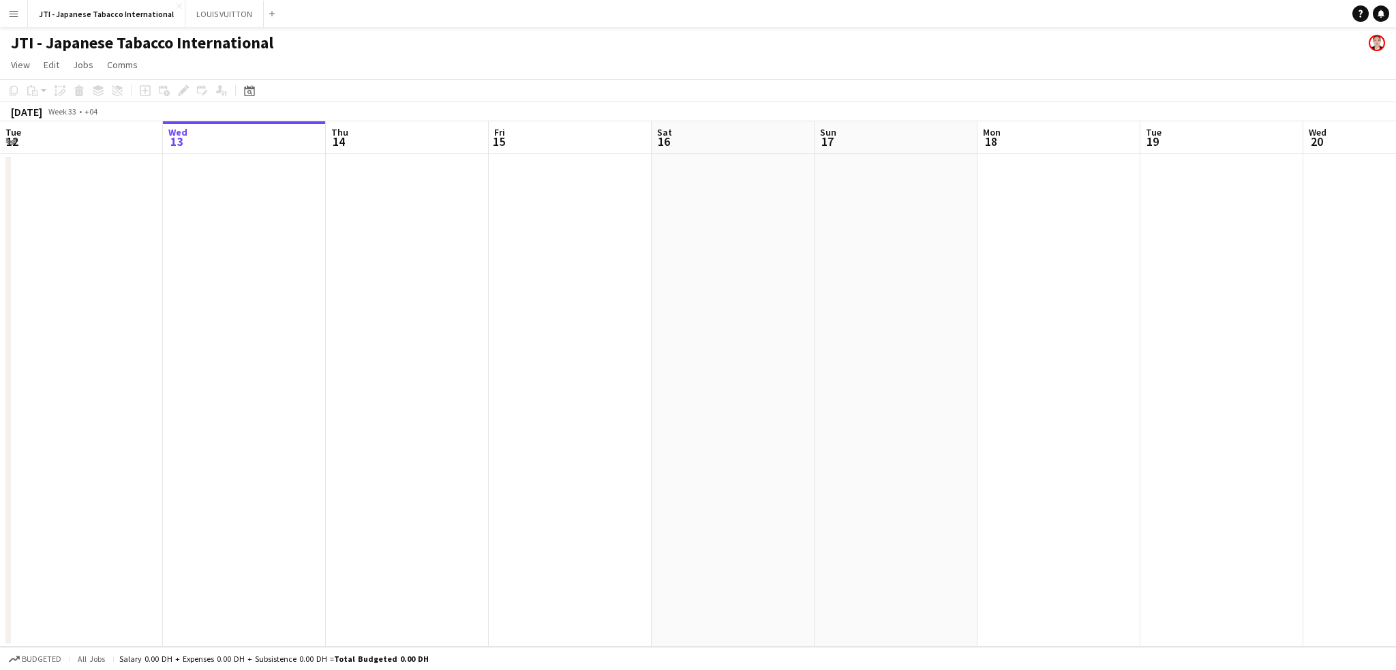
drag, startPoint x: 938, startPoint y: 302, endPoint x: 576, endPoint y: 303, distance: 361.9
click at [569, 300] on app-calendar-viewport "Sun 10 Mon 11 Tue 12 Wed 13 Thu 14 Fri 15 Sat 16 Sun 17 Mon 18 Tue 19 Wed 20 Th…" at bounding box center [698, 383] width 1396 height 525
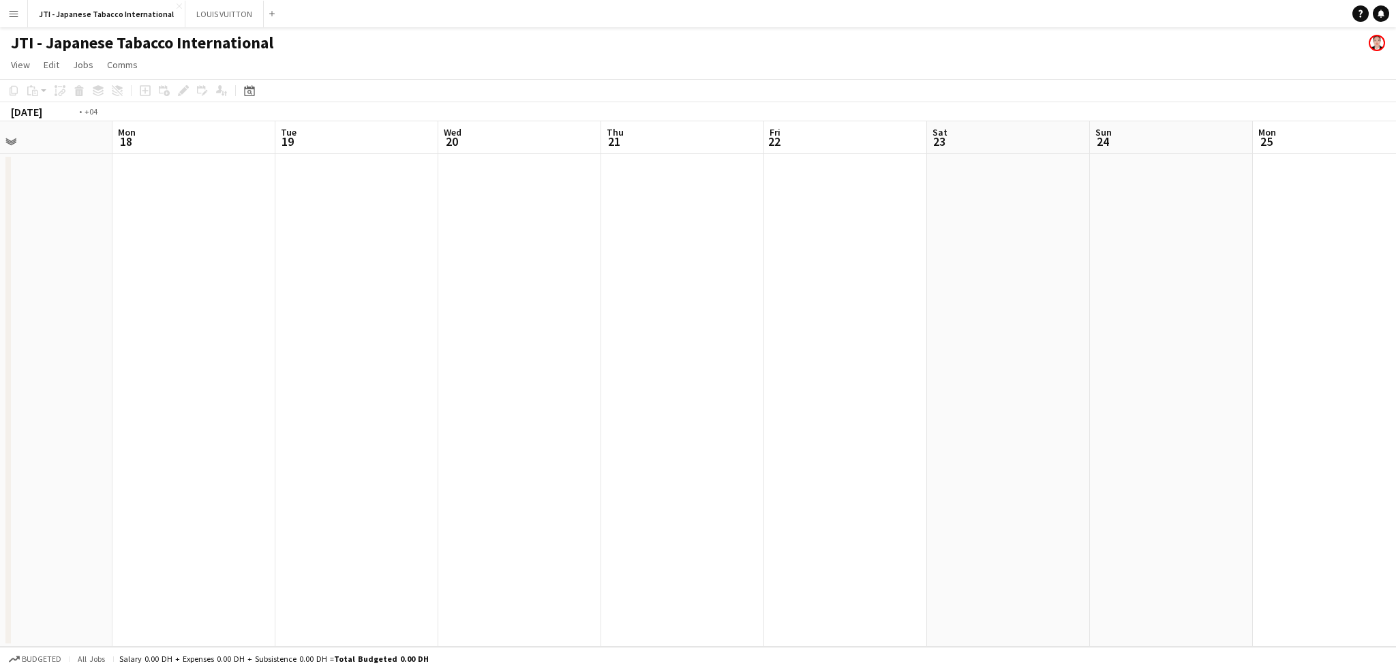
drag, startPoint x: 1146, startPoint y: 324, endPoint x: 478, endPoint y: 337, distance: 668.6
click at [437, 332] on app-calendar-viewport "Fri 15 Sat 16 Sun 17 Mon 18 Tue 19 Wed 20 Thu 21 Fri 22 Sat 23 Sun 24 Mon 25 Tu…" at bounding box center [698, 383] width 1396 height 525
drag, startPoint x: 462, startPoint y: 356, endPoint x: 1006, endPoint y: 341, distance: 544.7
click at [296, 343] on app-calendar-viewport "Tue 19 Wed 20 Thu 21 Fri 22 Sat 23 Sun 24 Mon 25 Tue 26 Wed 27 Thu 28 Fri 29 Sa…" at bounding box center [698, 383] width 1396 height 525
drag, startPoint x: 253, startPoint y: 354, endPoint x: 798, endPoint y: 386, distance: 546.1
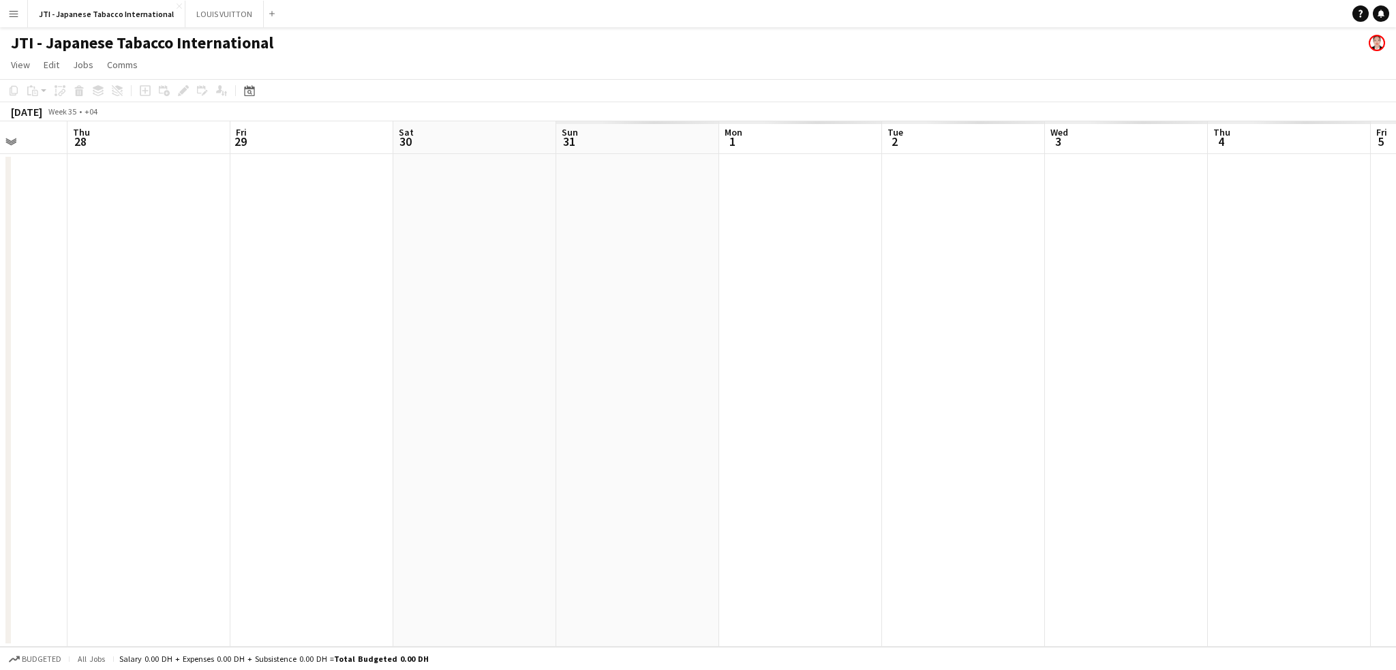
click at [287, 354] on app-calendar-viewport "Mon 25 Tue 26 Wed 27 Thu 28 Fri 29 Sat 30 Sun 31 Mon 1 Tue 2 Wed 3 Thu 4 Fri 5 …" at bounding box center [698, 383] width 1396 height 525
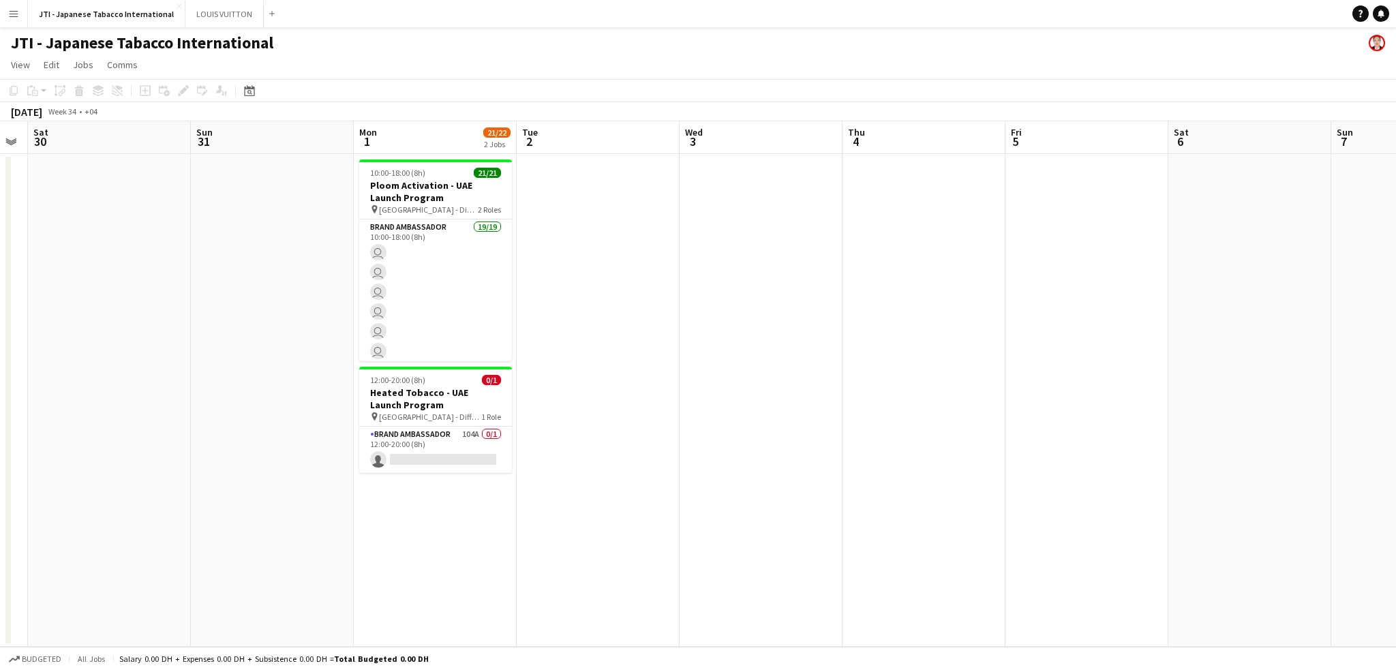
drag, startPoint x: 798, startPoint y: 386, endPoint x: 778, endPoint y: 389, distance: 20.6
click at [778, 389] on app-calendar-viewport "Tue 26 Wed 27 Thu 28 Fri 29 Sat 30 Sun 31 Mon 1 21/22 2 Jobs Tue 2 Wed 3 Thu 4 …" at bounding box center [698, 383] width 1396 height 525
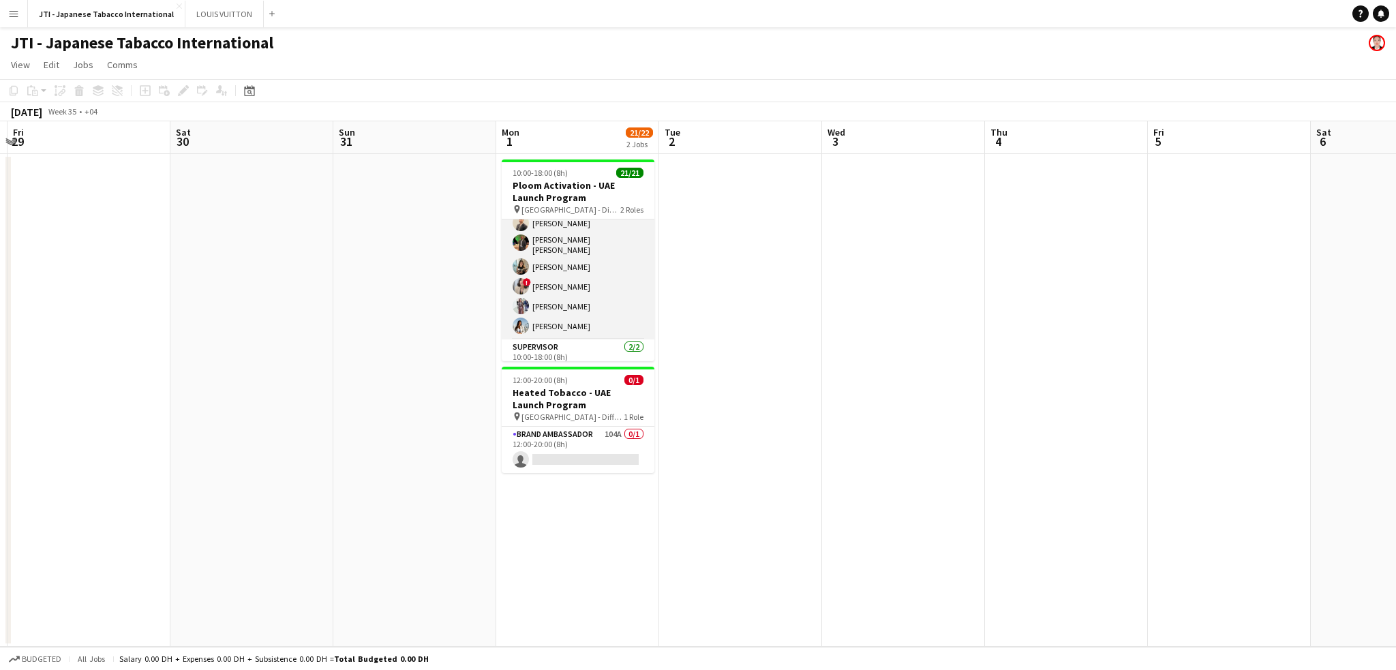
scroll to position [326, 0]
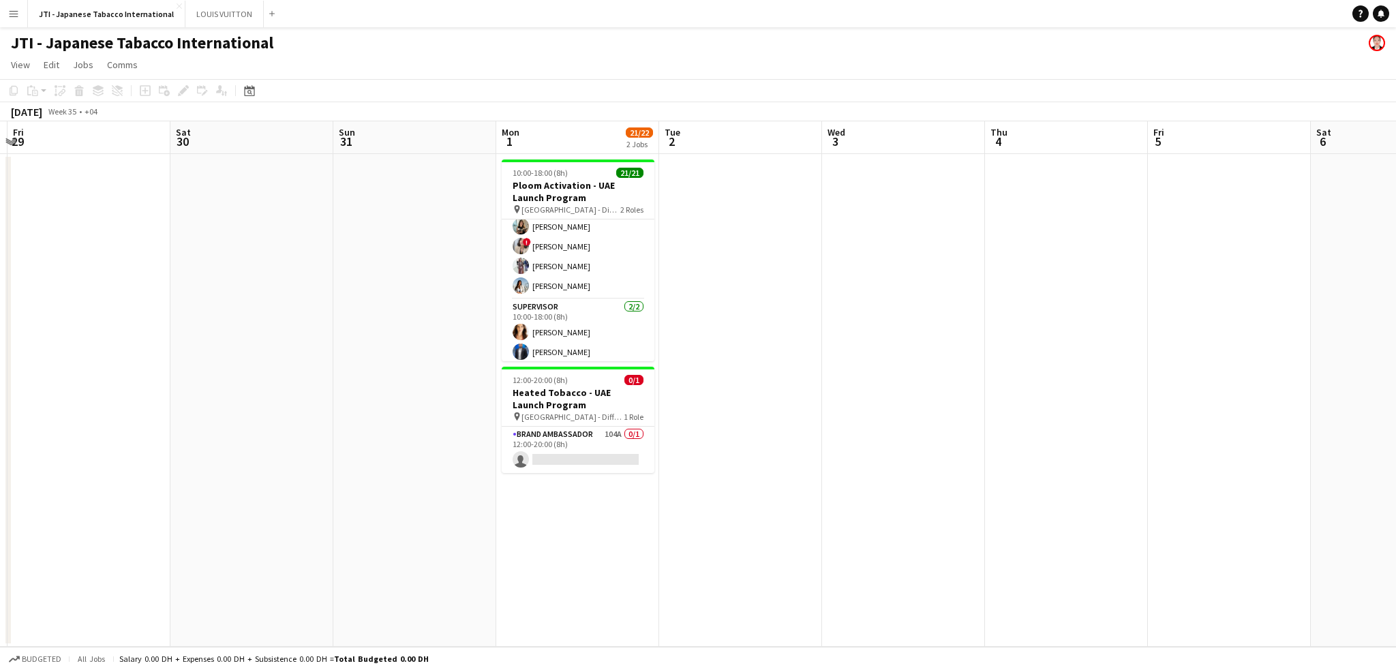
click at [599, 282] on app-card-role "Brand Ambassador 19/19 10:00-18:00 (8h) Aubrey Ellaine Rabino Tanja Vukas Jaafa…" at bounding box center [578, 96] width 153 height 406
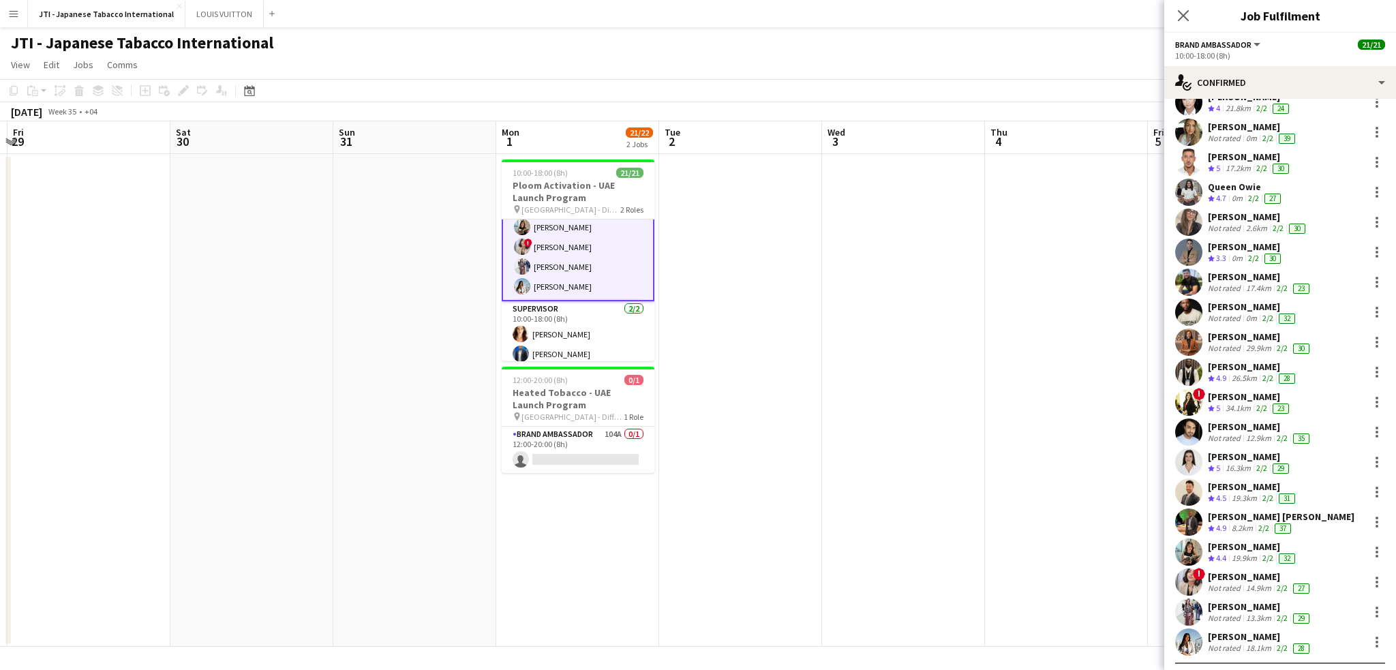
scroll to position [74, 0]
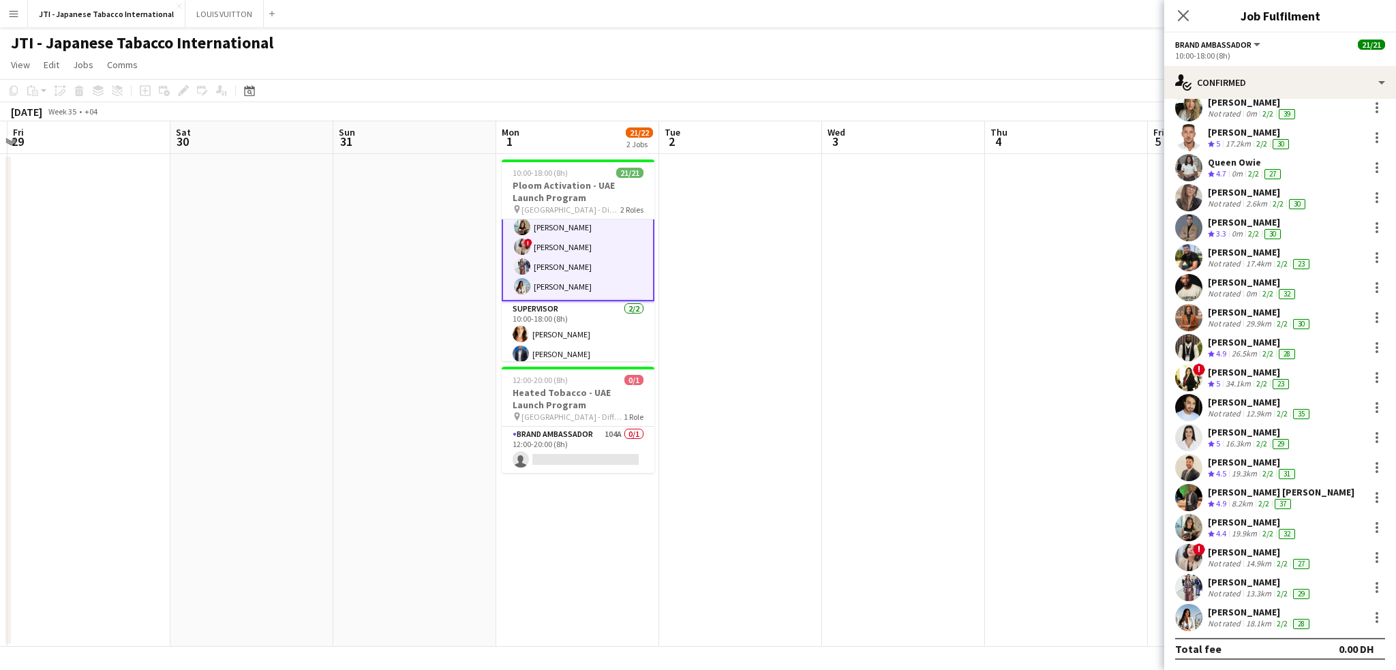
click at [1227, 604] on div "Johana Mae Delgra Not rated 18.1km 2/2 28" at bounding box center [1280, 617] width 232 height 27
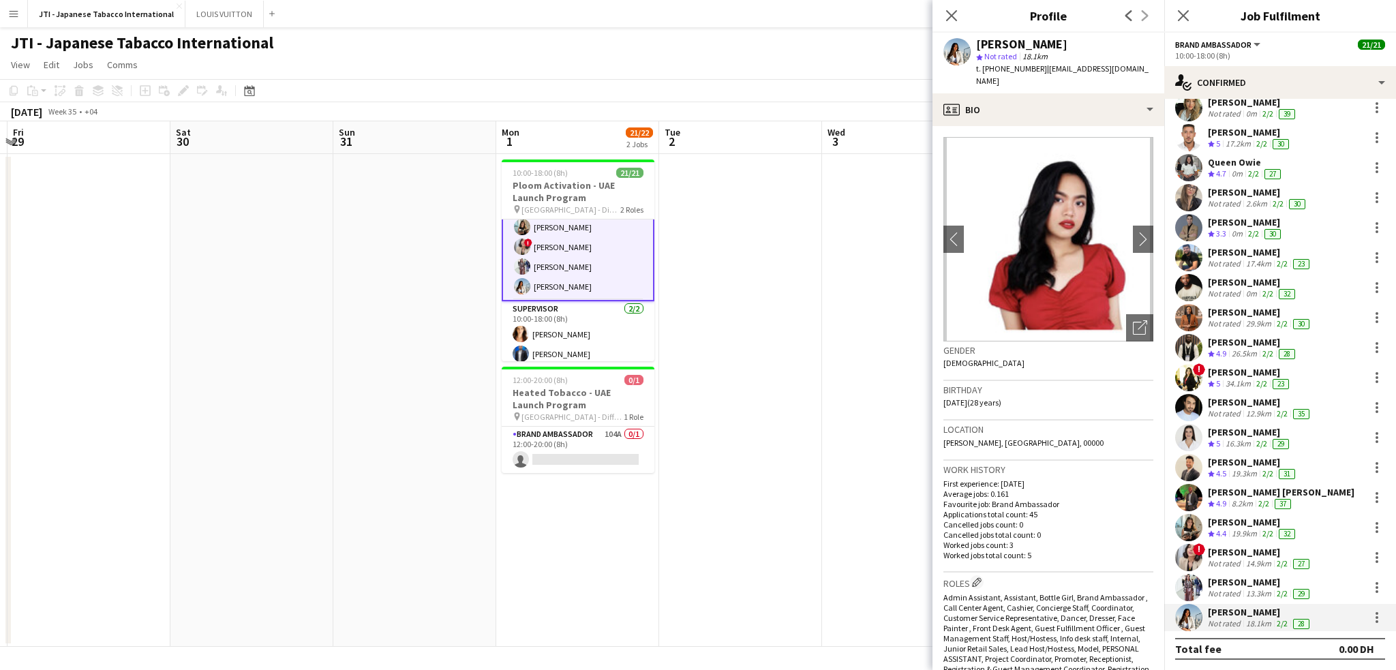
scroll to position [5, 0]
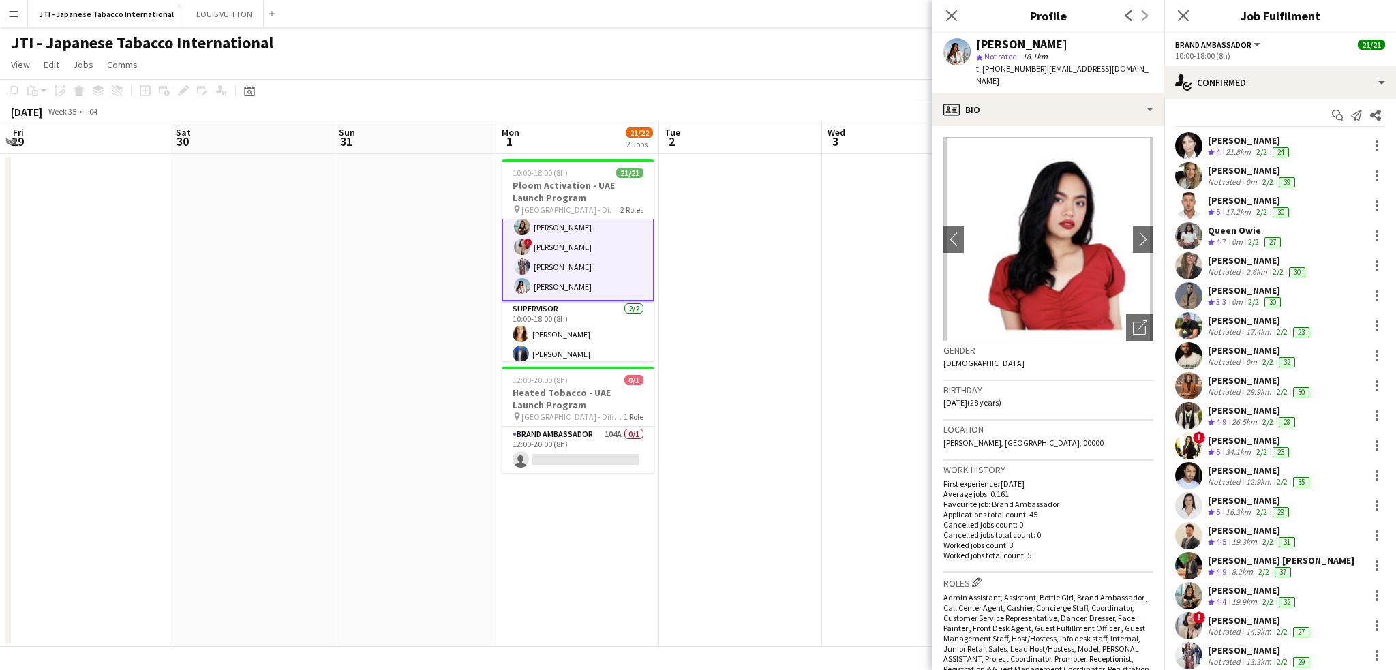
drag, startPoint x: 1234, startPoint y: 265, endPoint x: 1240, endPoint y: 298, distance: 33.9
click at [1234, 264] on div "Leila Haghshenas Not rated 2.6km 2/2 30" at bounding box center [1258, 265] width 100 height 23
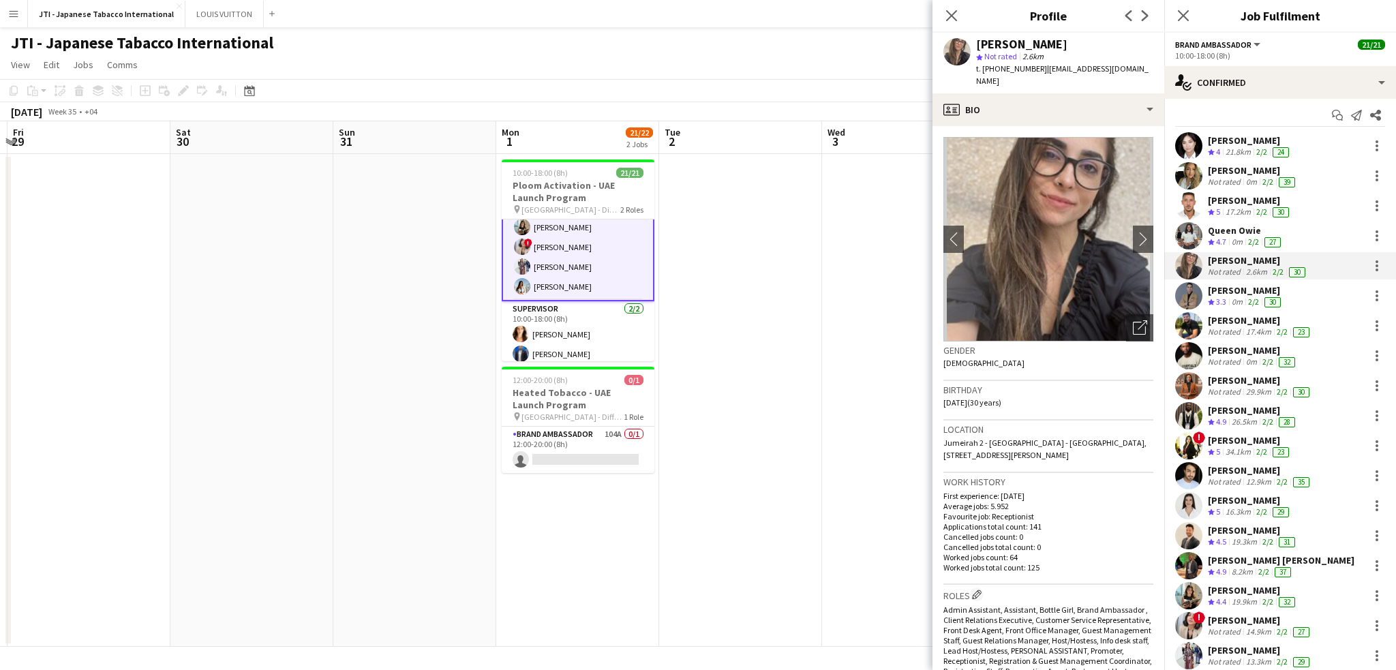
scroll to position [0, 0]
drag, startPoint x: 1257, startPoint y: 475, endPoint x: 1254, endPoint y: 482, distance: 8.0
click at [1257, 474] on div "Ravi JADHAV Not rated 12.9km 2/2 35" at bounding box center [1260, 475] width 104 height 23
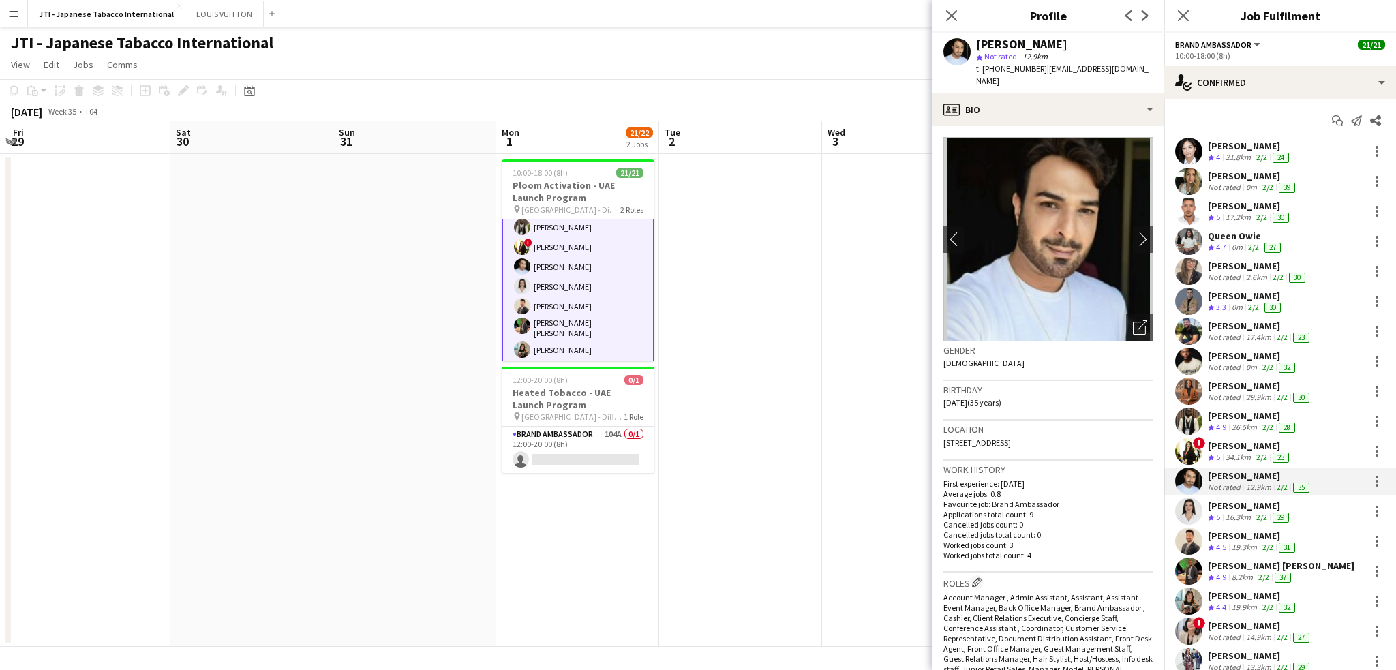
drag, startPoint x: 1224, startPoint y: 176, endPoint x: 643, endPoint y: 641, distance: 743.3
click at [1224, 176] on div "Tanja Vukas" at bounding box center [1253, 176] width 90 height 12
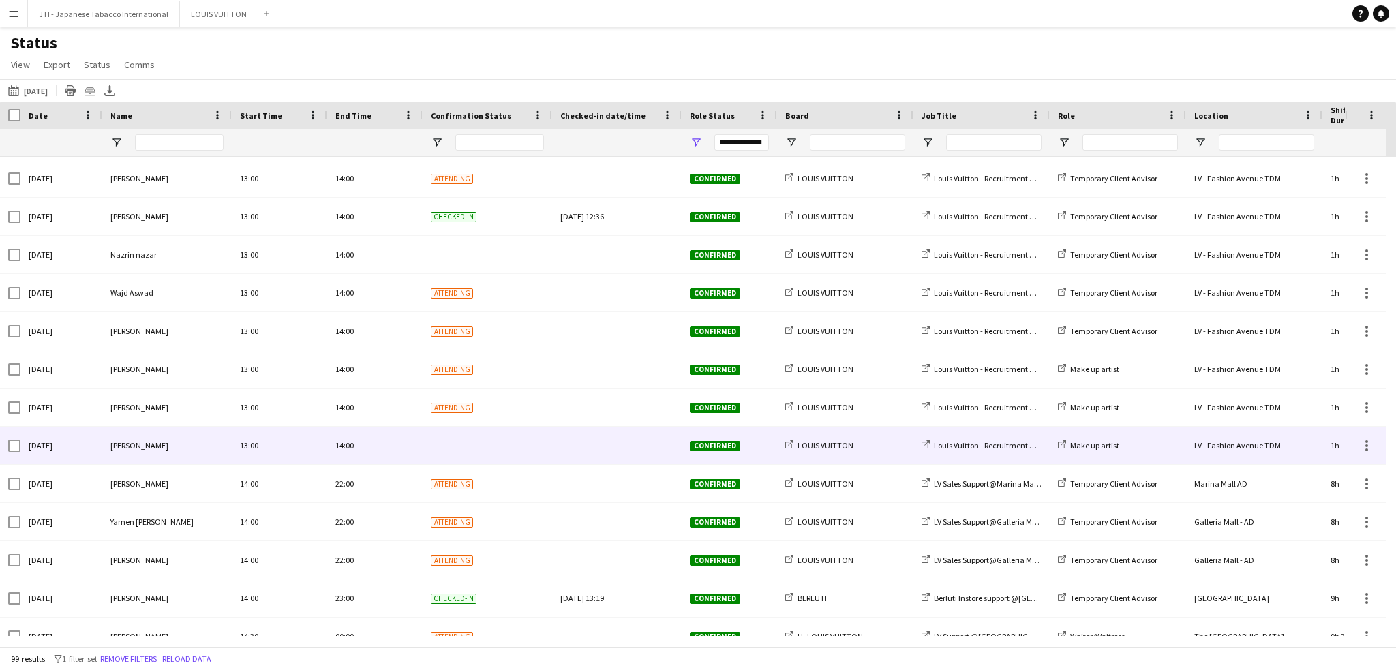
scroll to position [2317, 0]
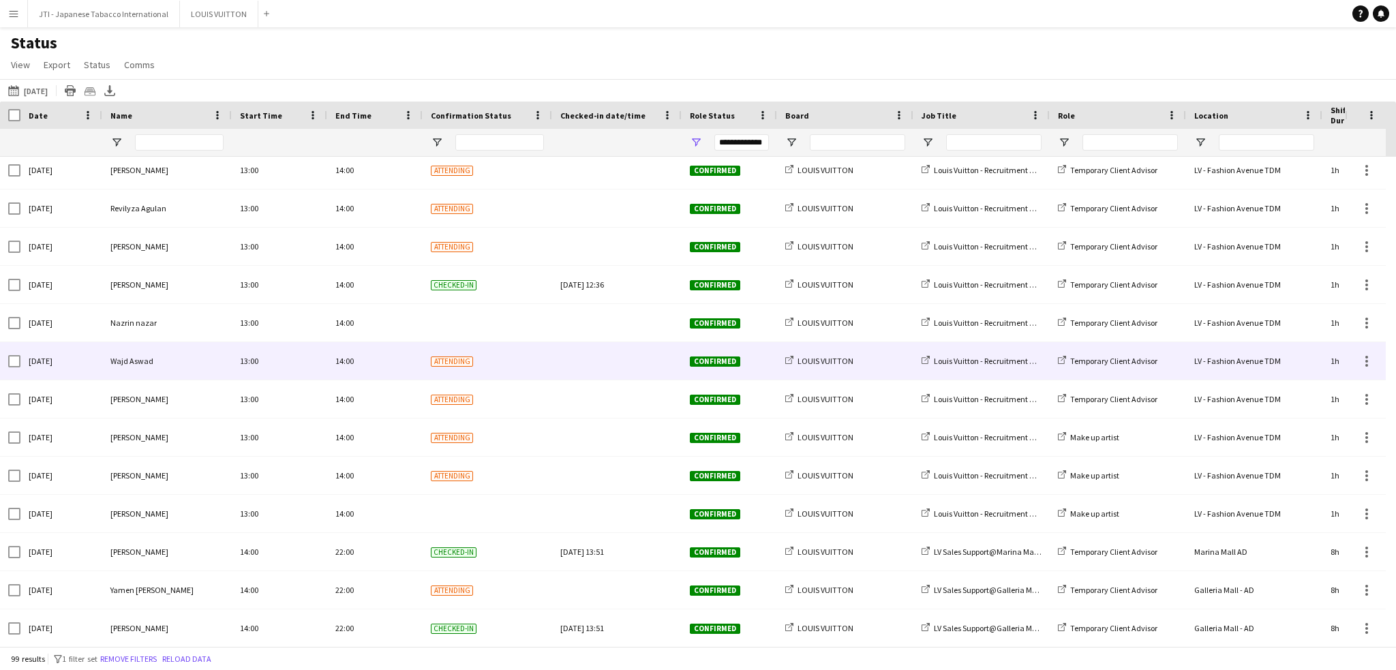
scroll to position [2521, 0]
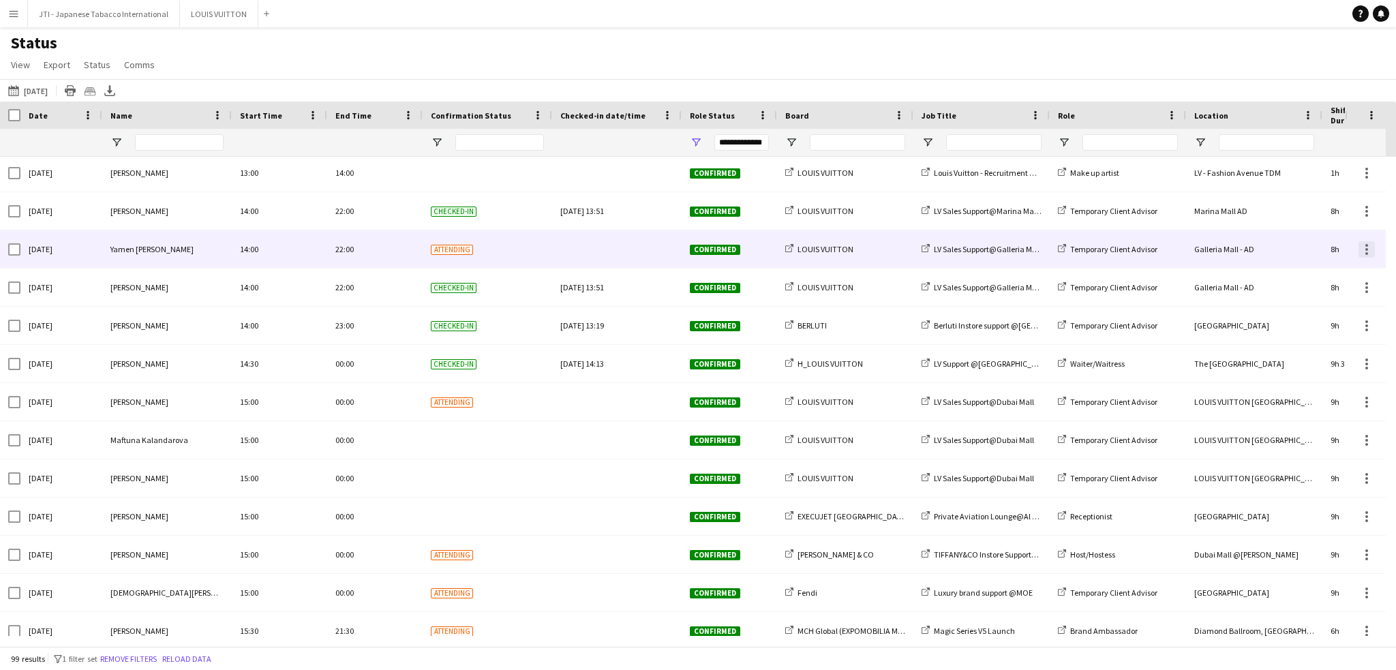
click at [1368, 251] on div at bounding box center [1366, 249] width 16 height 16
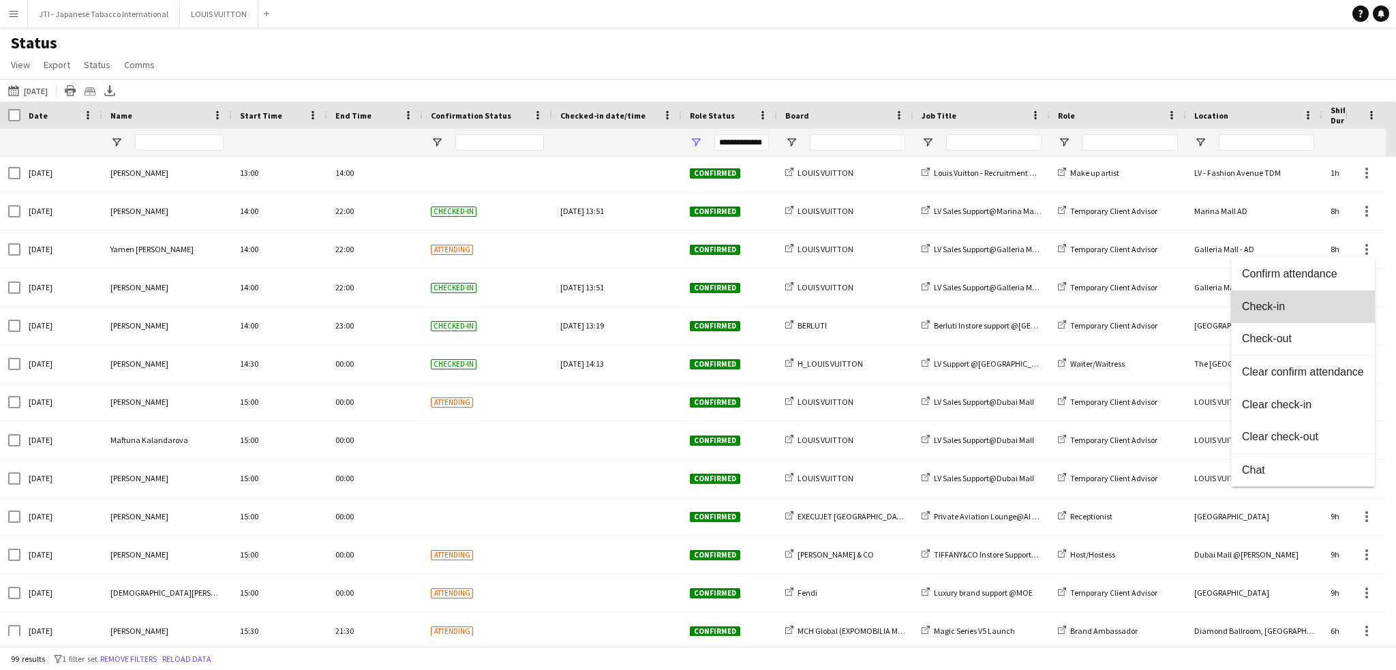
click at [1295, 309] on span "Check-in" at bounding box center [1303, 307] width 122 height 12
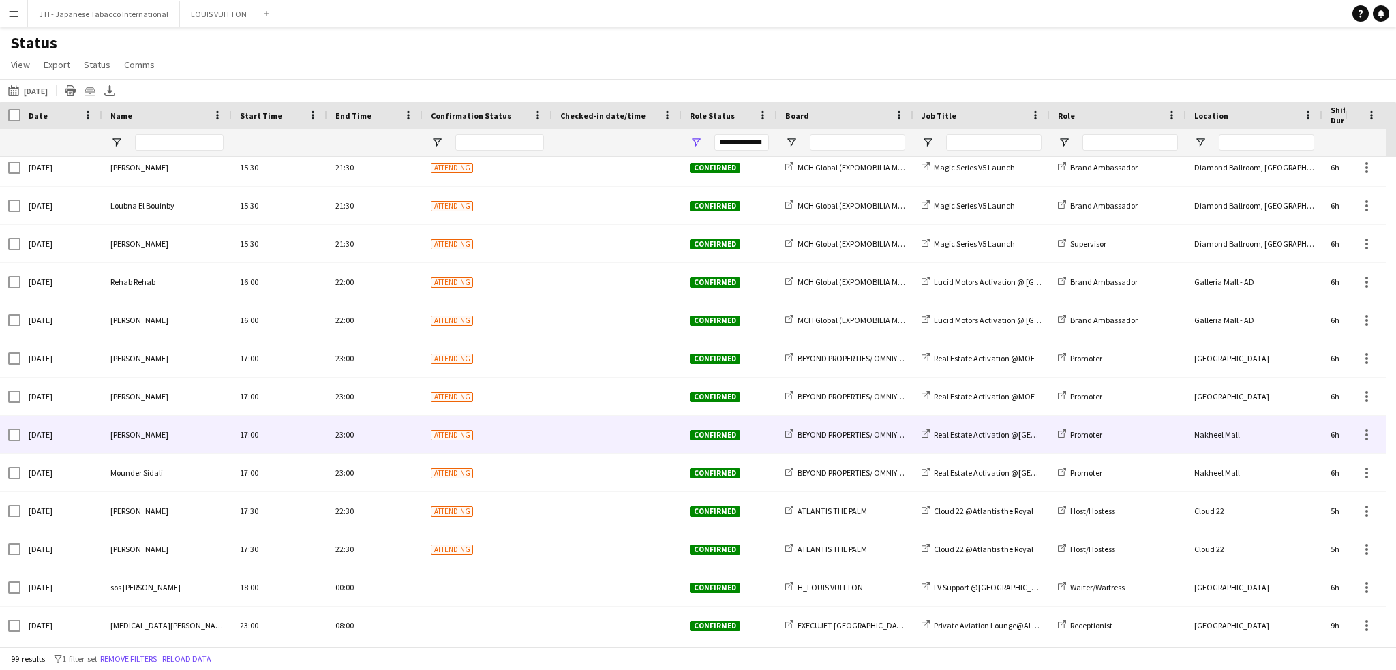
scroll to position [3298, 0]
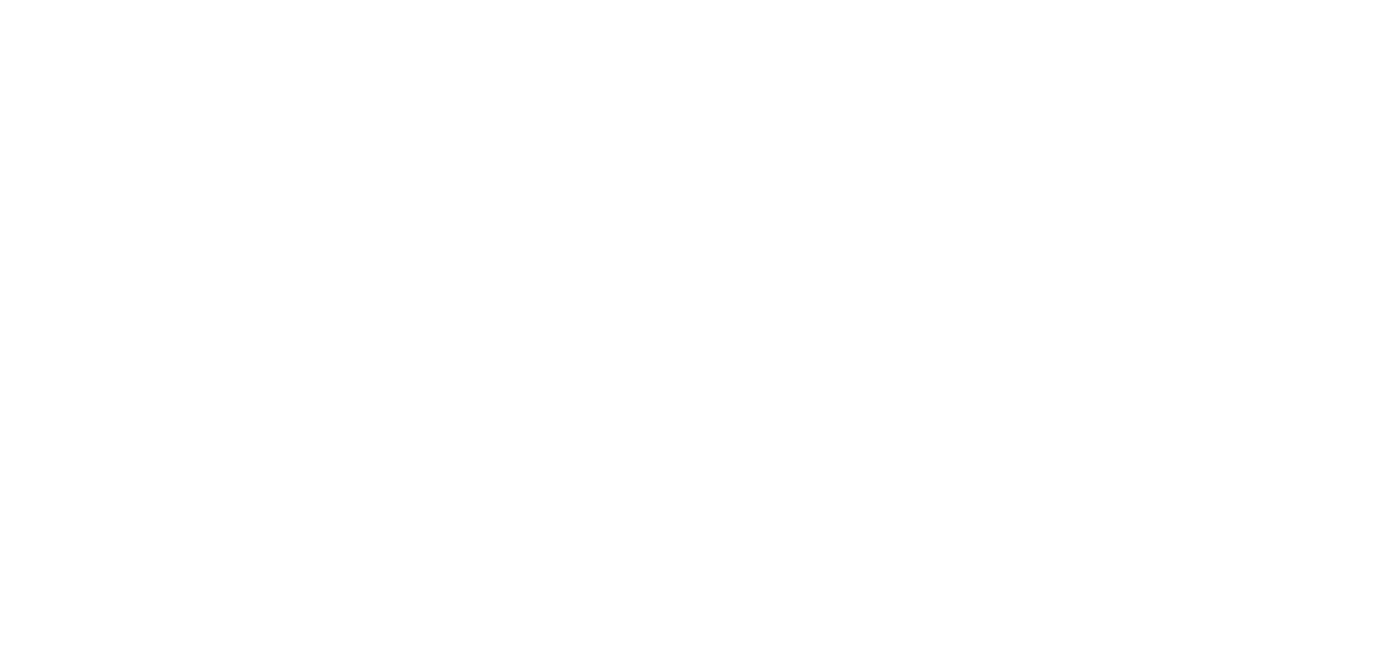
drag, startPoint x: 818, startPoint y: 670, endPoint x: 823, endPoint y: 684, distance: 15.3
click at [823, 669] on html at bounding box center [698, 335] width 1396 height 670
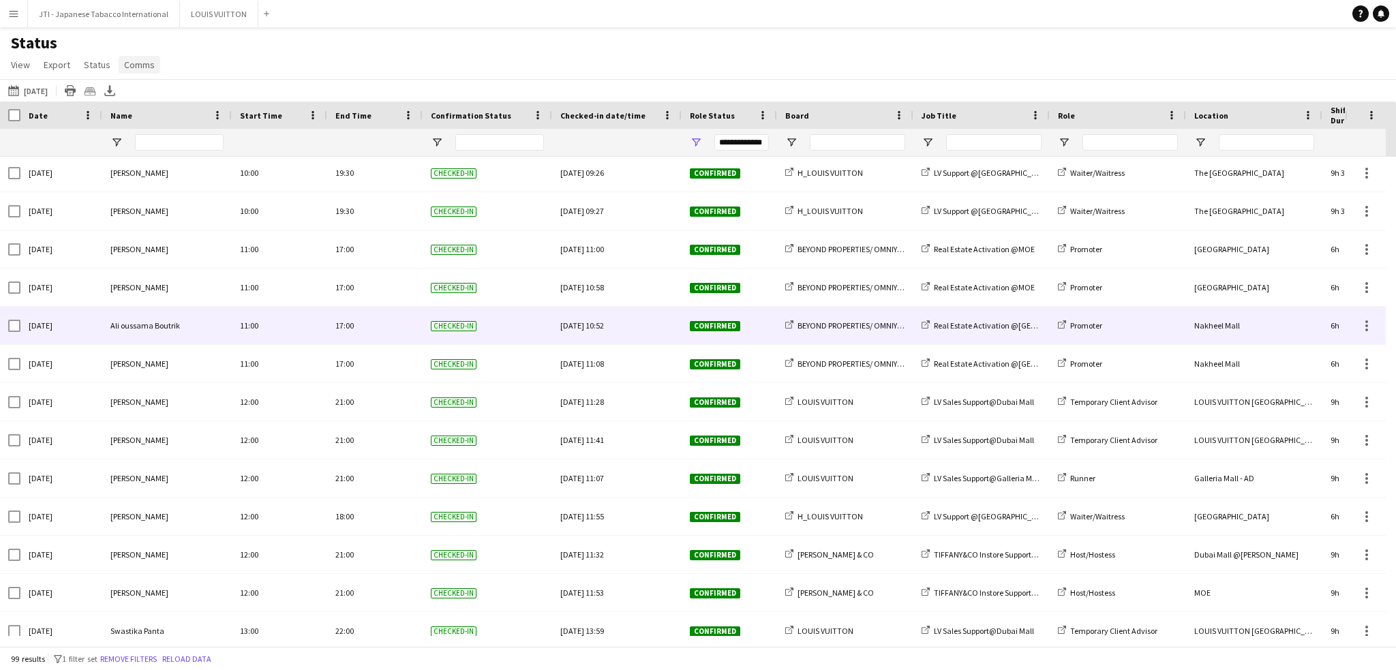
scroll to position [1567, 0]
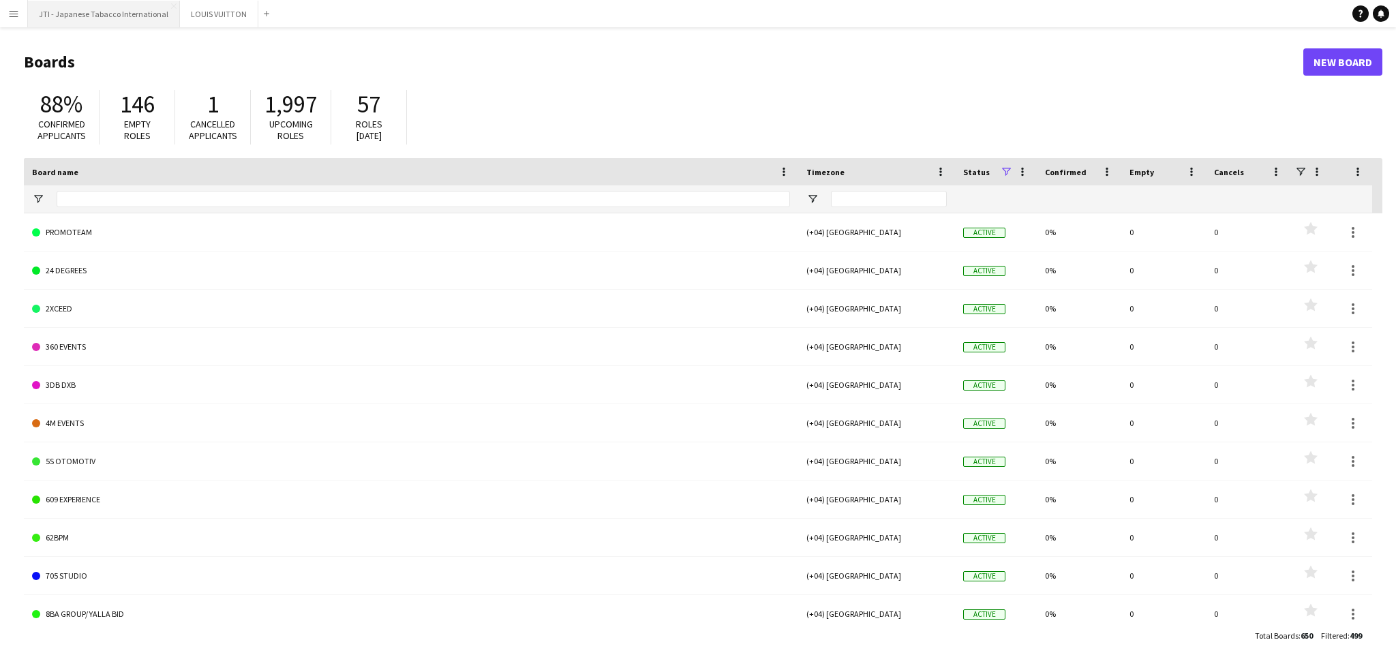
click at [123, 17] on button "JTI - Japanese Tabacco International Close" at bounding box center [104, 14] width 152 height 27
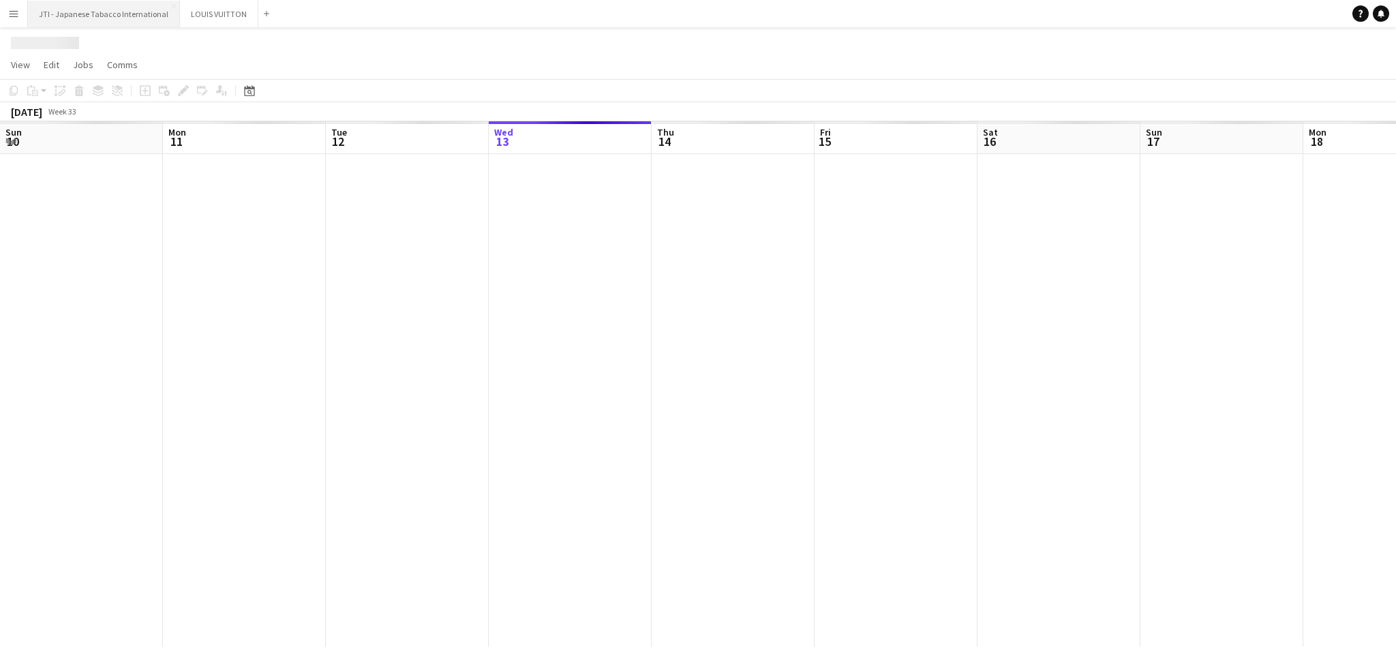
scroll to position [0, 326]
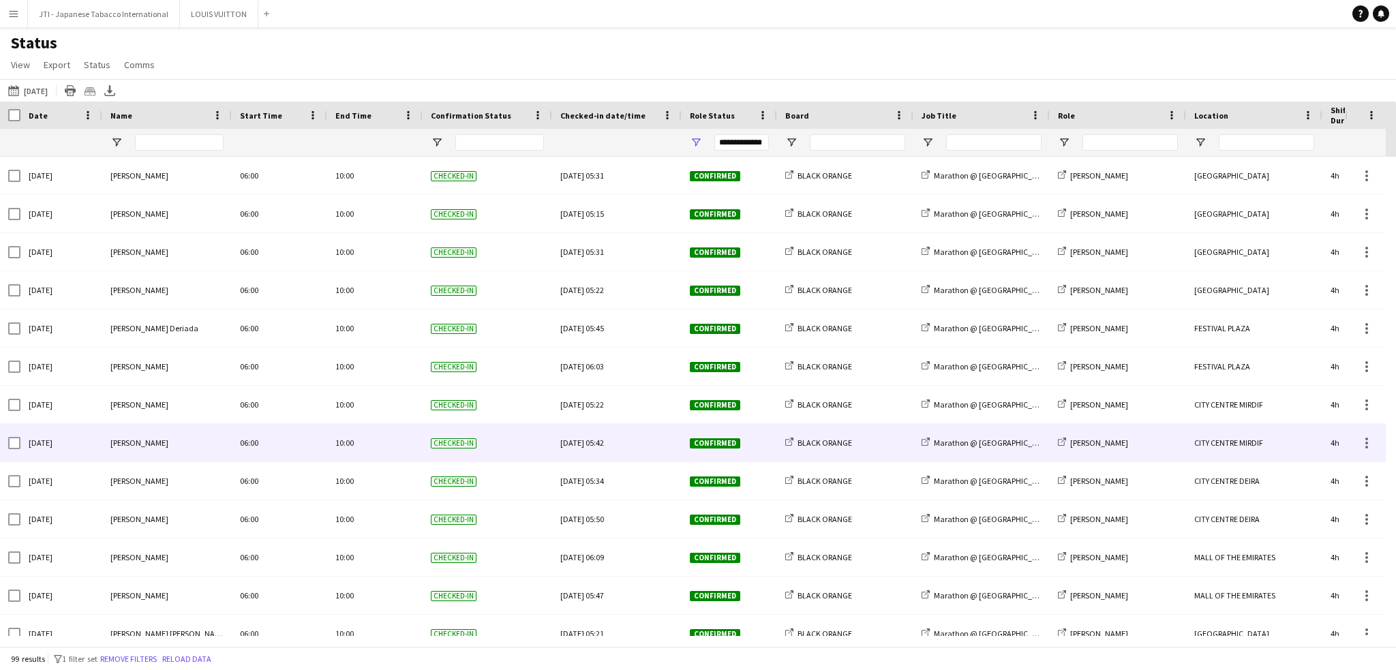
click at [519, 453] on div "Checked-in" at bounding box center [486, 442] width 129 height 37
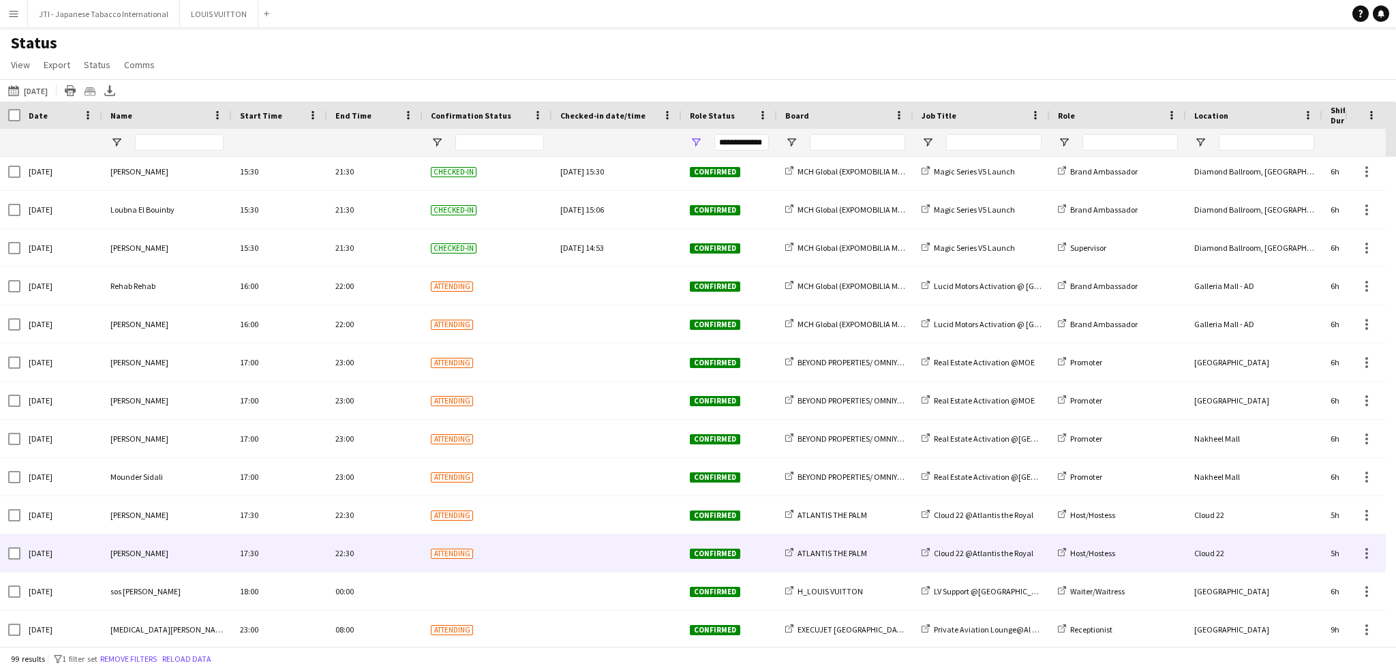
scroll to position [3298, 0]
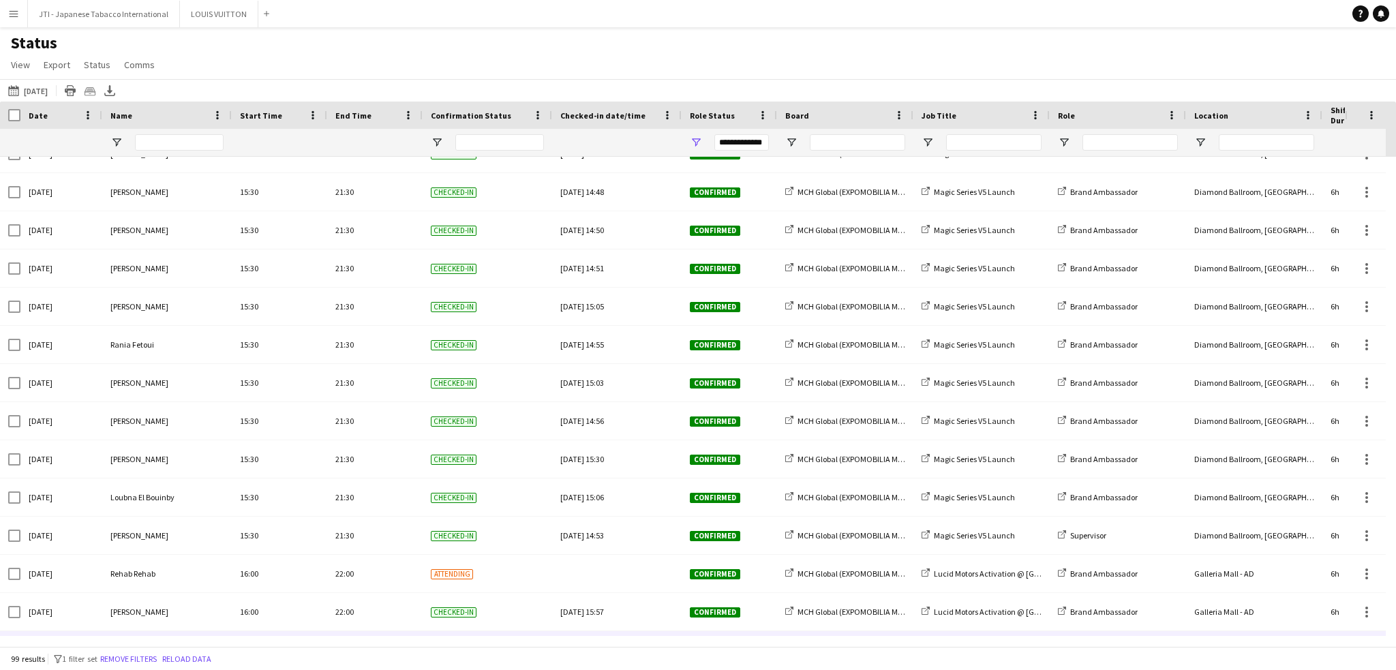
scroll to position [3298, 0]
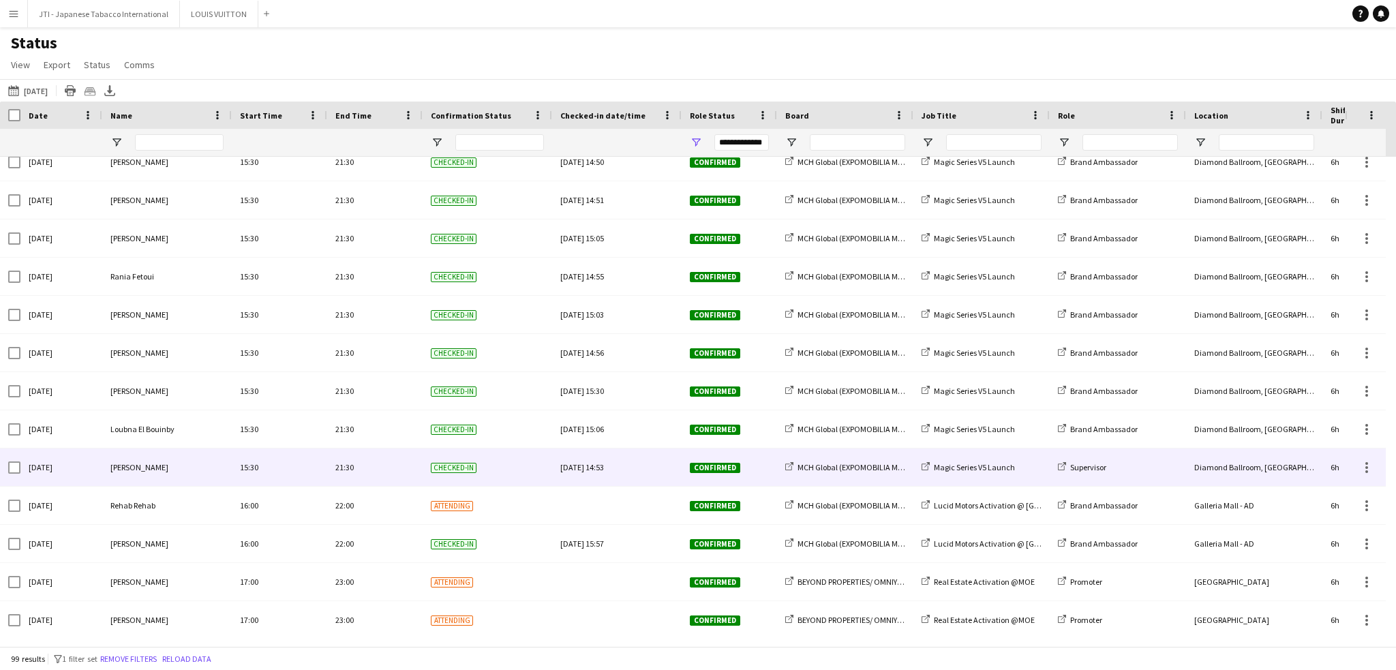
scroll to position [3298, 0]
